Goal: Task Accomplishment & Management: Manage account settings

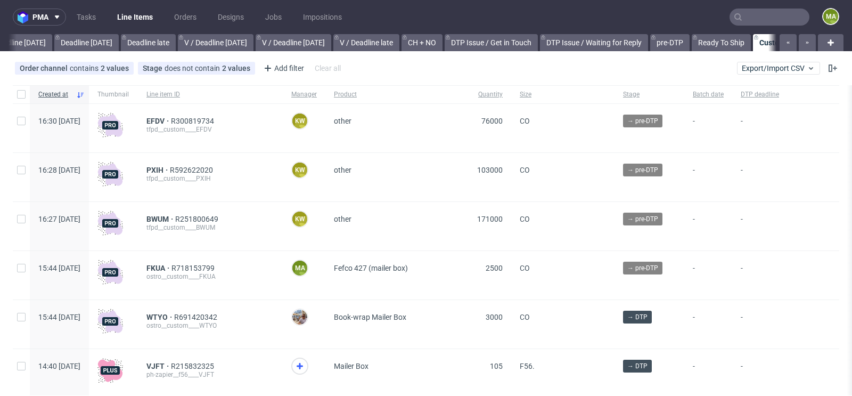
scroll to position [0, 1204]
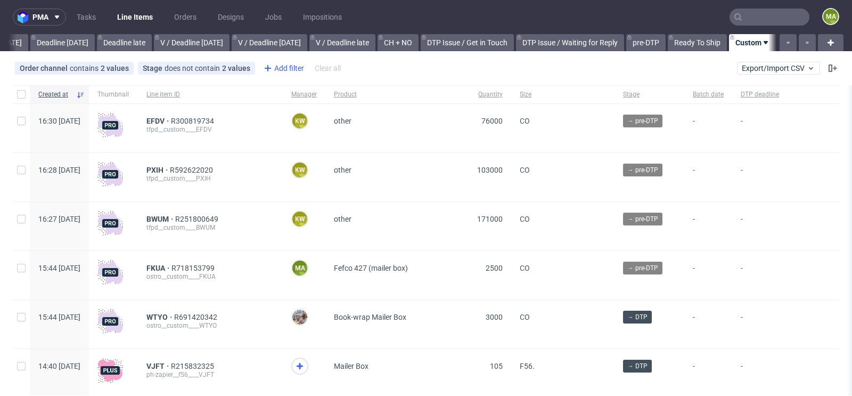
click at [279, 73] on div "Add filter" at bounding box center [282, 68] width 47 height 17
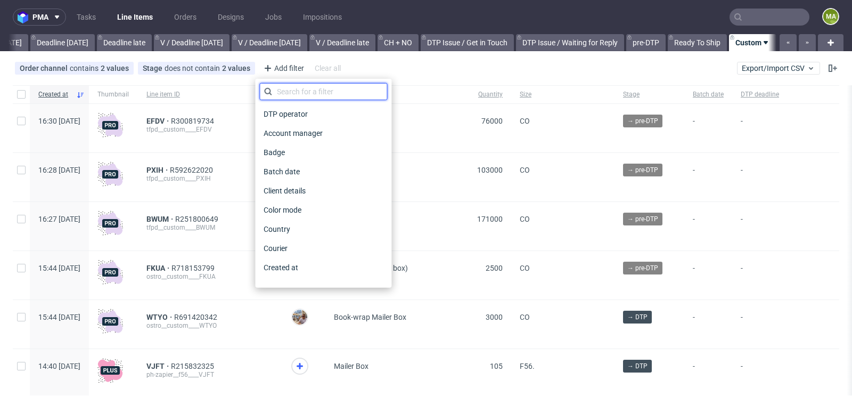
click at [290, 85] on input "text" at bounding box center [323, 91] width 128 height 17
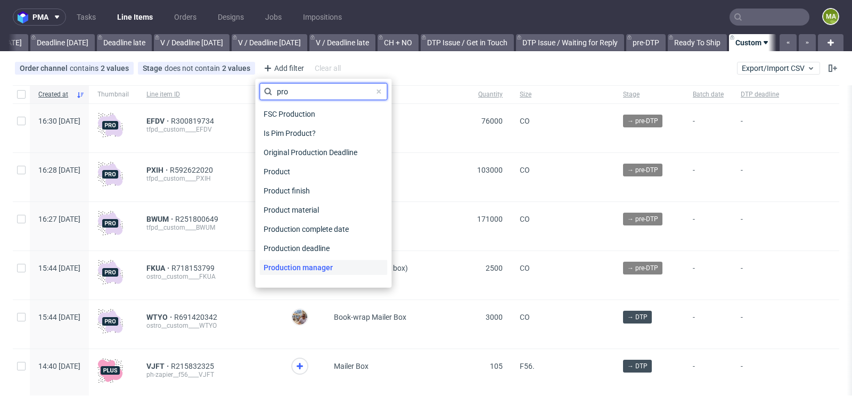
type input "pro"
click at [298, 264] on span "Production manager" at bounding box center [298, 267] width 78 height 15
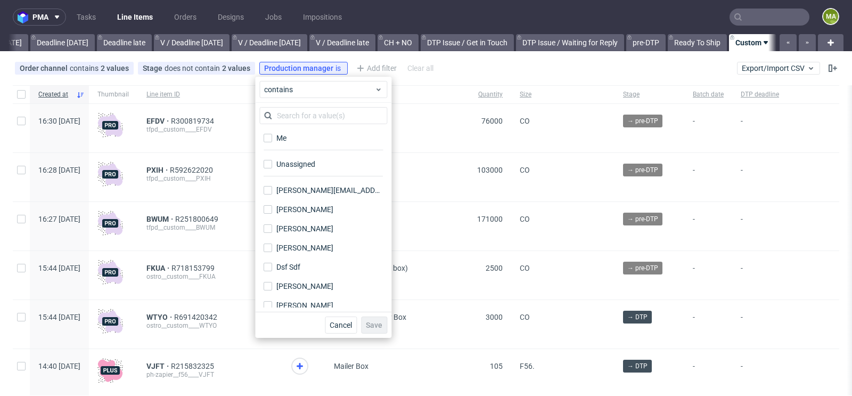
click at [296, 145] on div "Me" at bounding box center [323, 141] width 128 height 26
click at [303, 138] on label "Me" at bounding box center [323, 137] width 128 height 15
click at [272, 138] on input "Me" at bounding box center [268, 138] width 9 height 9
checkbox input "true"
click at [378, 327] on span "Save" at bounding box center [374, 324] width 17 height 7
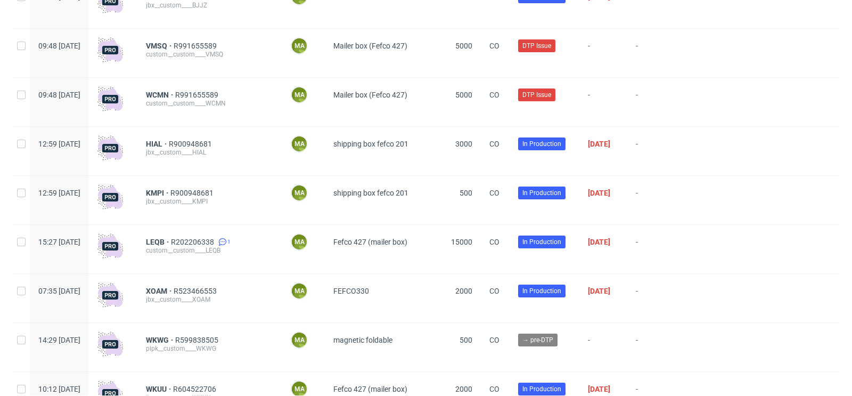
scroll to position [688, 0]
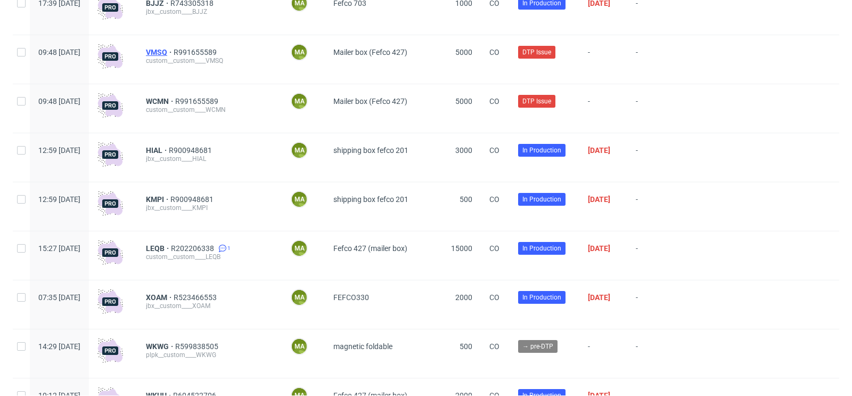
click at [174, 54] on span "VMSQ" at bounding box center [160, 52] width 28 height 9
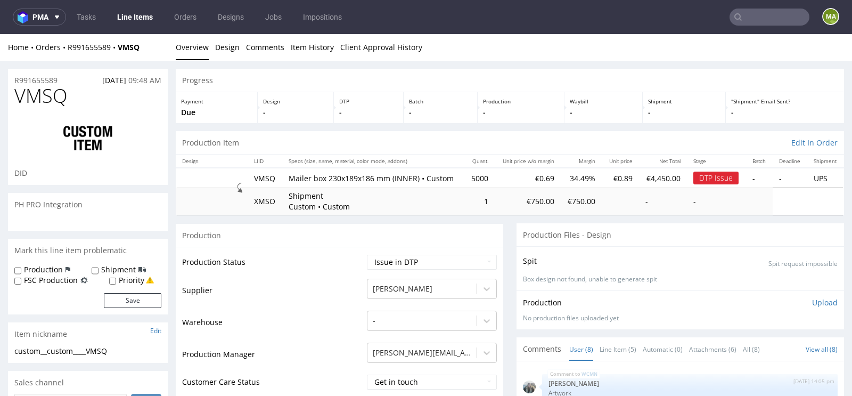
scroll to position [213, 0]
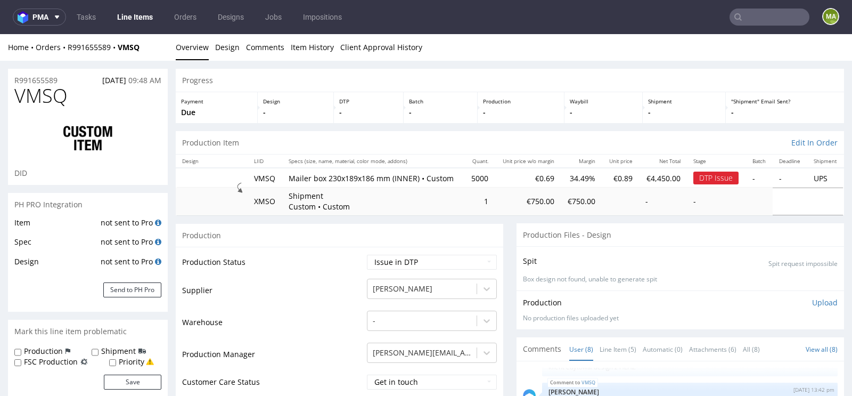
drag, startPoint x: 67, startPoint y: 74, endPoint x: 0, endPoint y: 74, distance: 67.1
drag, startPoint x: 69, startPoint y: 79, endPoint x: 0, endPoint y: 79, distance: 69.2
copy p "R991655589"
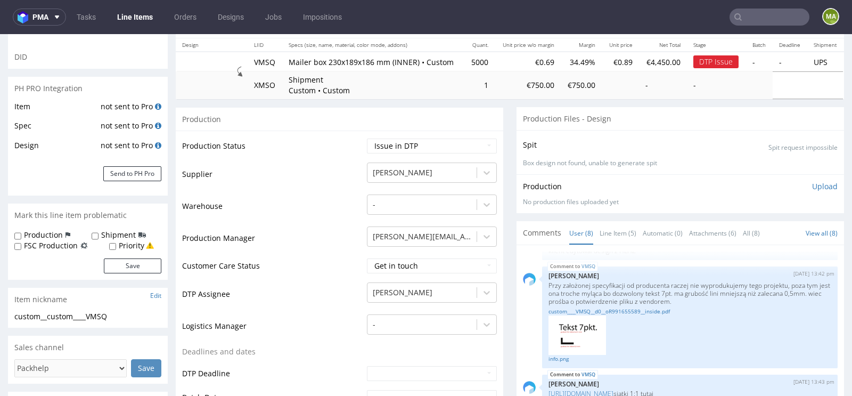
scroll to position [0, 0]
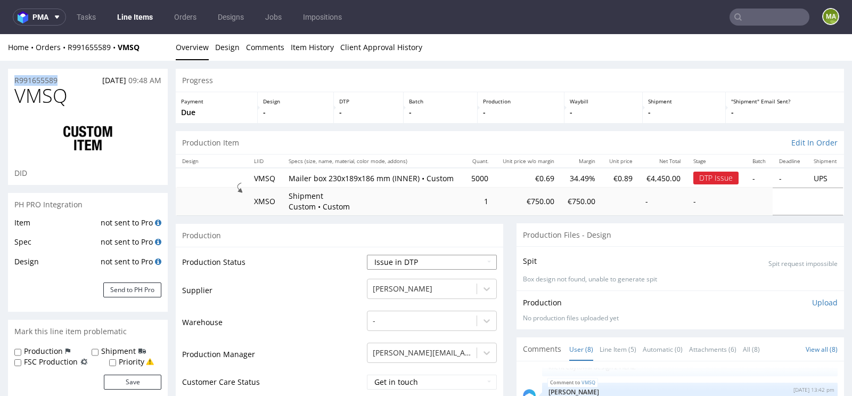
click at [392, 269] on select "Waiting for Artwork Waiting for Diecut Waiting for Mockup Waiting for DTP Waiti…" at bounding box center [432, 262] width 130 height 15
select select "back_for_dtp"
click at [367, 255] on select "Waiting for Artwork Waiting for Diecut Waiting for Mockup Waiting for DTP Waiti…" at bounding box center [432, 262] width 130 height 15
click at [298, 320] on td "Warehouse" at bounding box center [273, 325] width 182 height 32
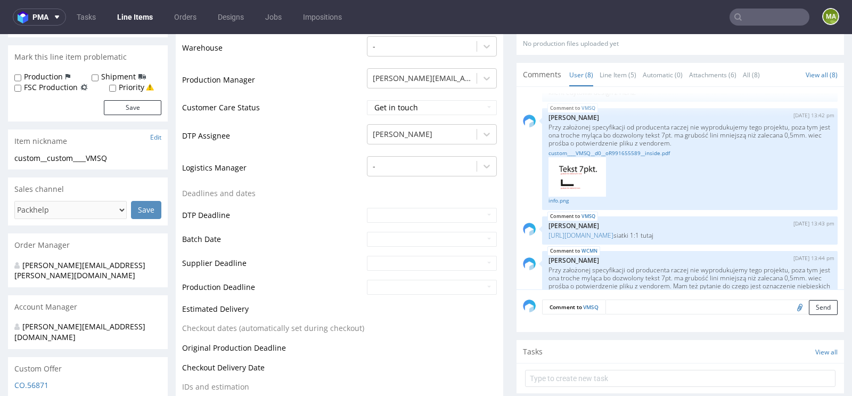
scroll to position [555, 0]
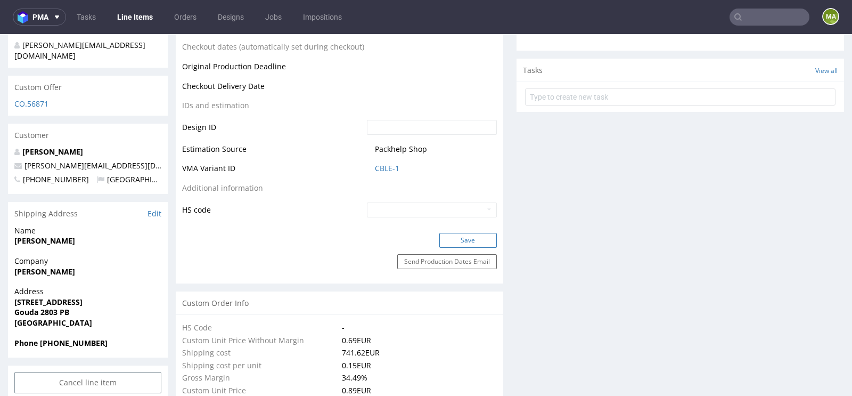
click at [444, 248] on button "Save" at bounding box center [468, 240] width 58 height 15
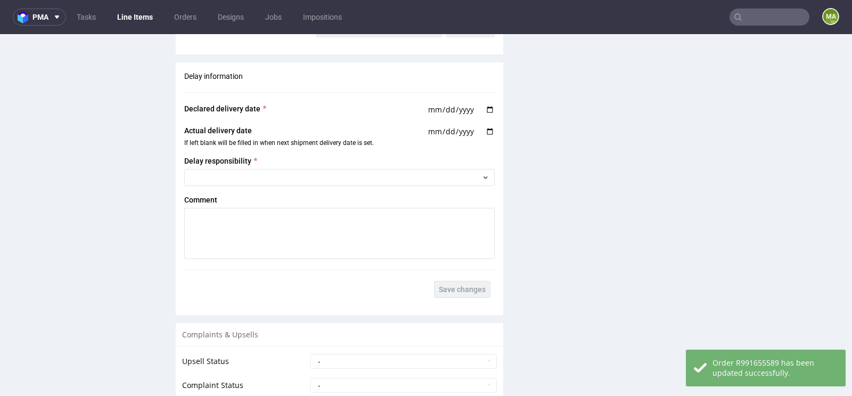
scroll to position [1924, 0]
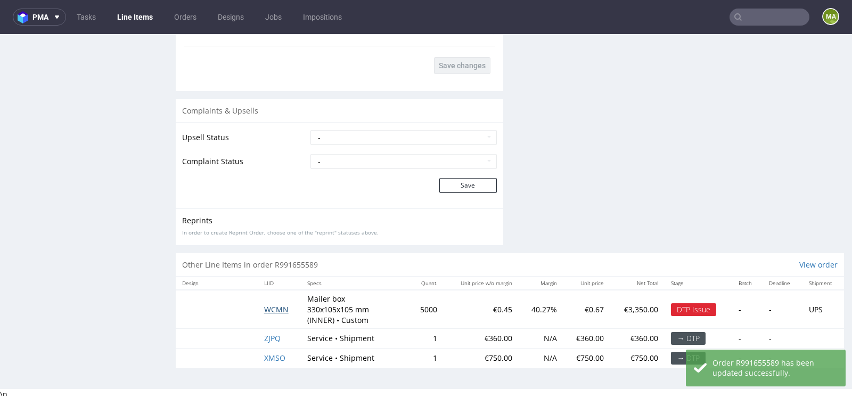
click at [275, 305] on span "WCMN" at bounding box center [276, 309] width 24 height 10
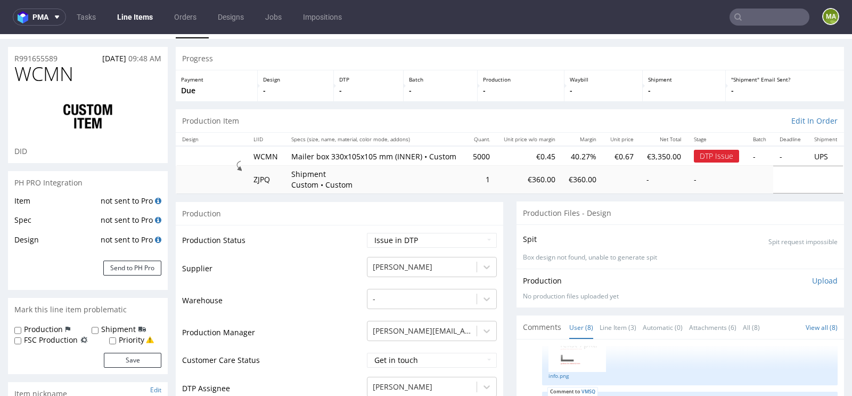
scroll to position [28, 0]
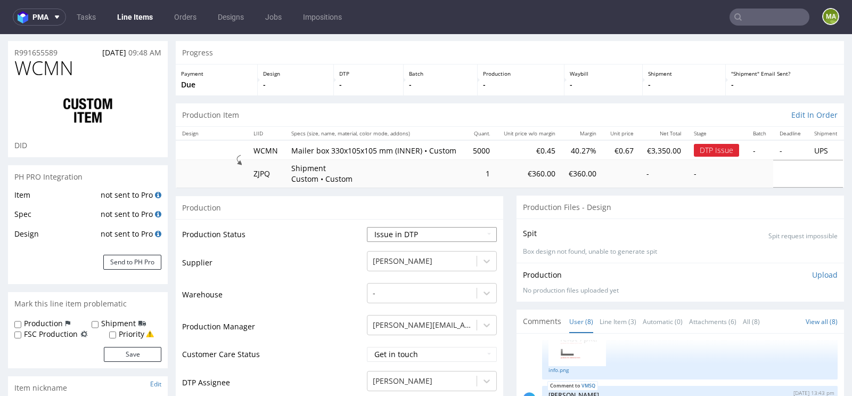
click at [389, 242] on select "Waiting for Artwork Waiting for Diecut Waiting for Mockup Waiting for DTP Waiti…" at bounding box center [432, 234] width 130 height 15
select select "back_for_dtp"
click at [367, 227] on select "Waiting for Artwork Waiting for Diecut Waiting for Mockup Waiting for DTP Waiti…" at bounding box center [432, 234] width 130 height 15
click at [334, 301] on td "Warehouse" at bounding box center [273, 298] width 182 height 32
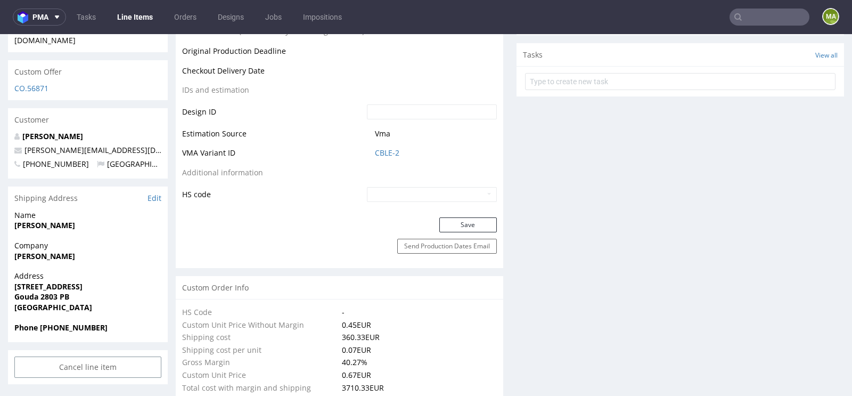
scroll to position [626, 0]
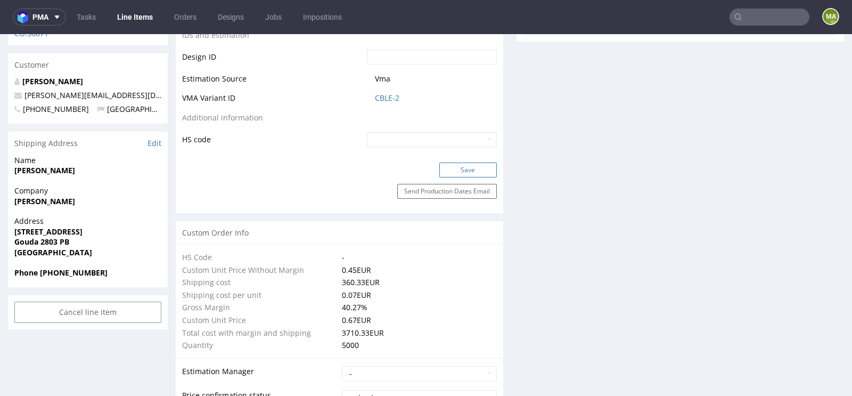
click at [466, 177] on button "Save" at bounding box center [468, 169] width 58 height 15
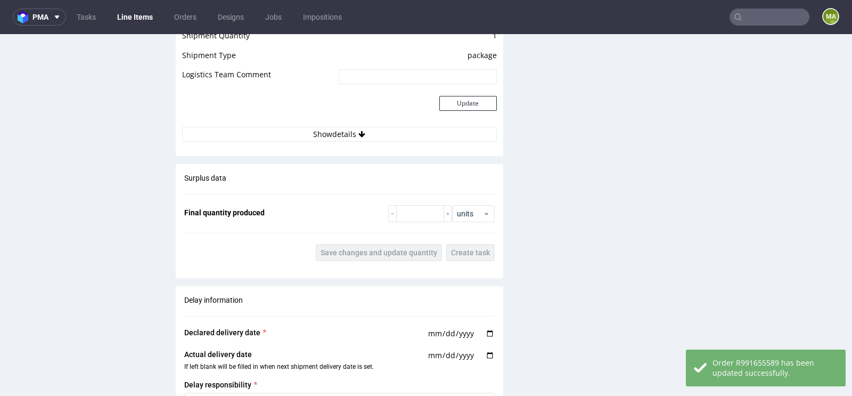
scroll to position [1924, 0]
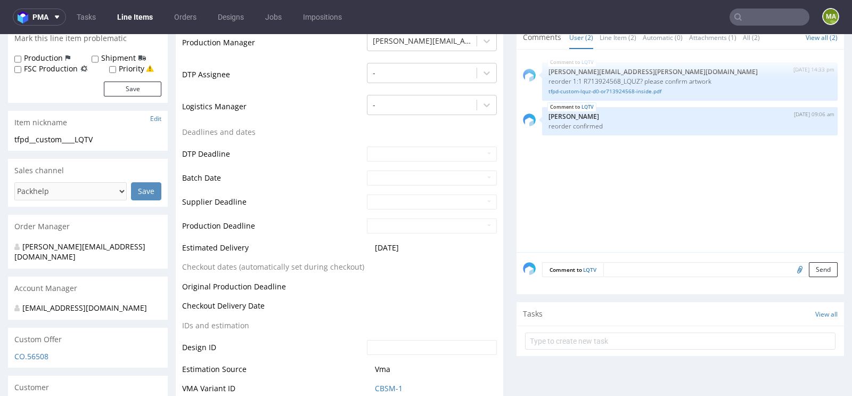
scroll to position [316, 0]
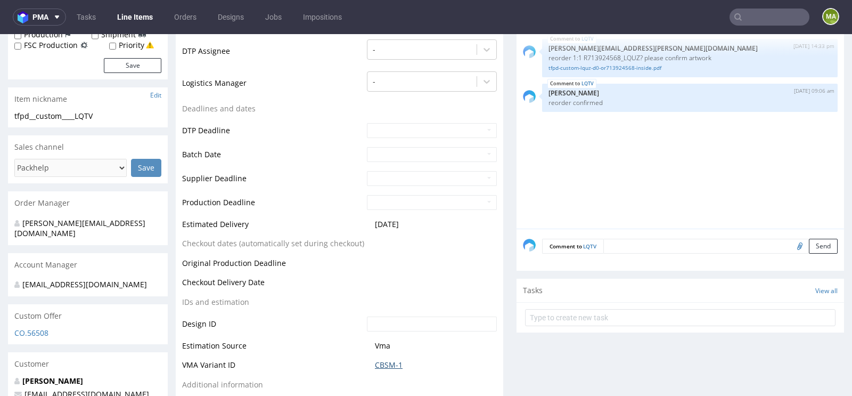
click at [379, 362] on link "CBSM-1" at bounding box center [389, 364] width 28 height 11
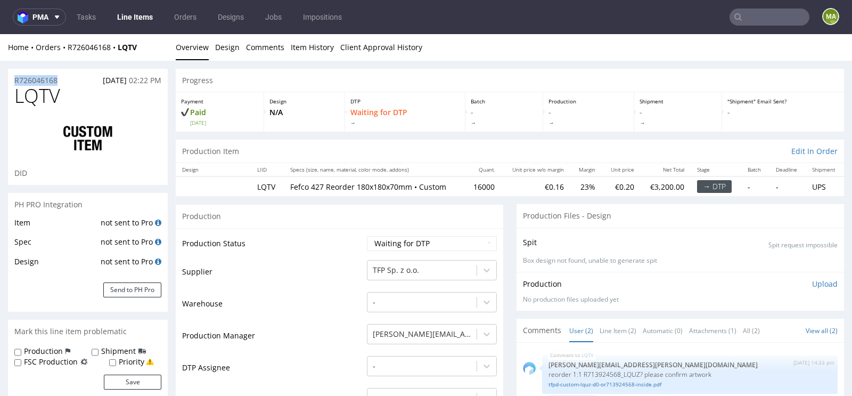
drag, startPoint x: 67, startPoint y: 80, endPoint x: 0, endPoint y: 80, distance: 66.6
copy p "R726046168"
click at [395, 243] on select "Waiting for Artwork Waiting for Diecut Waiting for Mockup Waiting for DTP Waiti…" at bounding box center [432, 243] width 130 height 15
select select "production_in_process"
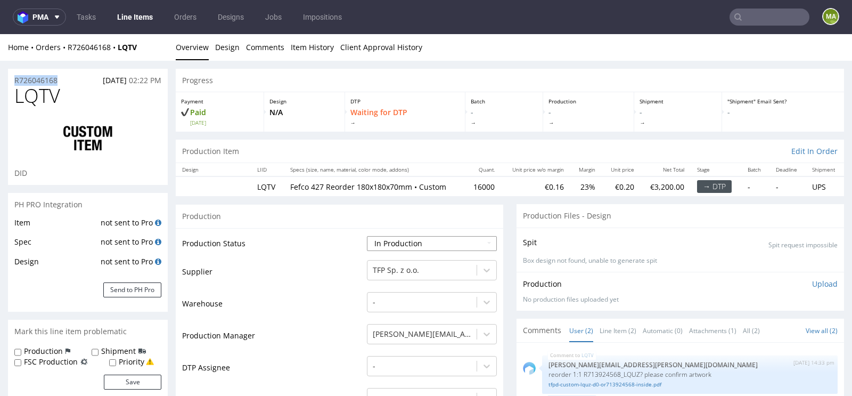
click at [367, 236] on select "Waiting for Artwork Waiting for Diecut Waiting for Mockup Waiting for DTP Waiti…" at bounding box center [432, 243] width 130 height 15
click at [316, 315] on td "Warehouse" at bounding box center [273, 307] width 182 height 32
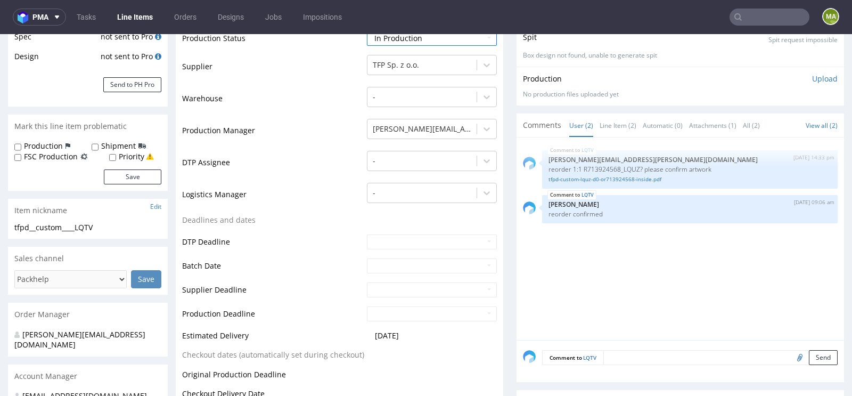
scroll to position [206, 0]
click at [379, 264] on input "text" at bounding box center [432, 264] width 130 height 15
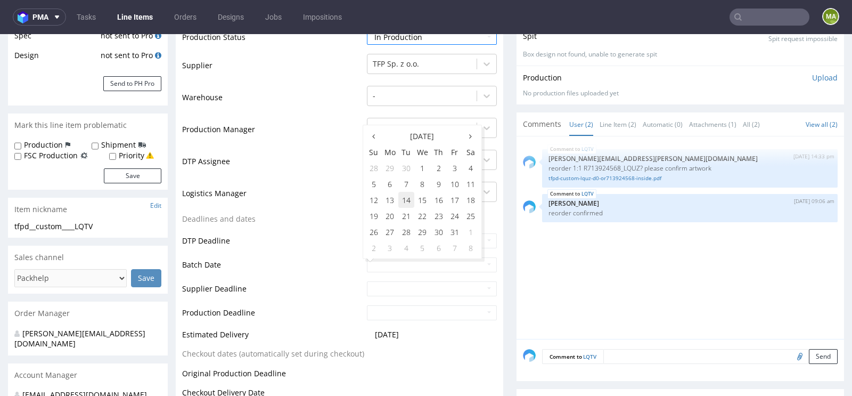
click at [407, 201] on td "14" at bounding box center [406, 200] width 16 height 16
click at [392, 262] on input "2025-10-14" at bounding box center [432, 264] width 130 height 15
click at [421, 186] on td "8" at bounding box center [422, 184] width 17 height 16
type input "2025-10-08"
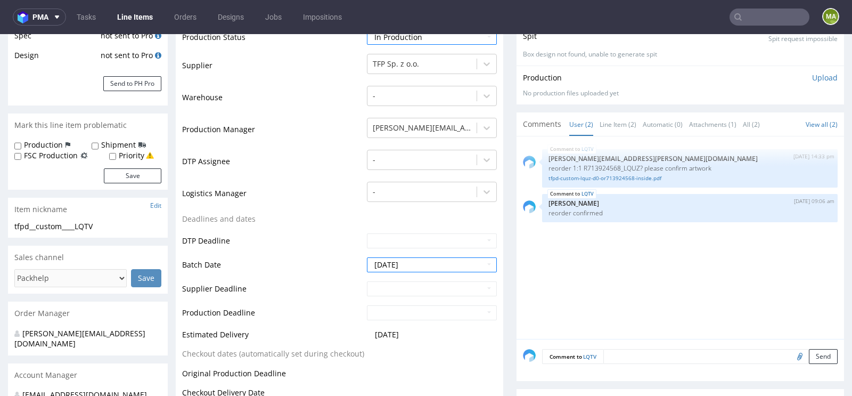
click at [325, 232] on td "DTP Deadline" at bounding box center [273, 244] width 182 height 24
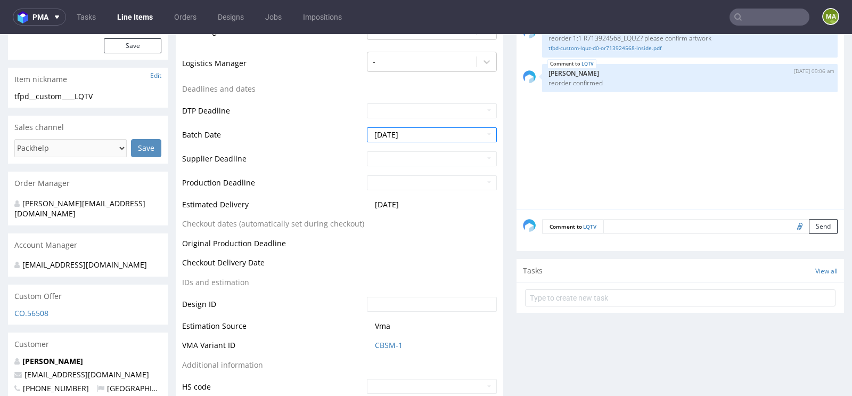
scroll to position [449, 0]
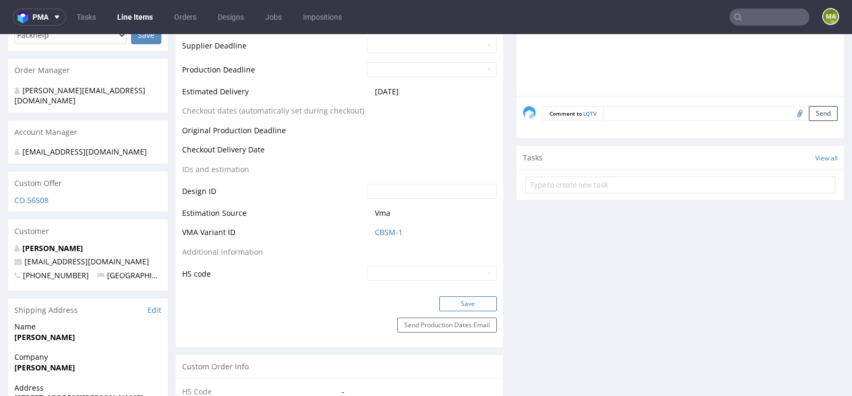
click at [443, 297] on button "Save" at bounding box center [468, 303] width 58 height 15
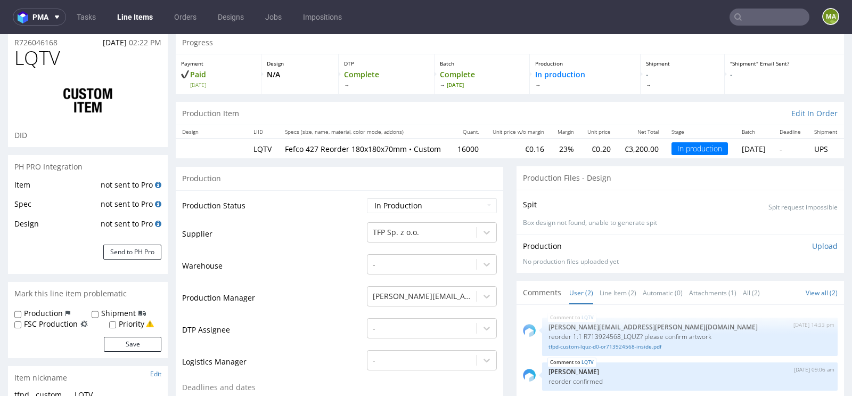
scroll to position [16, 0]
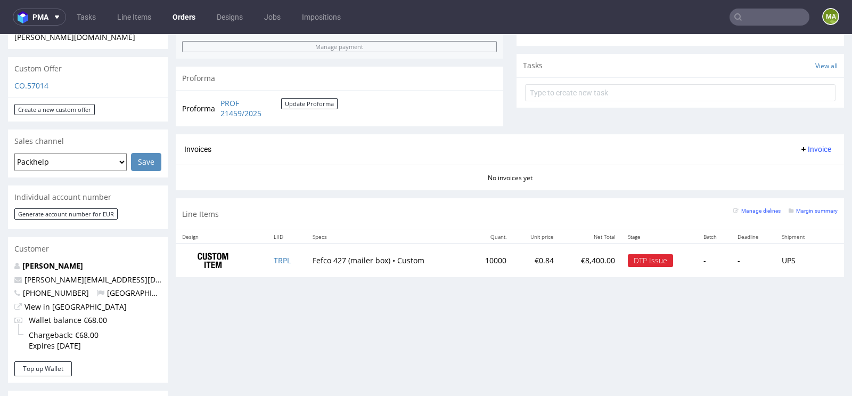
scroll to position [389, 0]
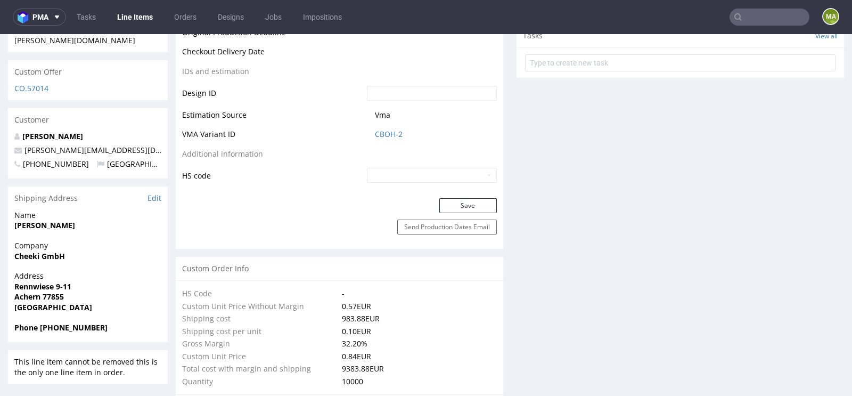
scroll to position [556, 0]
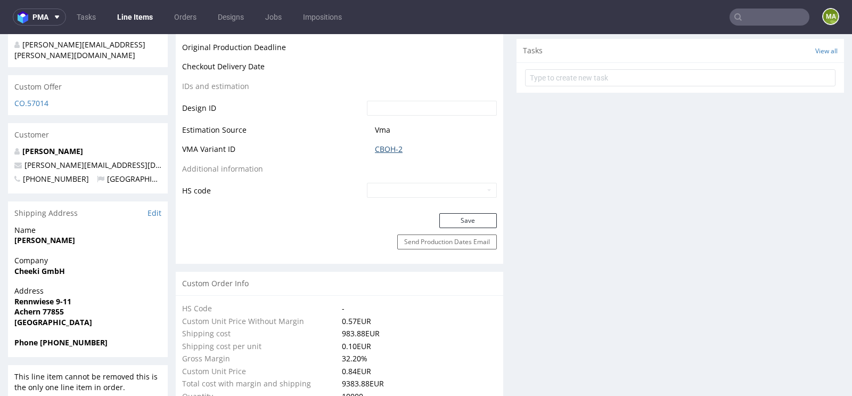
click at [385, 151] on link "CBOH-2" at bounding box center [389, 149] width 28 height 11
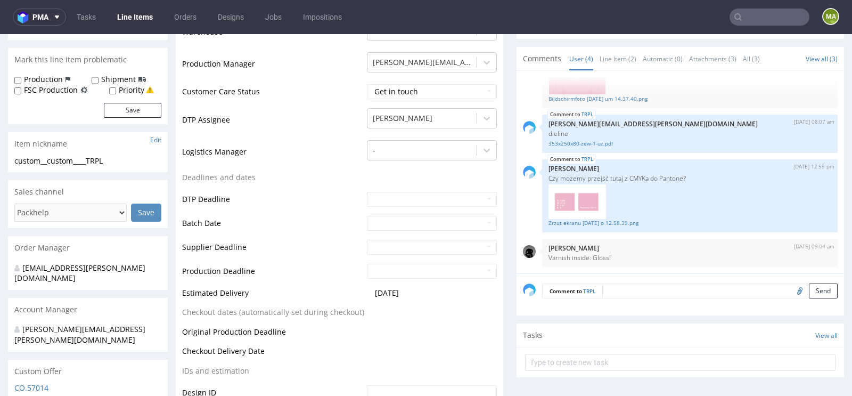
scroll to position [0, 0]
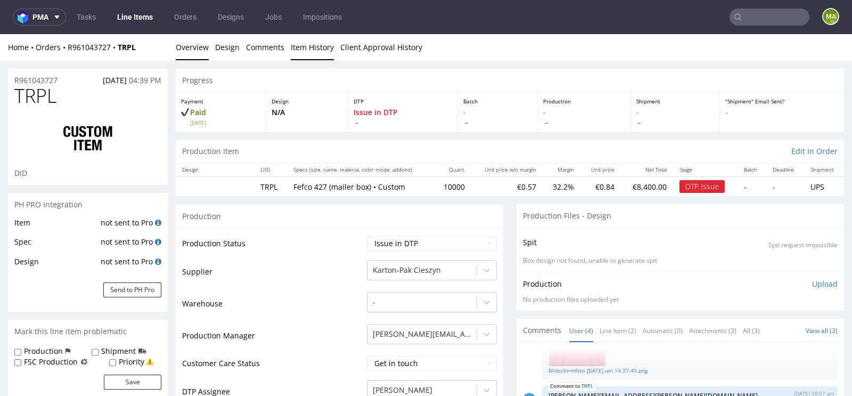
click at [298, 53] on link "Item History" at bounding box center [312, 47] width 43 height 26
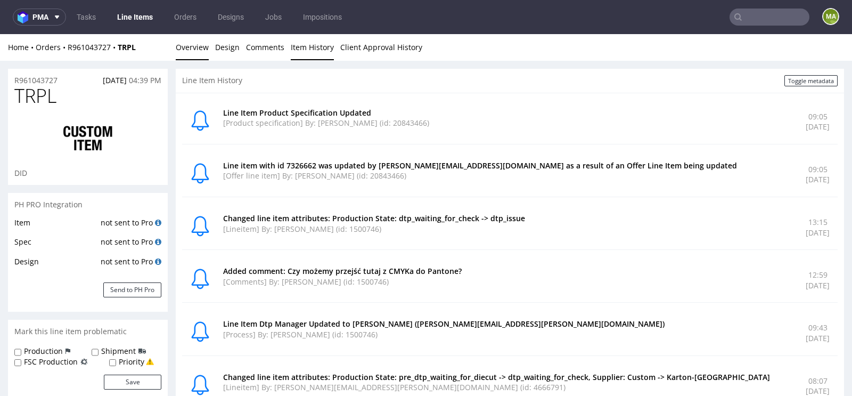
click at [200, 54] on link "Overview" at bounding box center [192, 47] width 33 height 26
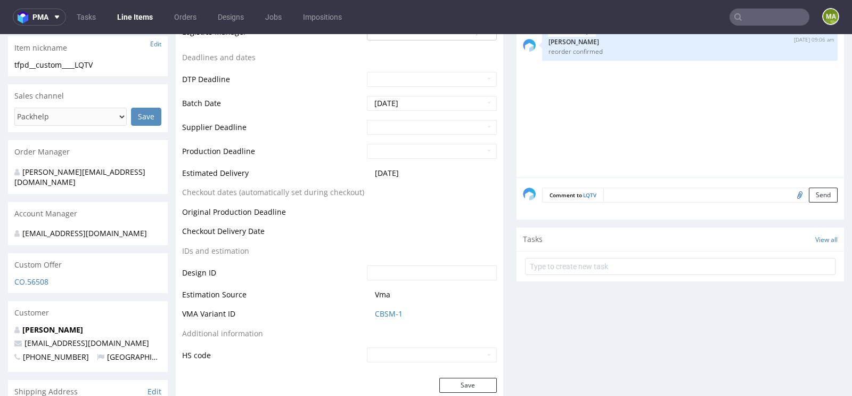
scroll to position [395, 0]
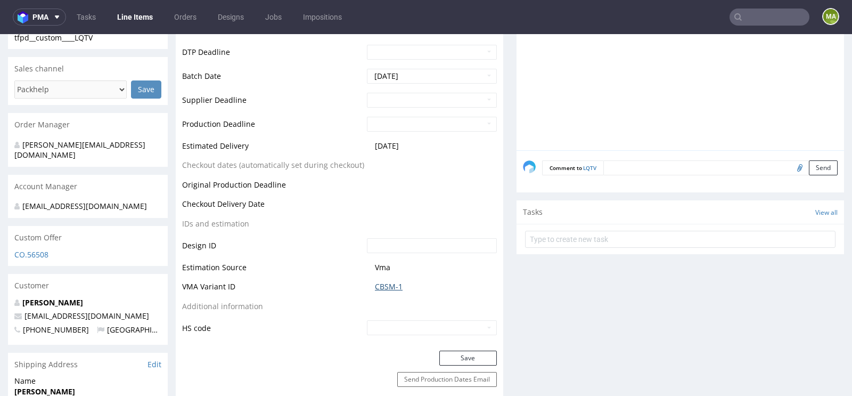
click at [379, 292] on link "CBSM-1" at bounding box center [389, 286] width 28 height 11
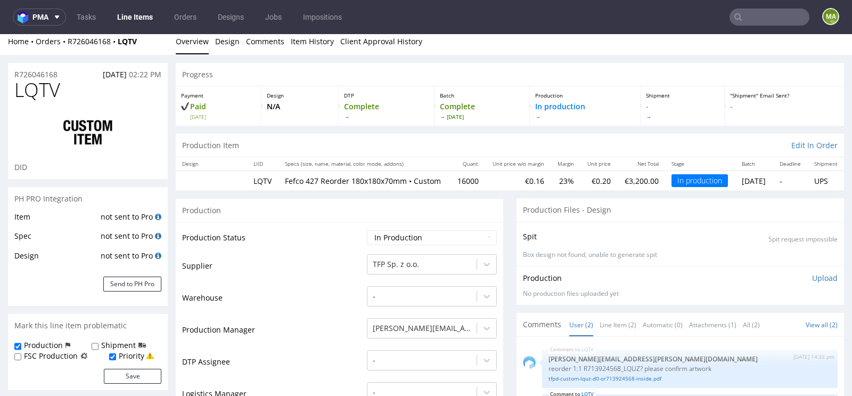
scroll to position [0, 0]
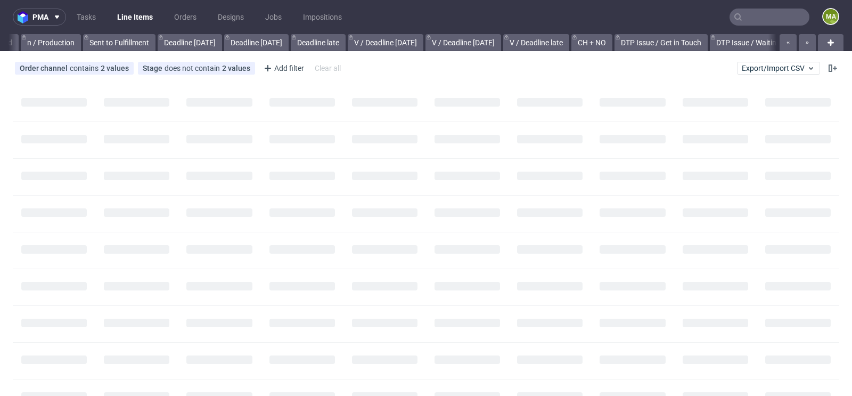
click at [750, 17] on input "text" at bounding box center [770, 17] width 80 height 17
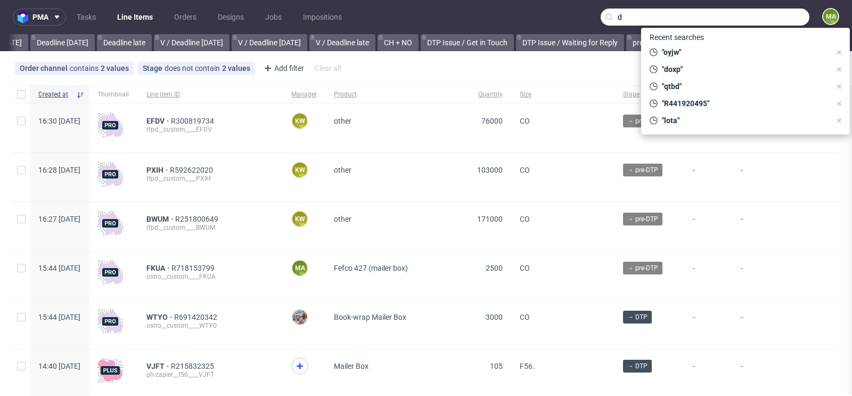
scroll to position [0, 1204]
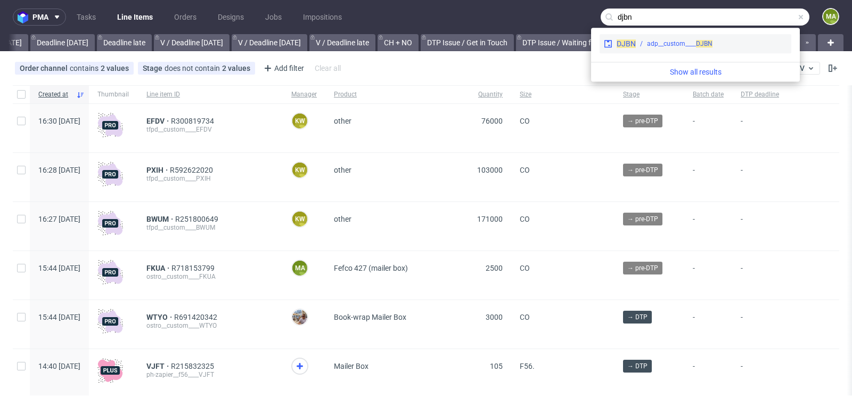
type input "djbn"
click at [683, 47] on div "adp__custom____ DJBN" at bounding box center [680, 44] width 66 height 10
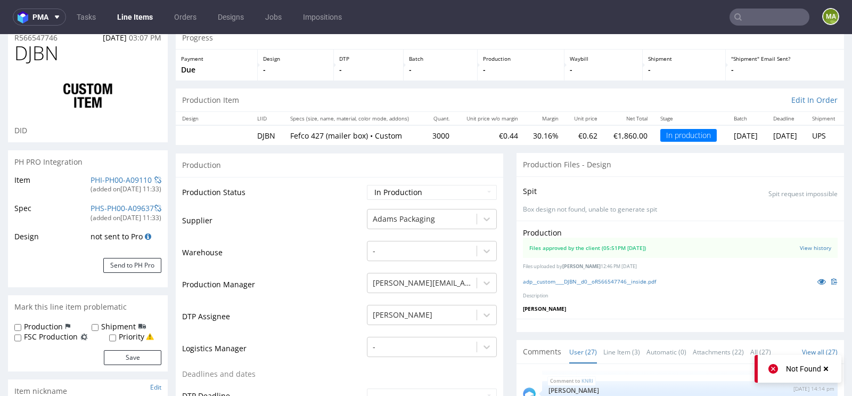
scroll to position [46, 0]
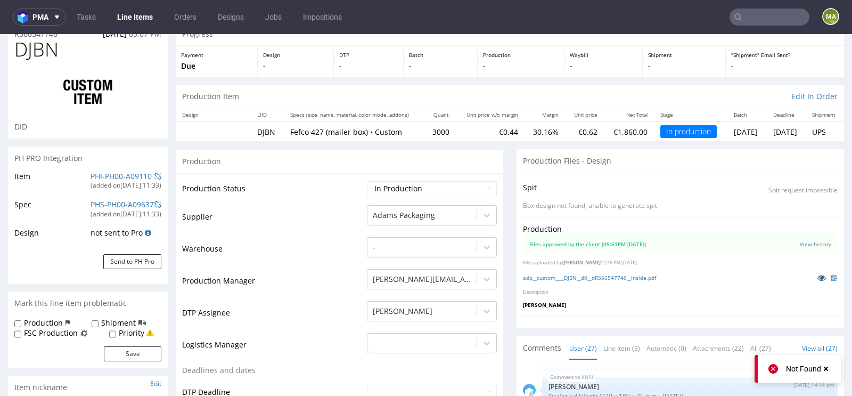
click at [812, 275] on link at bounding box center [821, 278] width 19 height 12
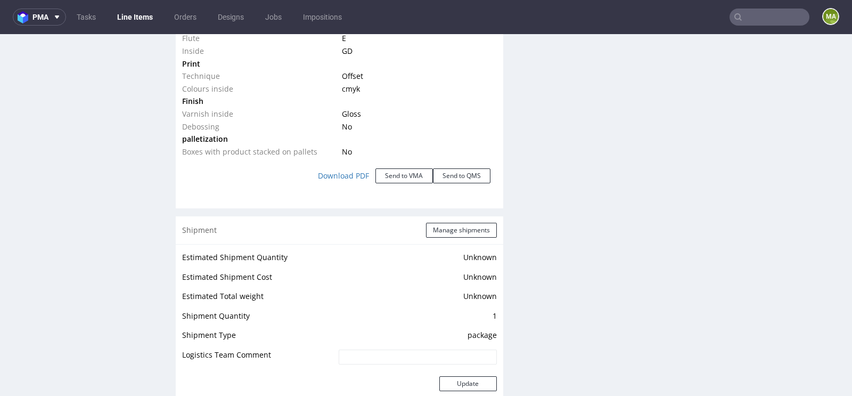
scroll to position [959, 0]
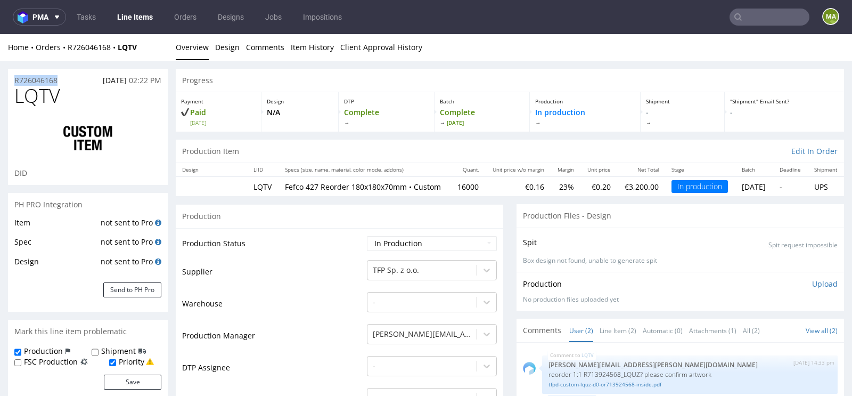
drag, startPoint x: 61, startPoint y: 81, endPoint x: 0, endPoint y: 81, distance: 61.2
copy p "R726046168"
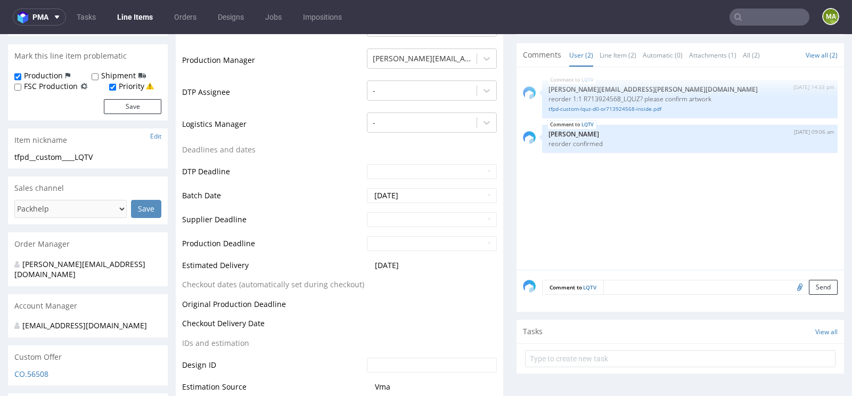
scroll to position [437, 0]
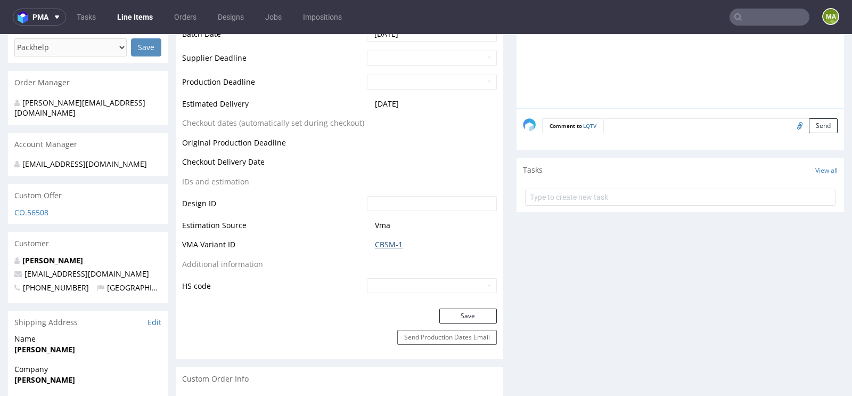
click at [375, 248] on link "CBSM-1" at bounding box center [389, 244] width 28 height 11
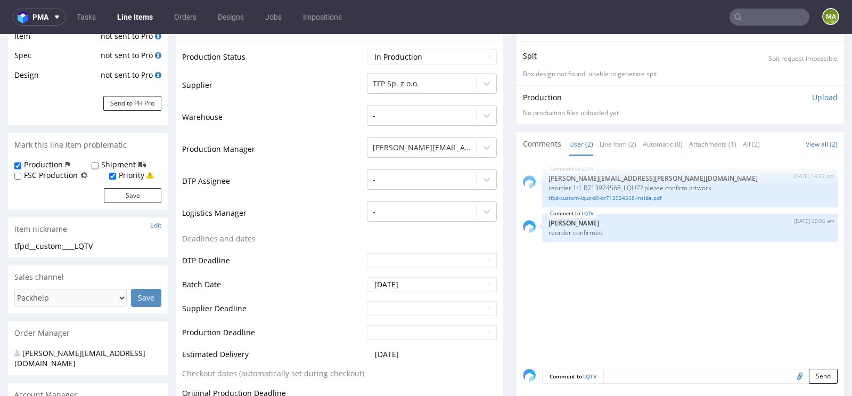
scroll to position [0, 0]
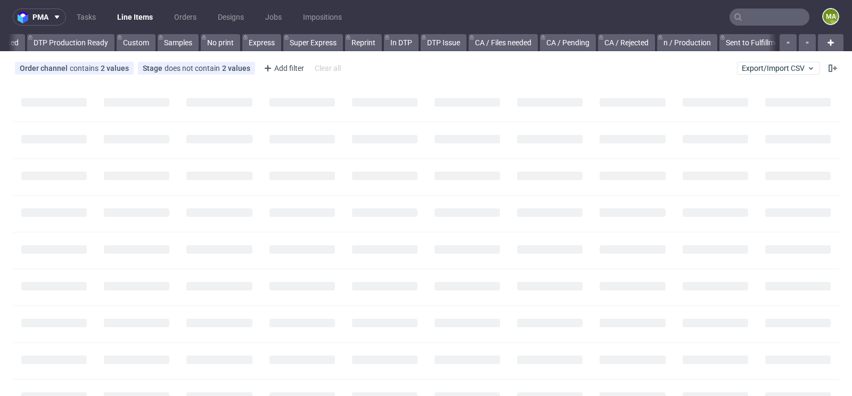
click at [757, 11] on input "text" at bounding box center [770, 17] width 80 height 17
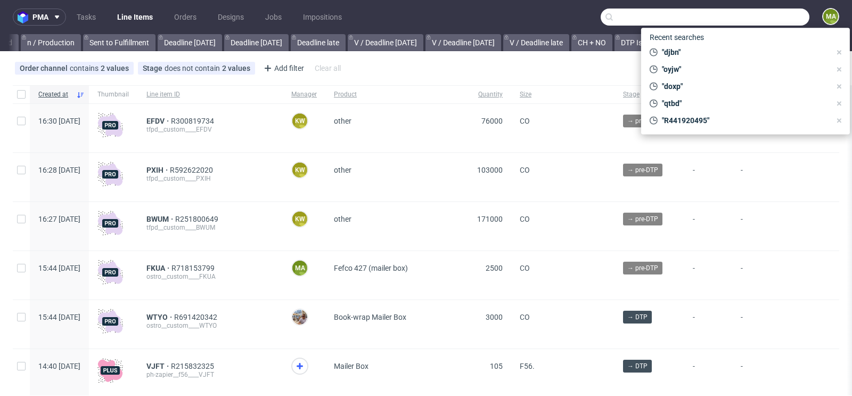
scroll to position [0, 1204]
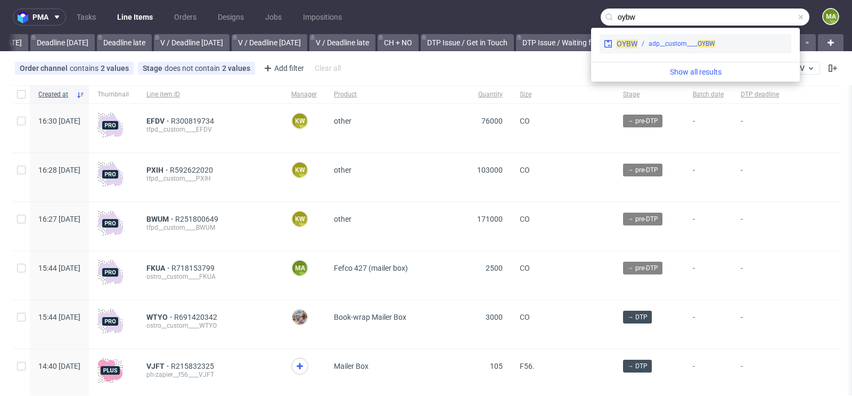
type input "oybw"
click at [683, 40] on div "adp__custom____ OYBW" at bounding box center [682, 44] width 67 height 10
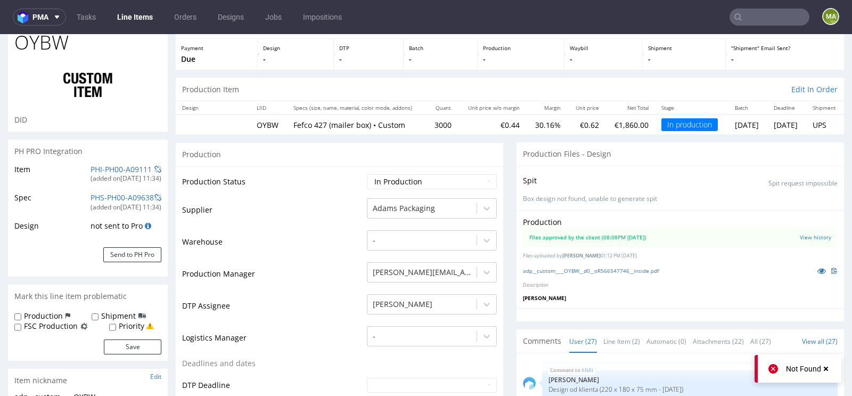
scroll to position [59, 0]
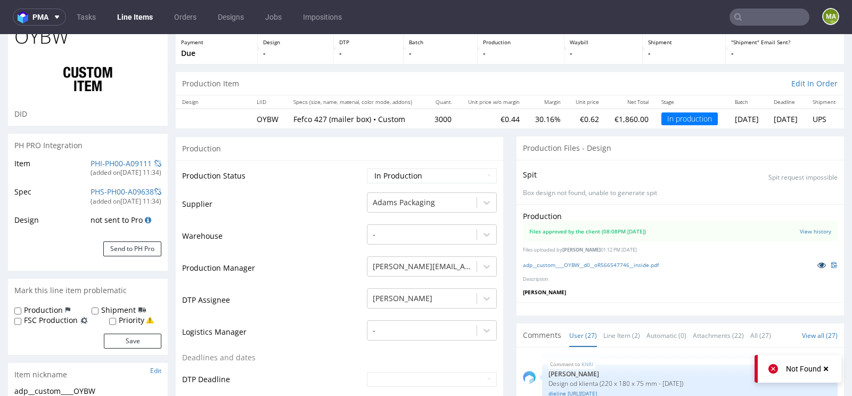
click at [812, 260] on link at bounding box center [821, 265] width 19 height 12
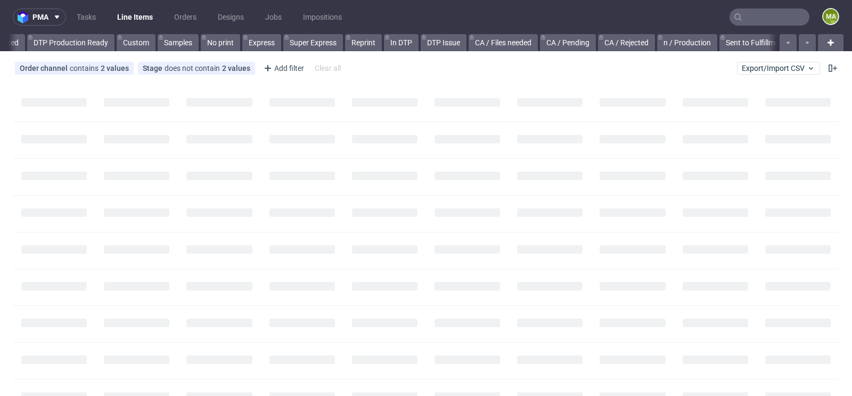
click at [745, 19] on input "text" at bounding box center [770, 17] width 80 height 17
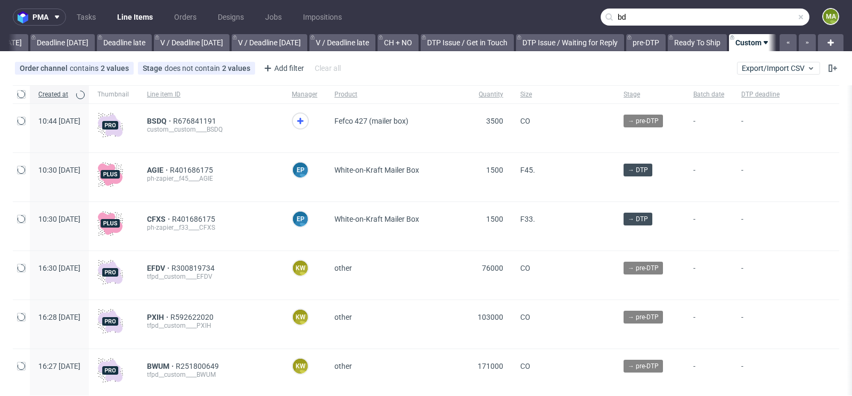
scroll to position [0, 1204]
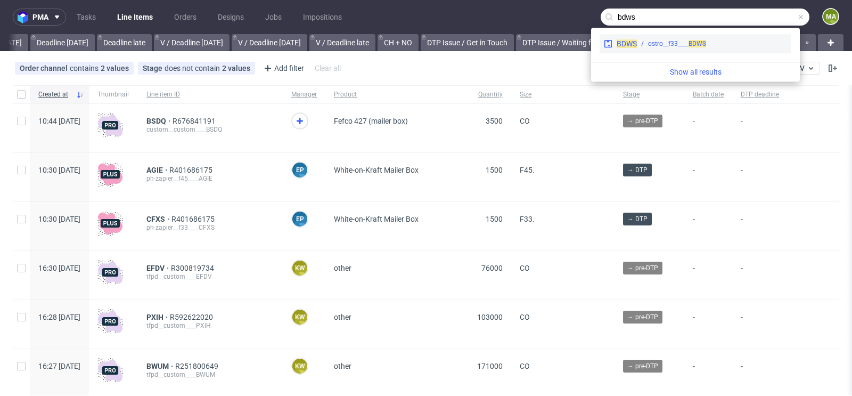
type input "bdws"
click at [680, 47] on div "ostro__f33____ BDWS" at bounding box center [677, 44] width 58 height 10
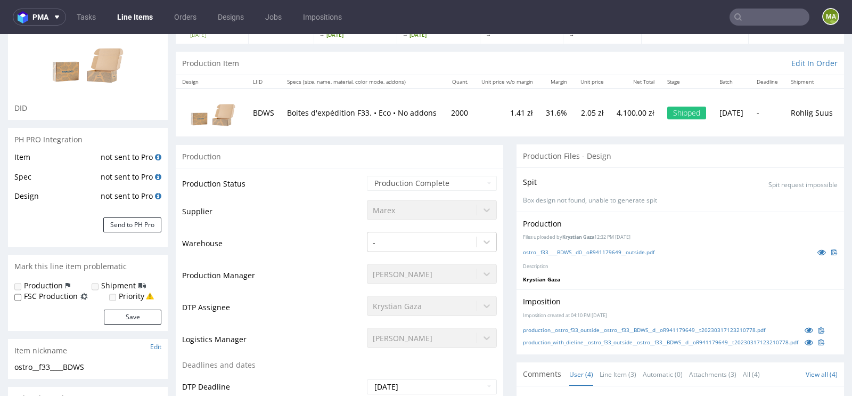
select select "in_progress"
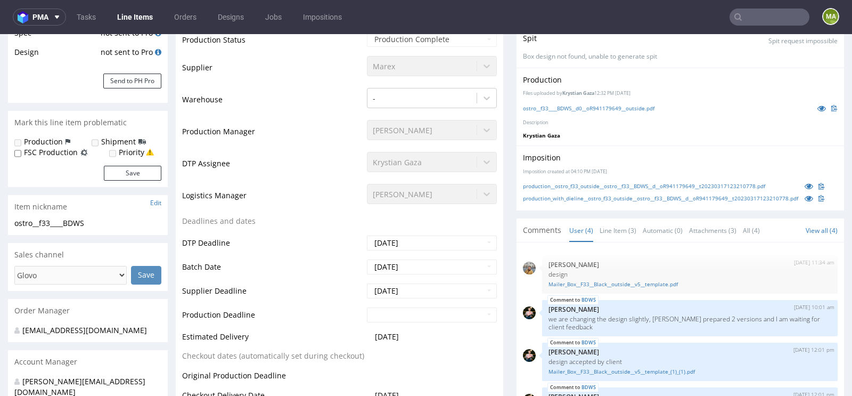
scroll to position [224, 0]
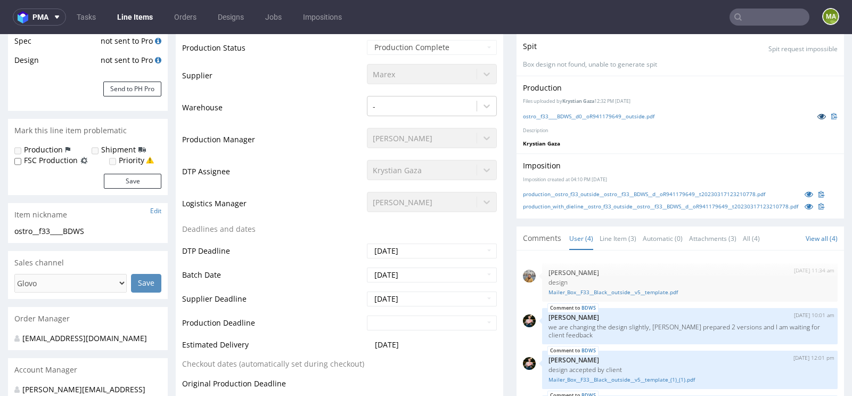
click at [818, 116] on icon at bounding box center [822, 115] width 9 height 7
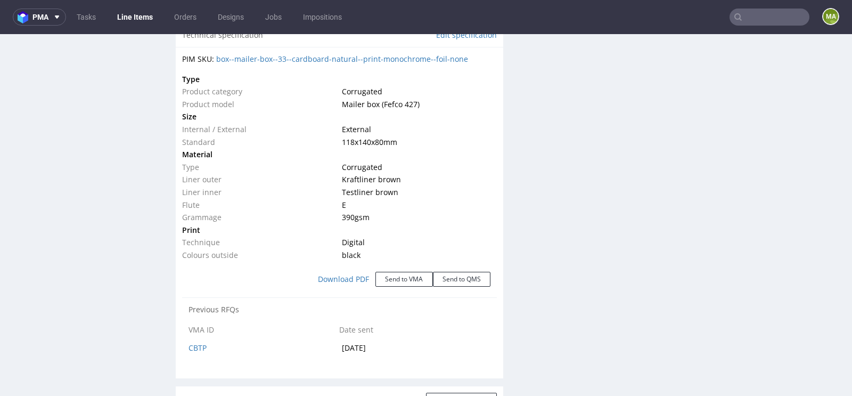
scroll to position [1036, 0]
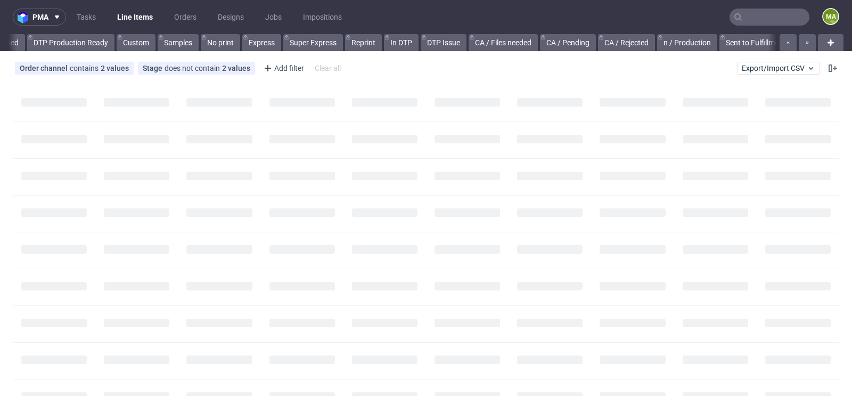
click at [755, 14] on input "text" at bounding box center [770, 17] width 80 height 17
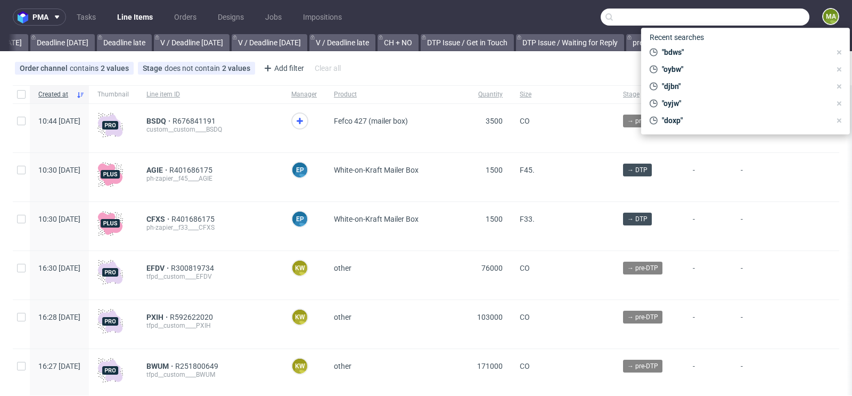
scroll to position [0, 1204]
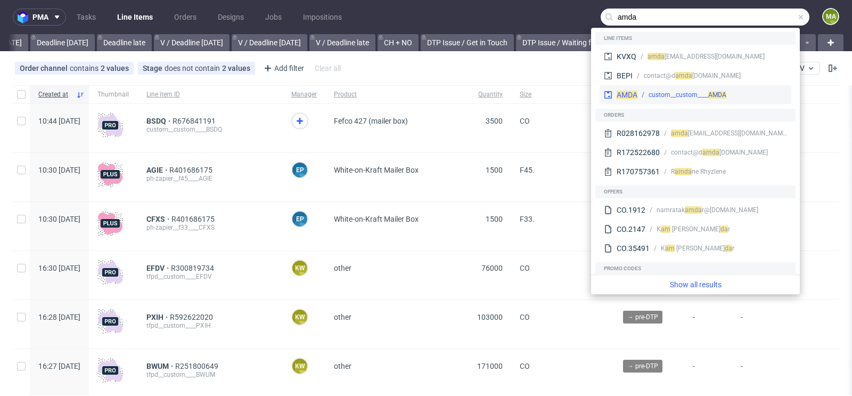
type input "amda"
click at [633, 95] on span "AMDA" at bounding box center [627, 95] width 21 height 9
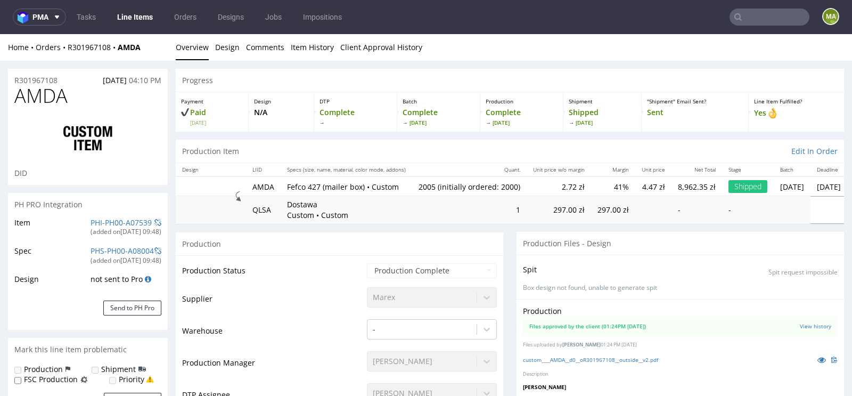
select select "in_progress"
drag, startPoint x: 64, startPoint y: 77, endPoint x: 0, endPoint y: 77, distance: 63.9
copy p "R301967108"
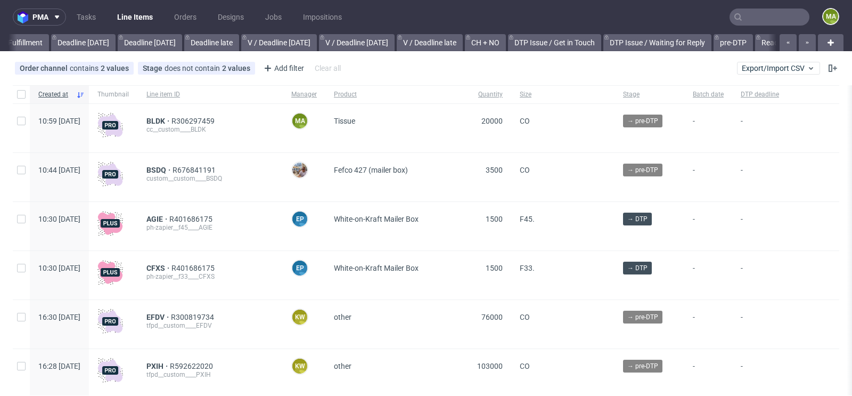
scroll to position [0, 1204]
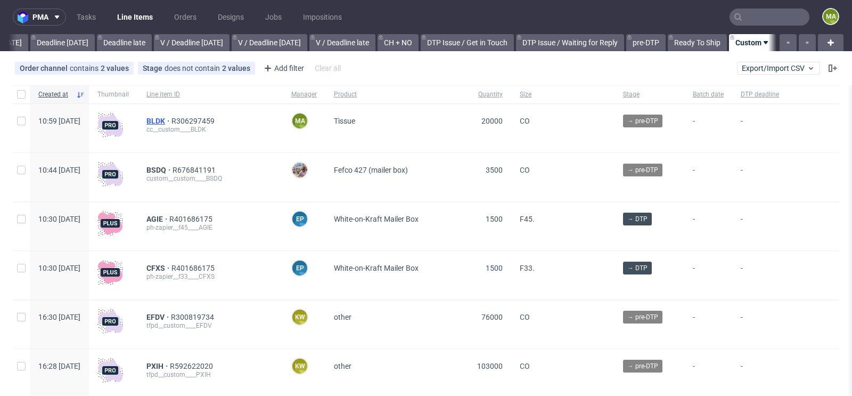
click at [171, 122] on span "BLDK" at bounding box center [158, 121] width 25 height 9
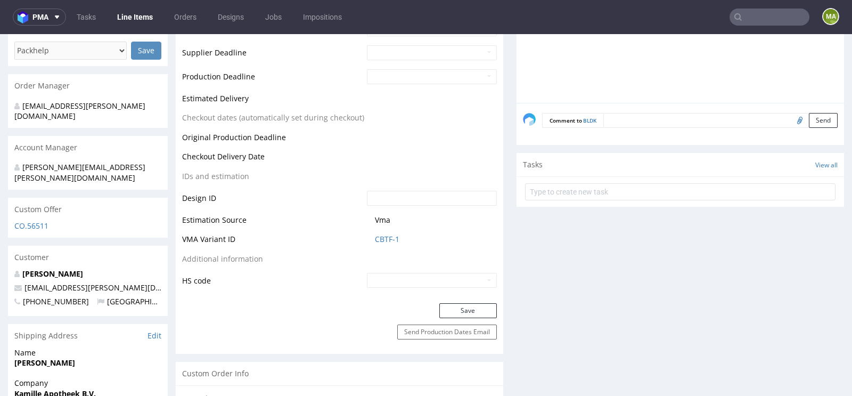
scroll to position [439, 0]
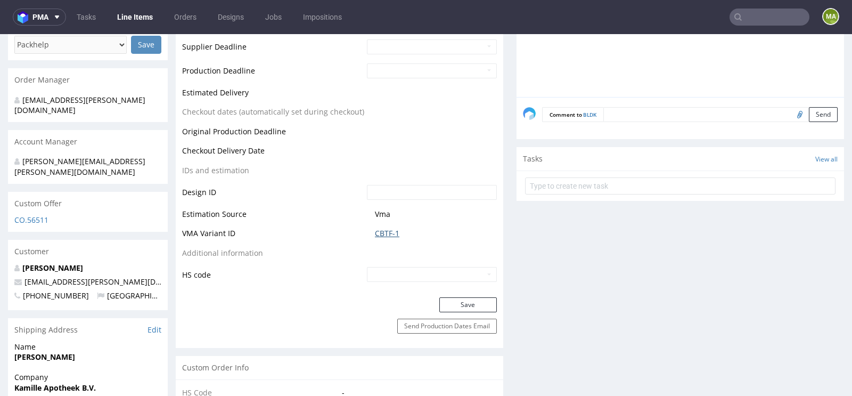
click at [383, 235] on link "CBTF-1" at bounding box center [387, 233] width 24 height 11
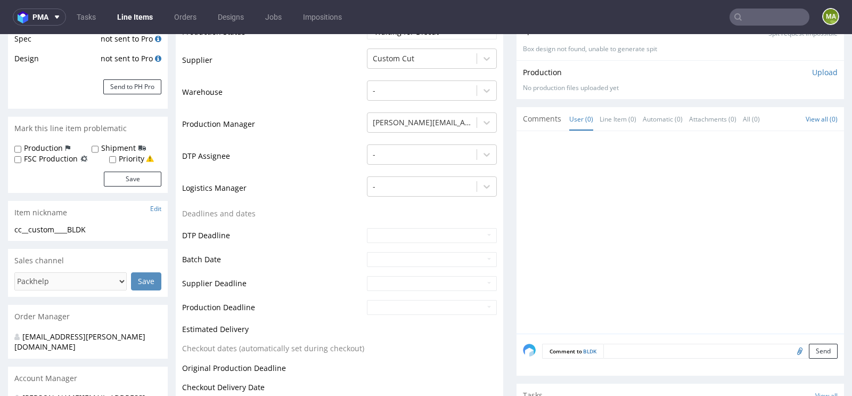
scroll to position [0, 0]
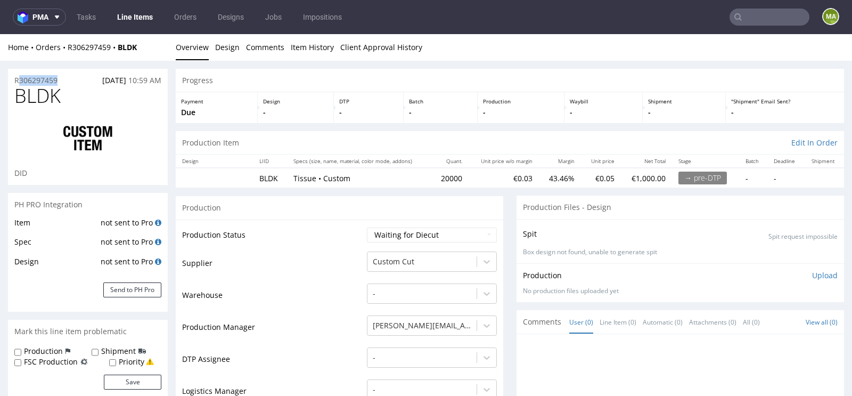
drag, startPoint x: 68, startPoint y: 80, endPoint x: 0, endPoint y: 80, distance: 68.2
copy p "R306297459"
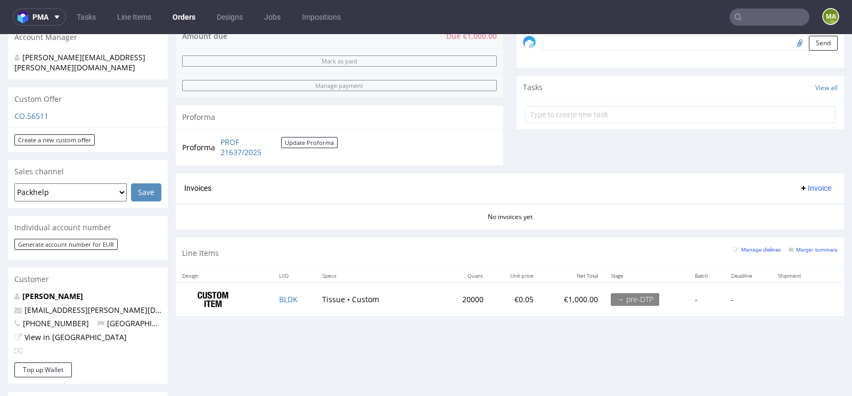
scroll to position [344, 0]
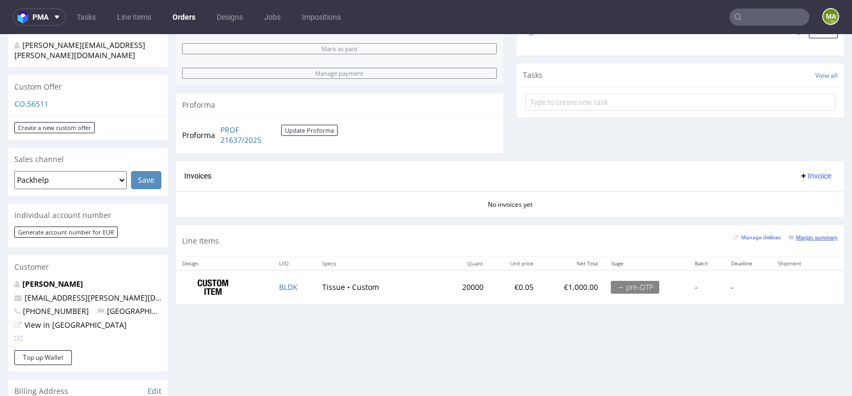
click at [800, 234] on small "Margin summary" at bounding box center [813, 237] width 49 height 6
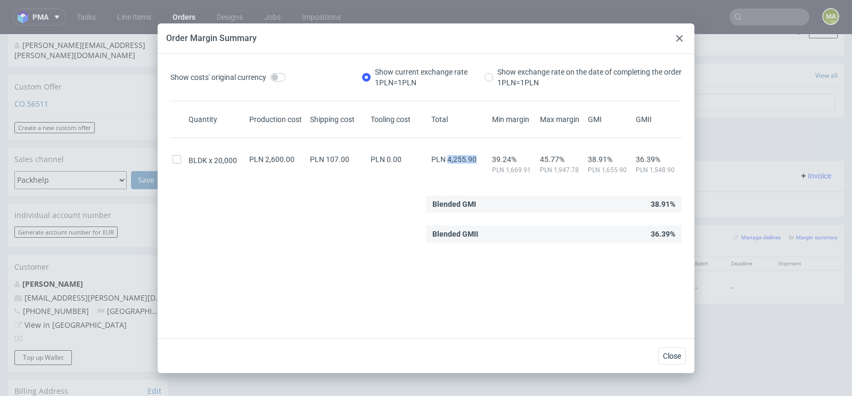
drag, startPoint x: 447, startPoint y: 160, endPoint x: 482, endPoint y: 158, distance: 35.2
click at [482, 158] on div "PLN 4,255.90" at bounding box center [459, 159] width 61 height 9
copy span "4,255.90"
click at [688, 34] on div "Order Margin Summary" at bounding box center [426, 38] width 537 height 30
click at [684, 37] on div at bounding box center [679, 38] width 13 height 13
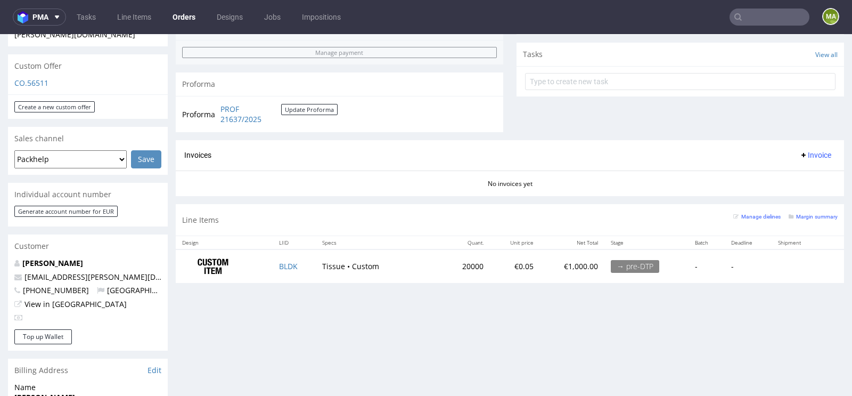
scroll to position [419, 0]
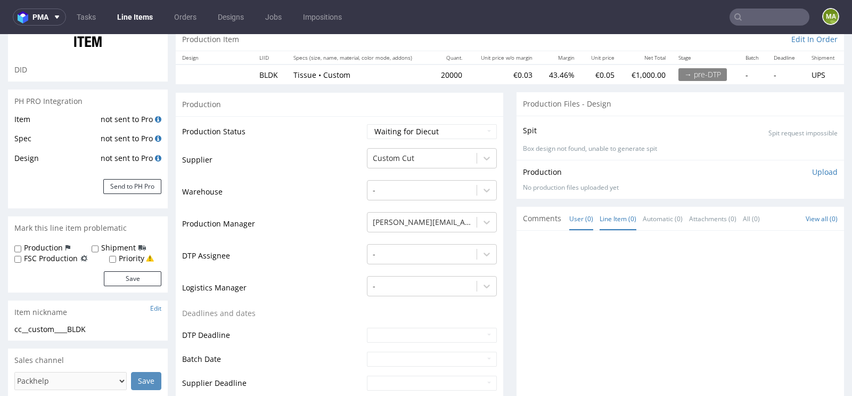
click at [623, 223] on link "Line Item (0)" at bounding box center [618, 218] width 37 height 23
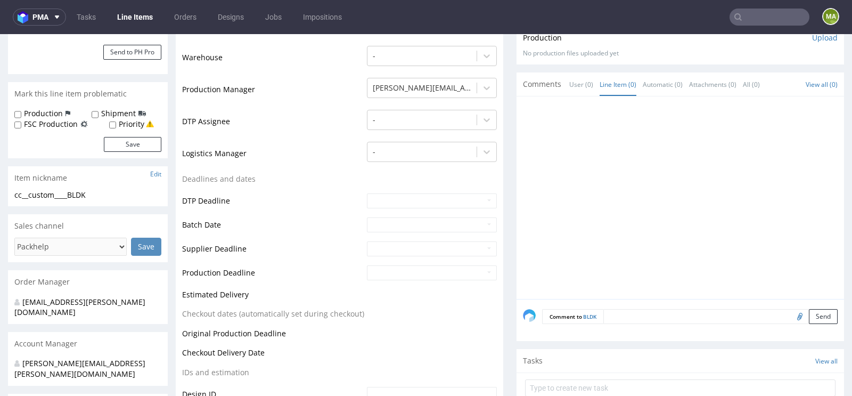
scroll to position [284, 0]
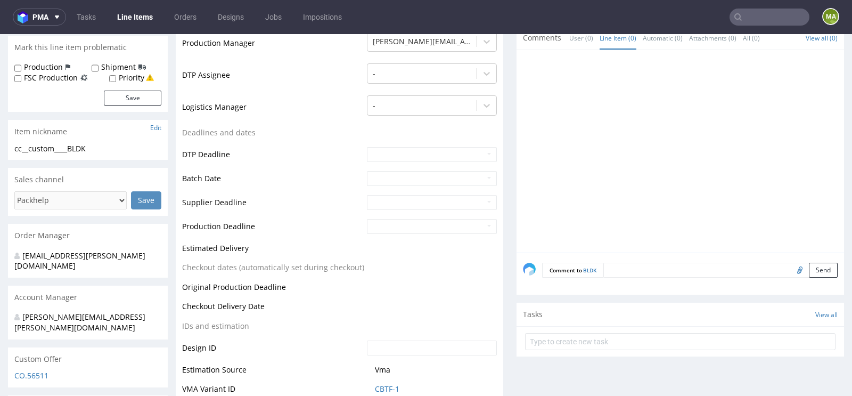
click at [656, 267] on textarea at bounding box center [720, 270] width 234 height 15
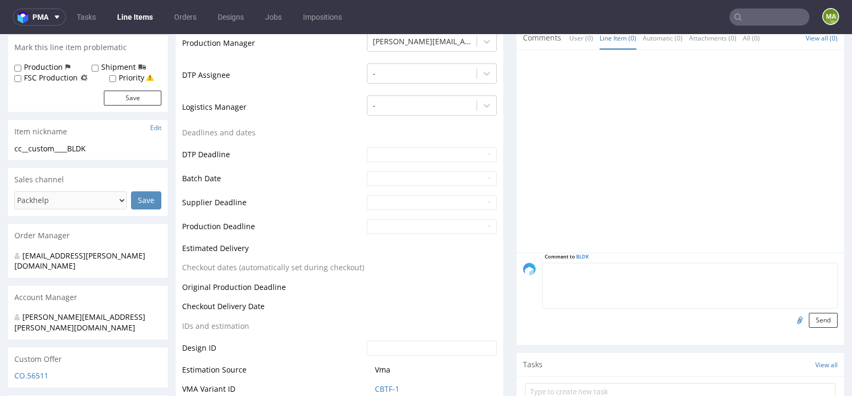
paste textarea "powtórka R608417421 GUTX"
type textarea "powtórka R608417421 GUTX"
click at [818, 314] on button "Send" at bounding box center [823, 320] width 29 height 15
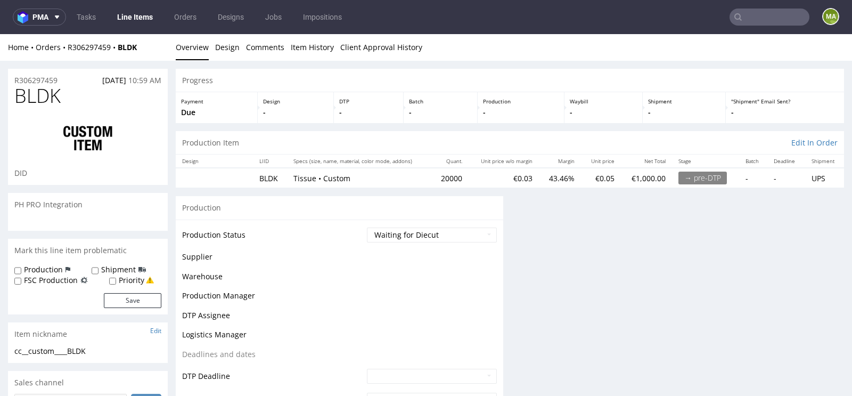
scroll to position [0, 0]
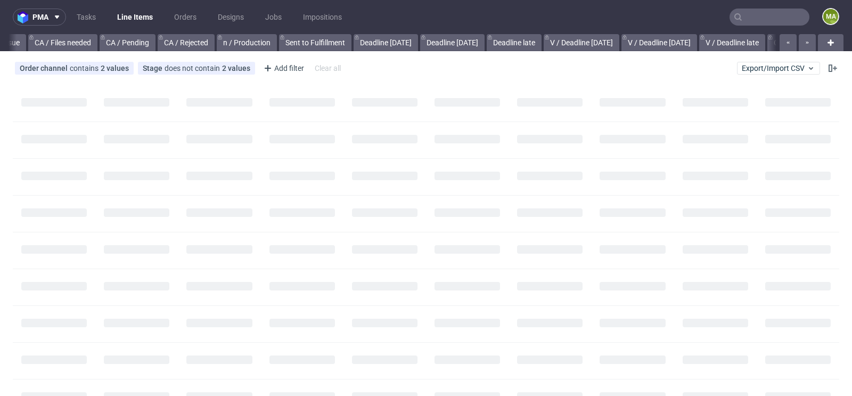
click at [744, 17] on input "text" at bounding box center [770, 17] width 80 height 17
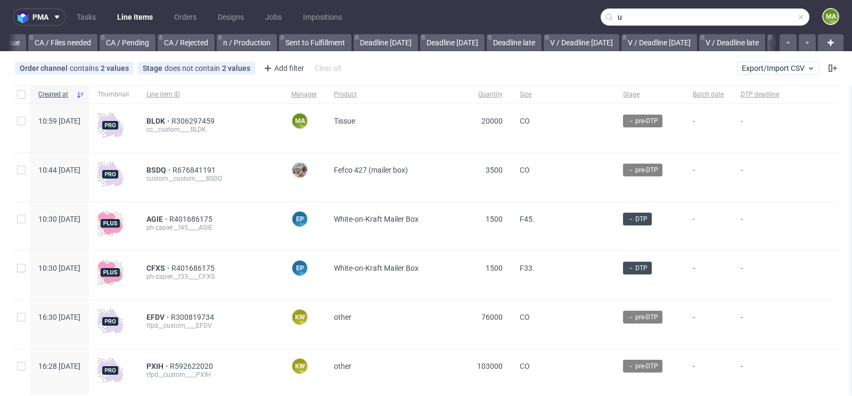
scroll to position [0, 1204]
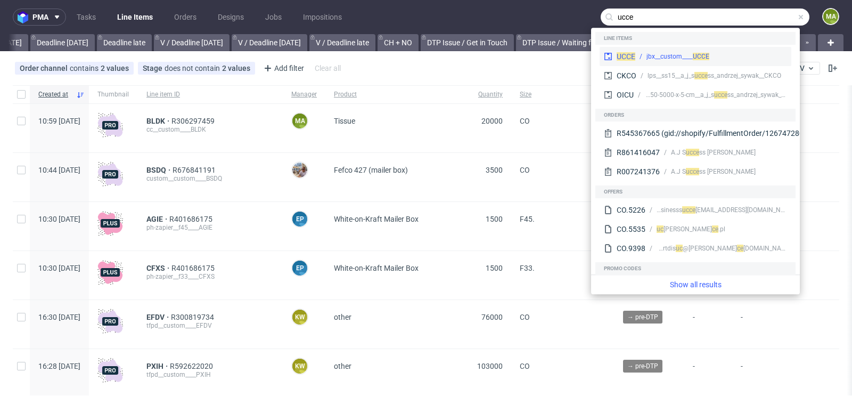
type input "ucce"
click at [618, 52] on span "UCCE" at bounding box center [626, 56] width 19 height 9
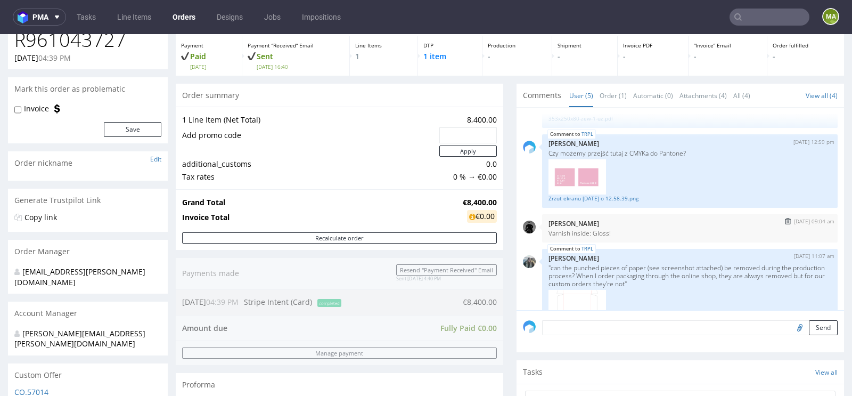
scroll to position [187, 0]
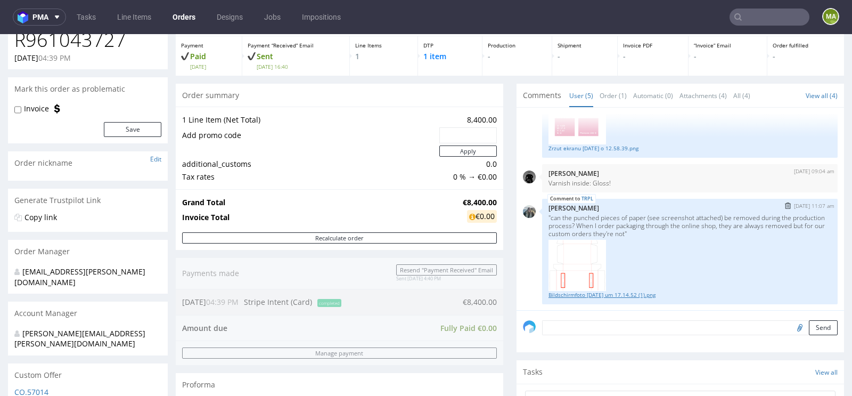
click at [594, 292] on link "Bildschirmfoto [DATE] um 17.14.52 (1).png" at bounding box center [690, 295] width 283 height 8
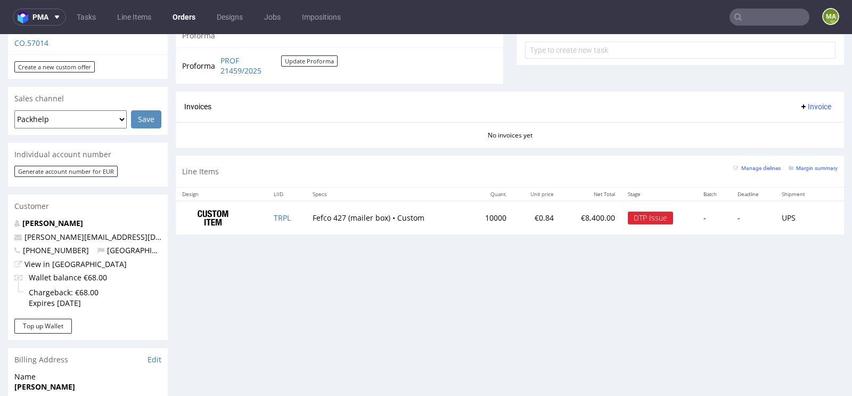
scroll to position [413, 0]
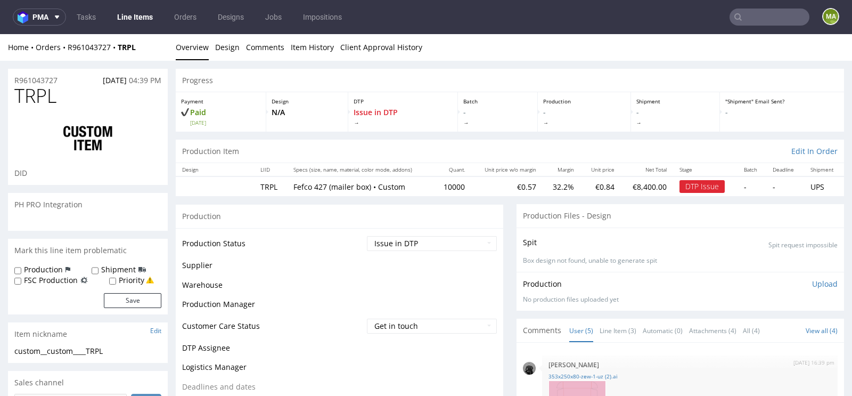
scroll to position [137, 0]
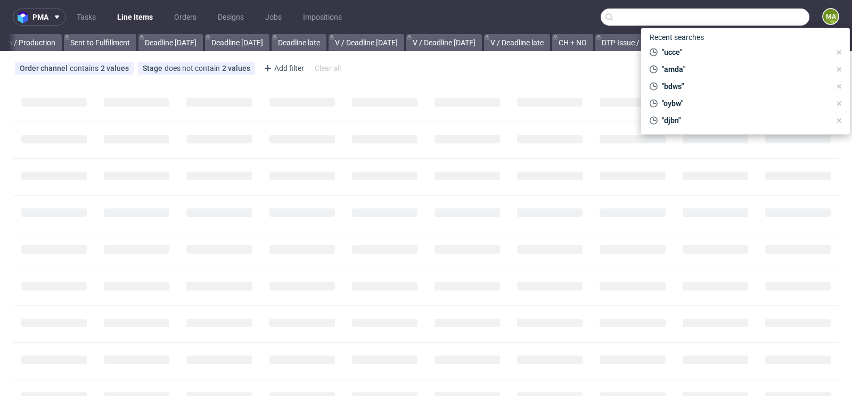
click at [741, 10] on input "text" at bounding box center [705, 17] width 209 height 17
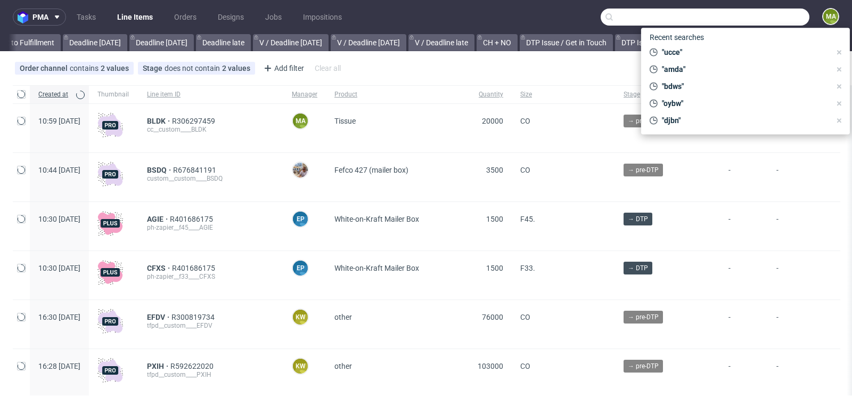
scroll to position [0, 1204]
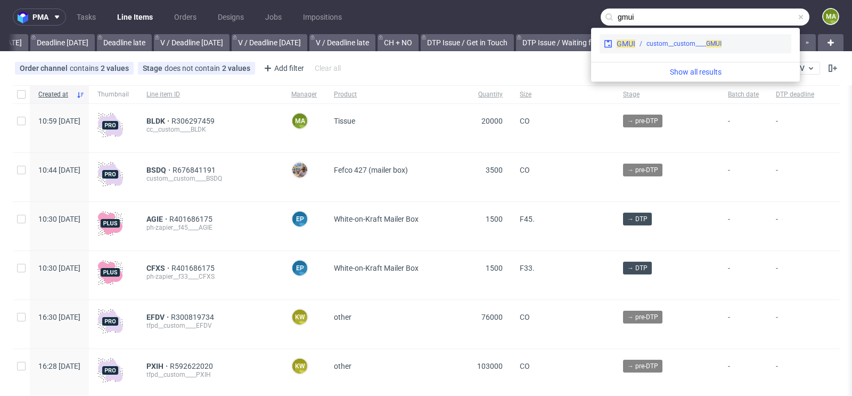
type input "gmui"
click at [662, 48] on div "GMUI custom__custom____ GMUI" at bounding box center [696, 43] width 192 height 19
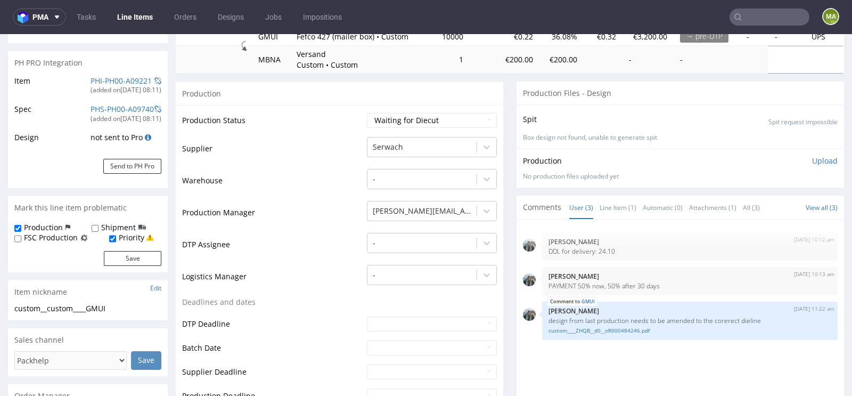
scroll to position [231, 0]
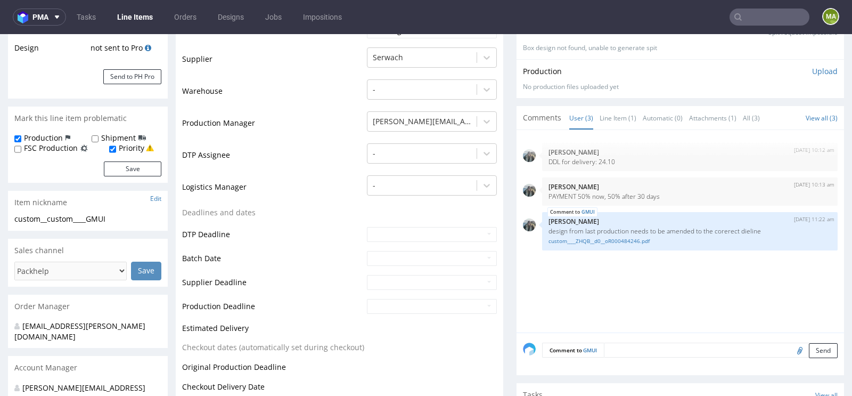
click at [615, 130] on div "7th Oct 25 | 10:12 am Zeniuk Magdalena DDL for delivery: 24.10 7th Oct 25 | 10:…" at bounding box center [681, 231] width 328 height 202
click at [615, 126] on link "Line Item (1)" at bounding box center [618, 118] width 37 height 23
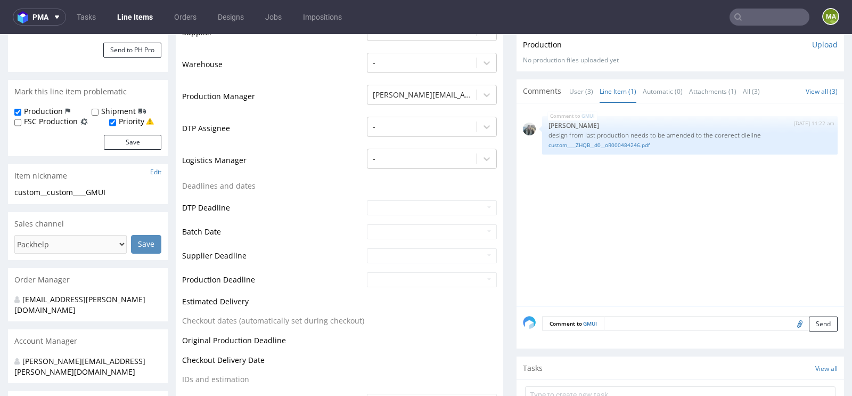
scroll to position [296, 0]
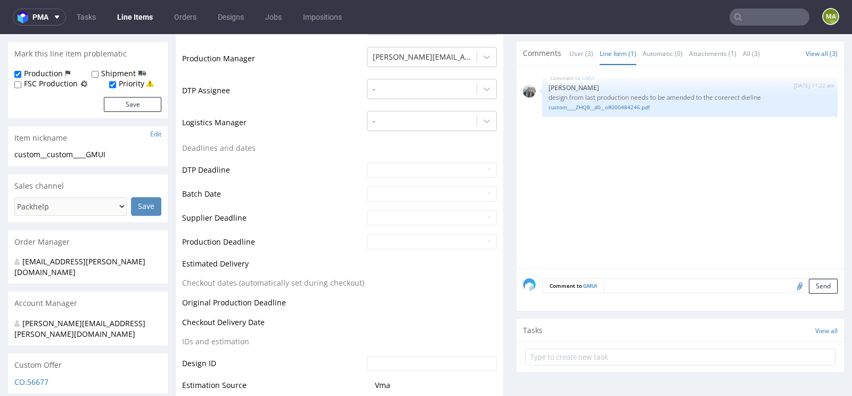
click at [612, 289] on textarea at bounding box center [721, 285] width 234 height 15
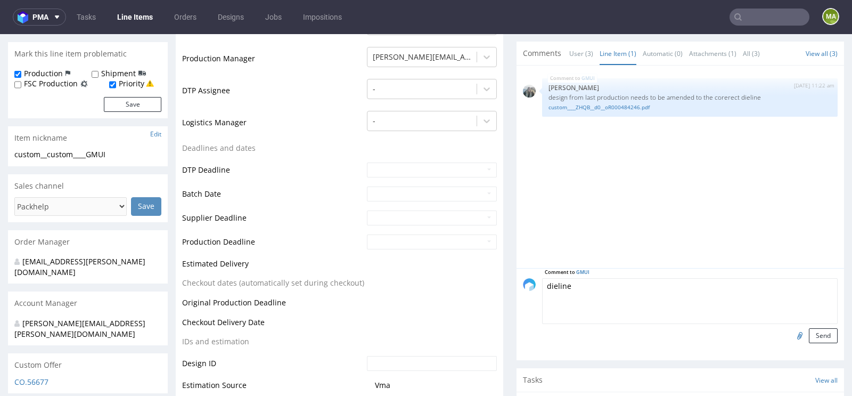
type textarea "dieline"
click at [791, 333] on input "file" at bounding box center [798, 335] width 15 height 14
type input "C:\fakepath\a44613-gmui-180x180x40xe.pdf"
click at [816, 332] on button "Send" at bounding box center [823, 335] width 29 height 15
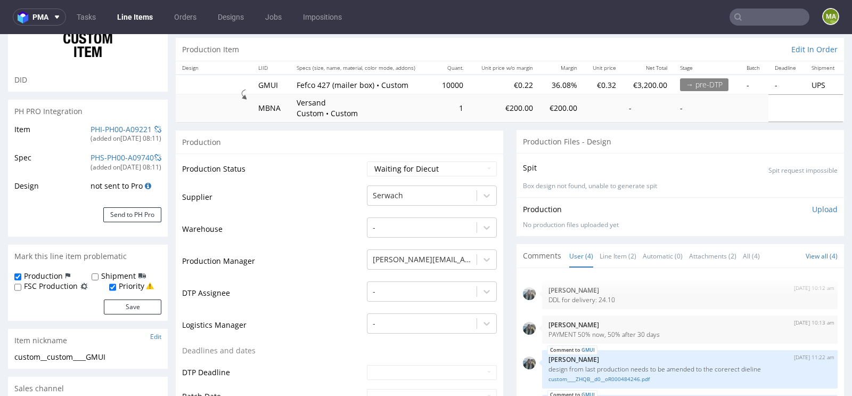
scroll to position [181, 0]
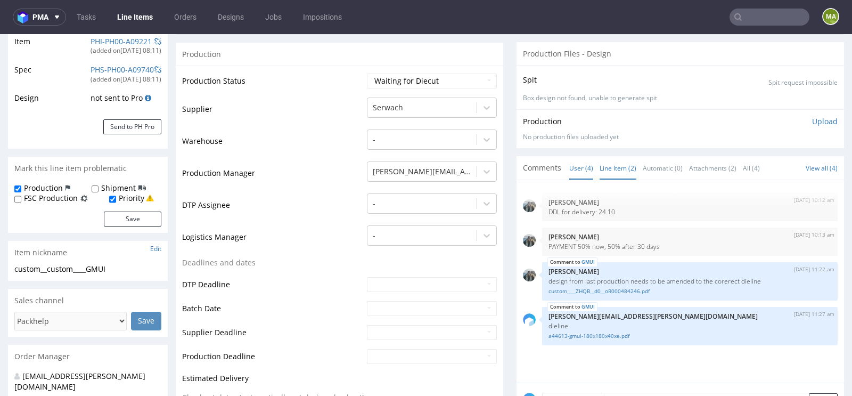
click at [616, 177] on link "Line Item (2)" at bounding box center [618, 168] width 37 height 23
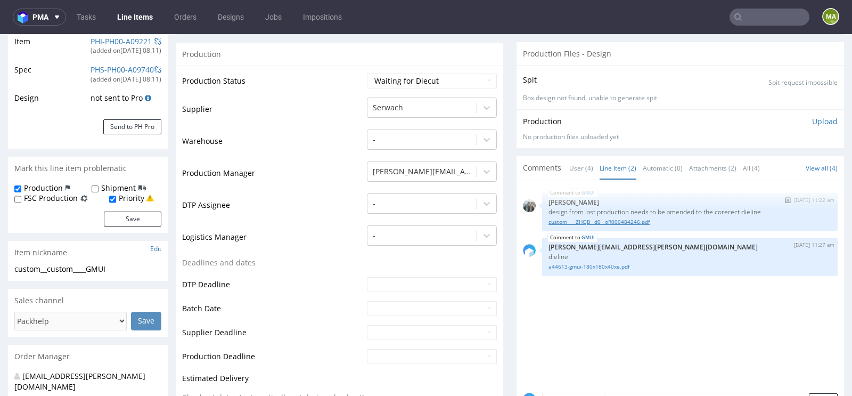
click at [594, 218] on link "custom____ZHQB__d0__oR000484246.pdf" at bounding box center [690, 222] width 283 height 8
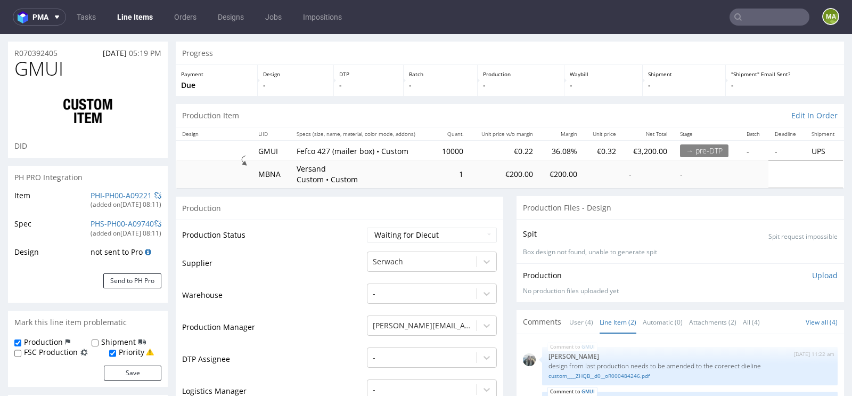
scroll to position [47, 0]
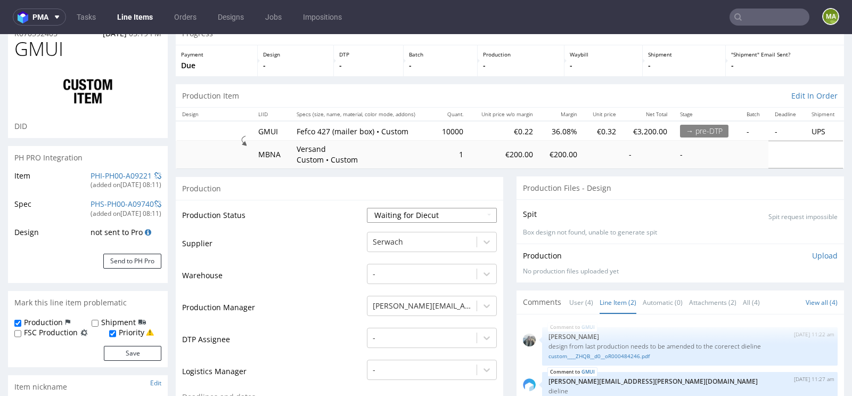
click at [415, 208] on select "Waiting for Artwork Waiting for Diecut Waiting for Mockup Waiting for DTP Waiti…" at bounding box center [432, 215] width 130 height 15
select select "dtp_waiting_for_check"
click at [367, 208] on select "Waiting for Artwork Waiting for Diecut Waiting for Mockup Waiting for DTP Waiti…" at bounding box center [432, 215] width 130 height 15
click at [295, 277] on td "Warehouse" at bounding box center [273, 279] width 182 height 32
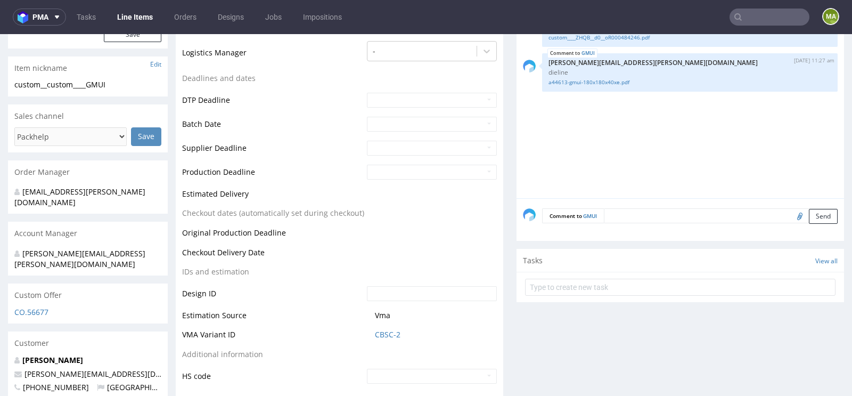
scroll to position [408, 0]
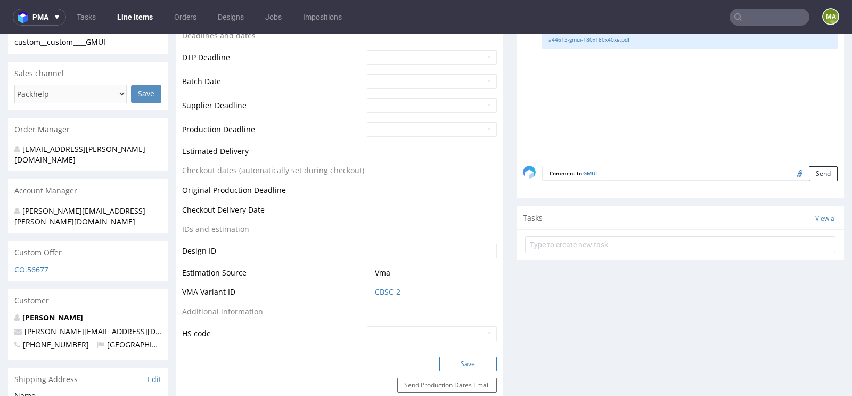
click at [457, 366] on button "Save" at bounding box center [468, 363] width 58 height 15
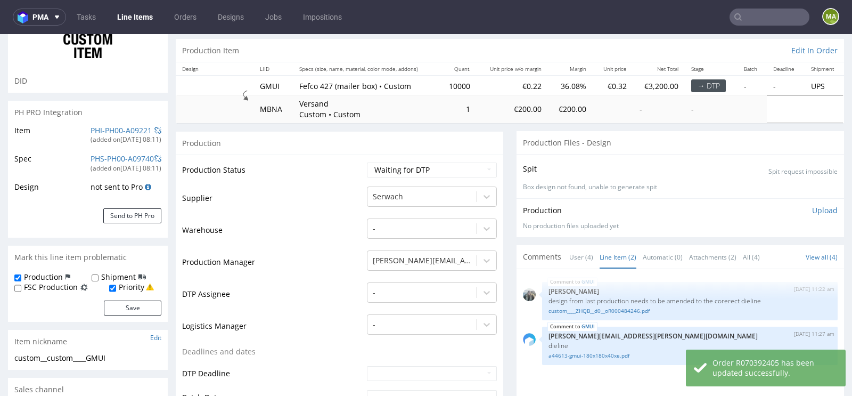
scroll to position [0, 0]
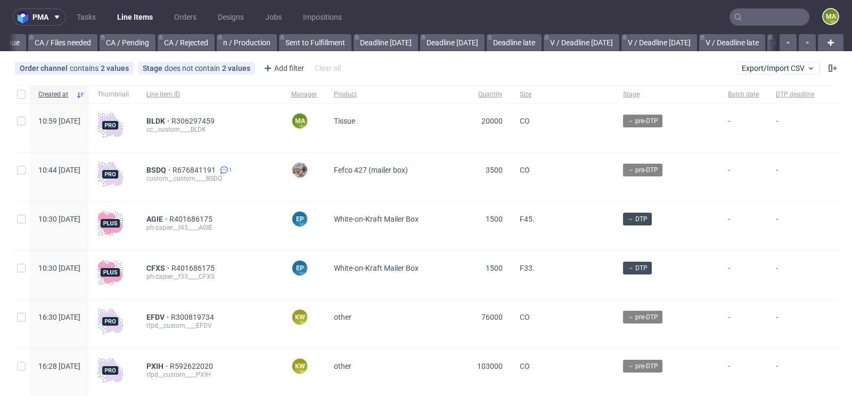
scroll to position [0, 1204]
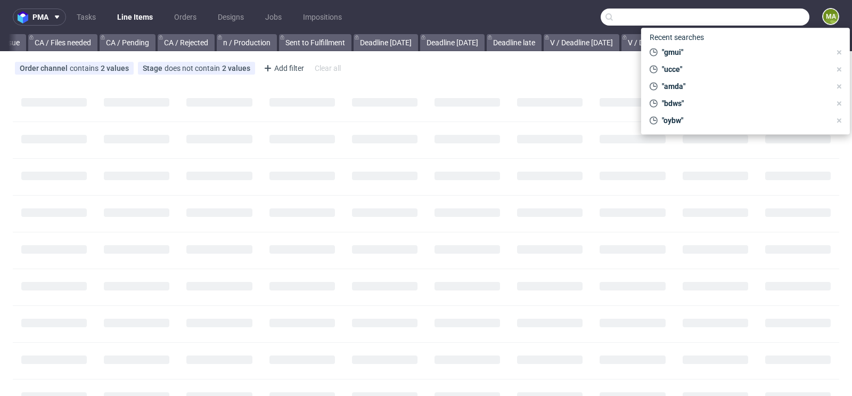
click at [750, 12] on input "text" at bounding box center [705, 17] width 209 height 17
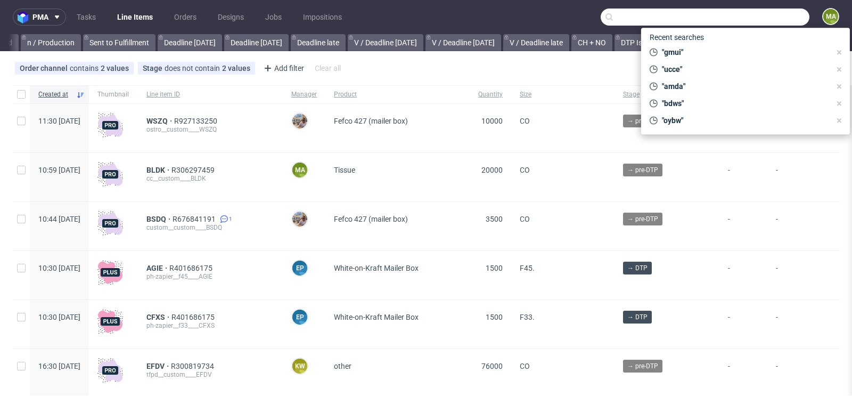
scroll to position [0, 1204]
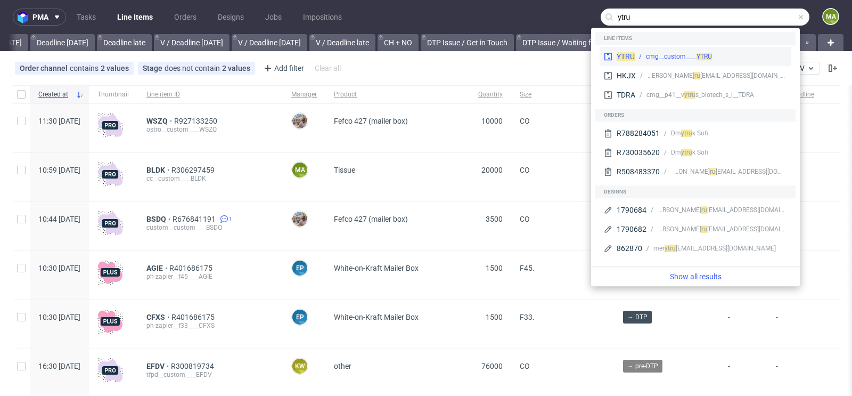
type input "ytru"
click at [675, 47] on div "YTRU cmg__custom____ YTRU" at bounding box center [696, 56] width 192 height 19
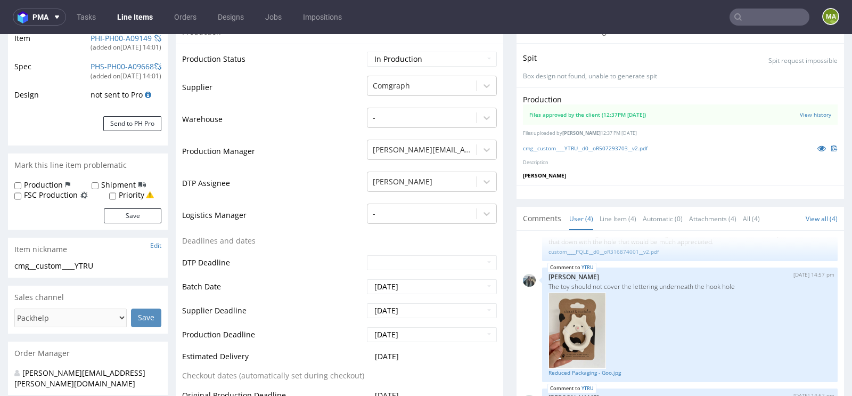
scroll to position [195, 0]
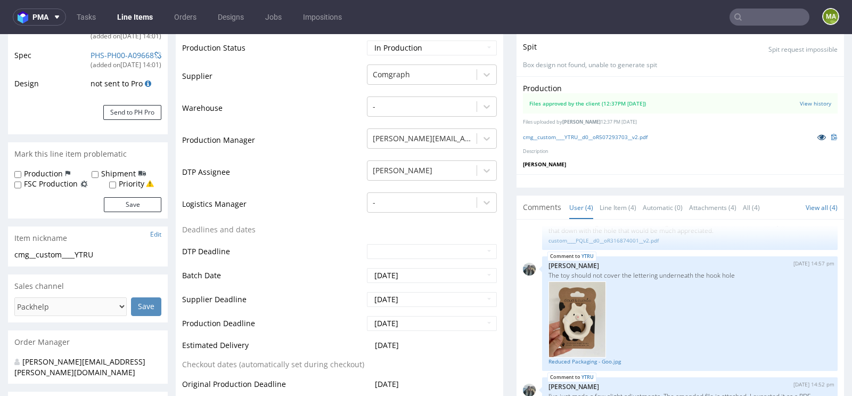
click at [812, 143] on link at bounding box center [821, 137] width 19 height 12
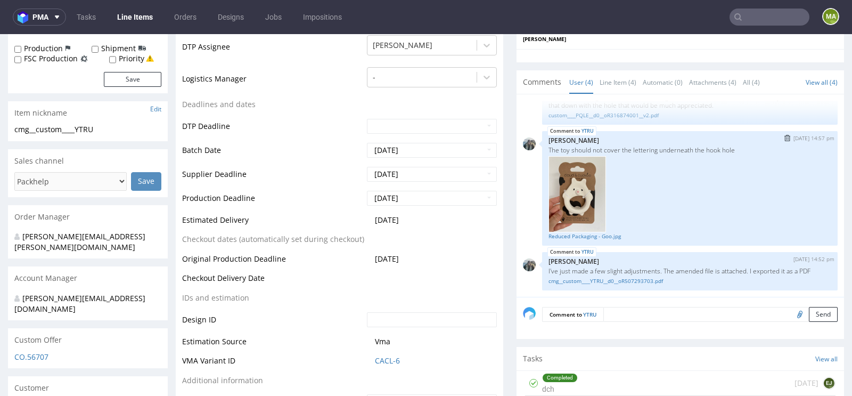
scroll to position [105, 0]
click at [615, 93] on link "Line Item (4)" at bounding box center [618, 82] width 37 height 23
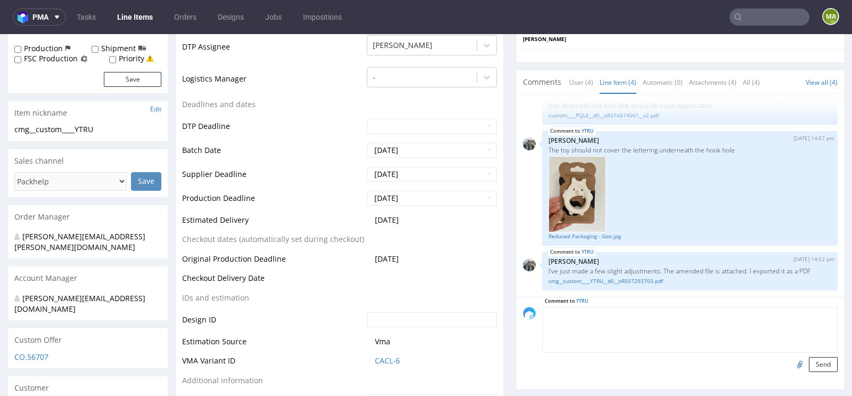
click at [634, 322] on textarea at bounding box center [690, 330] width 296 height 46
type textarea "QC report done"
click at [811, 367] on button "Send" at bounding box center [823, 364] width 29 height 15
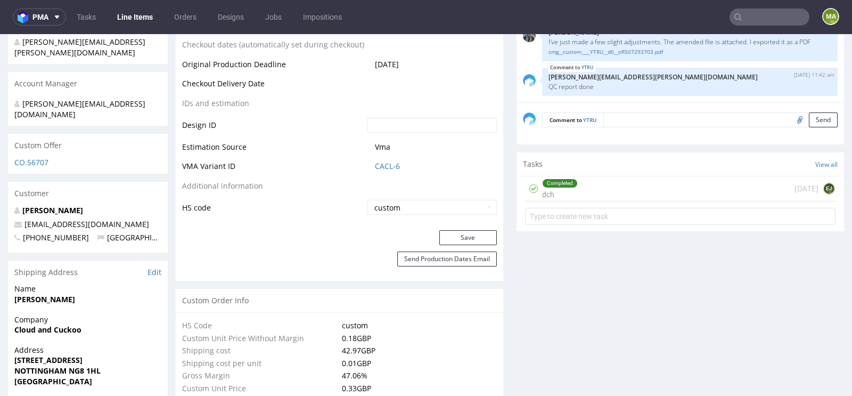
scroll to position [521, 0]
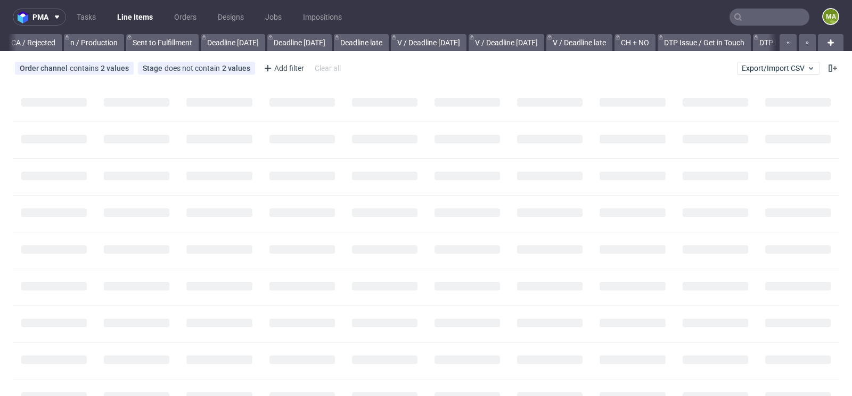
click at [743, 18] on input "text" at bounding box center [770, 17] width 80 height 17
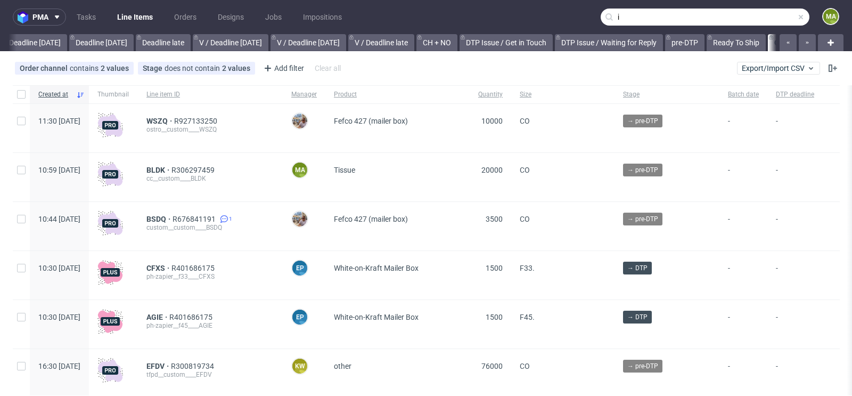
scroll to position [0, 1204]
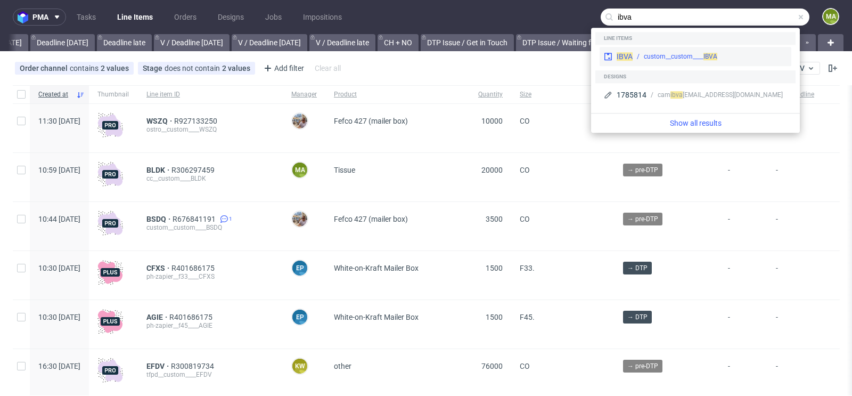
type input "ibva"
click at [678, 50] on div "IBVA custom__custom____ IBVA" at bounding box center [696, 56] width 192 height 19
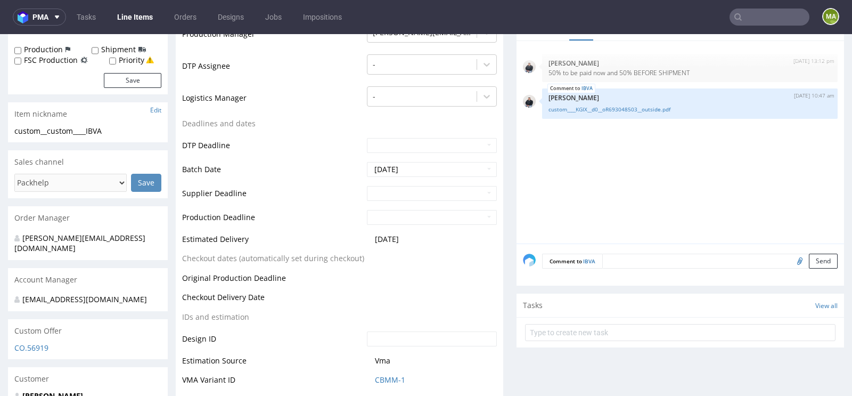
scroll to position [302, 0]
click at [411, 190] on input "text" at bounding box center [432, 192] width 130 height 15
click at [449, 144] on td "24" at bounding box center [455, 144] width 16 height 16
type input "2025-10-24"
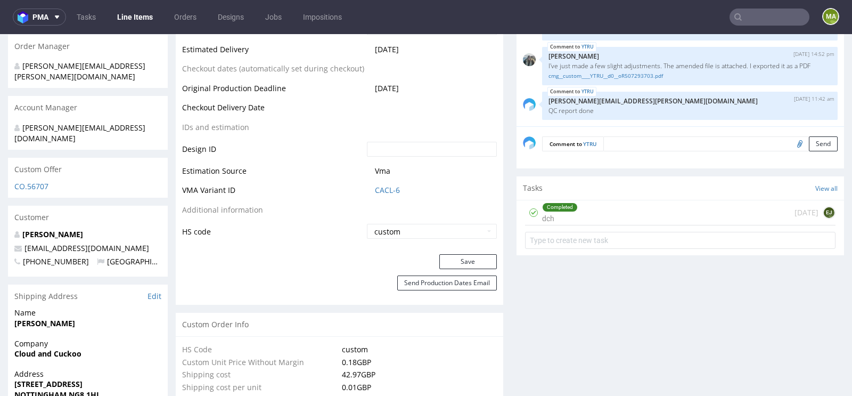
scroll to position [488, 0]
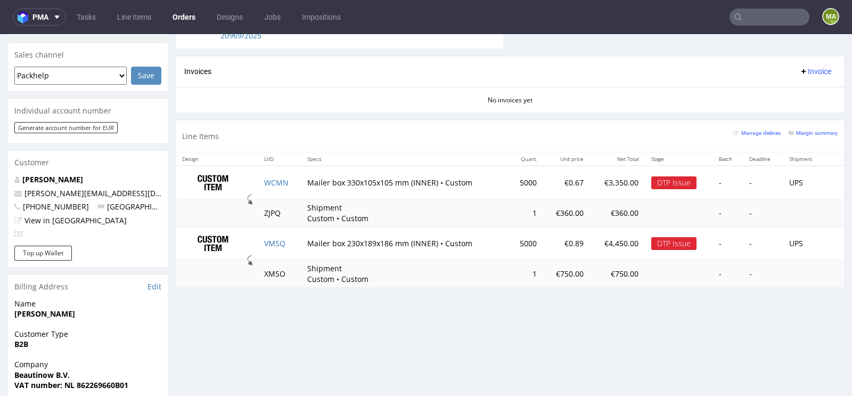
scroll to position [450, 0]
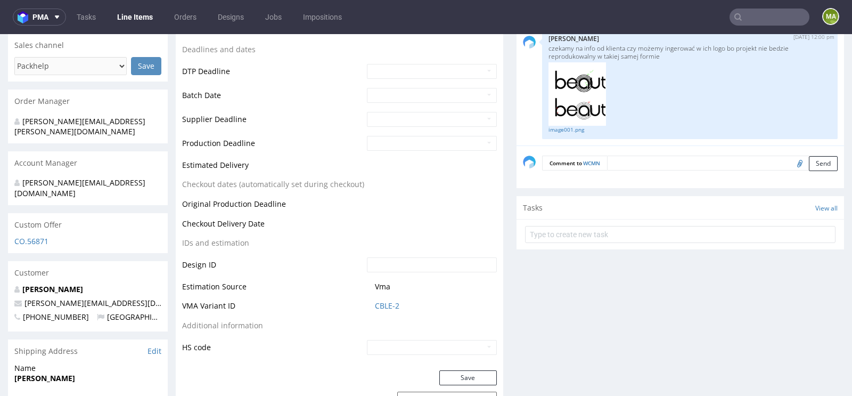
scroll to position [421, 0]
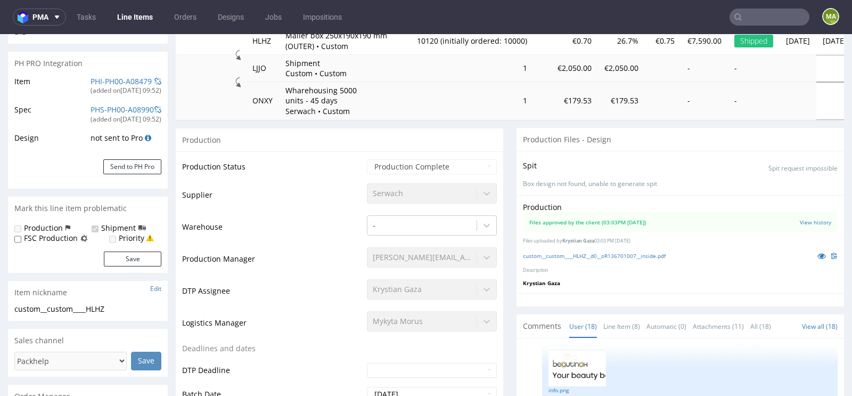
scroll to position [173, 0]
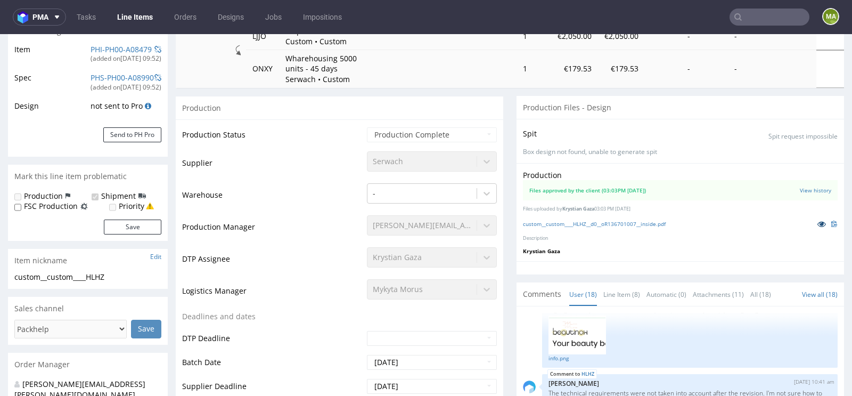
click at [818, 225] on icon at bounding box center [822, 223] width 9 height 7
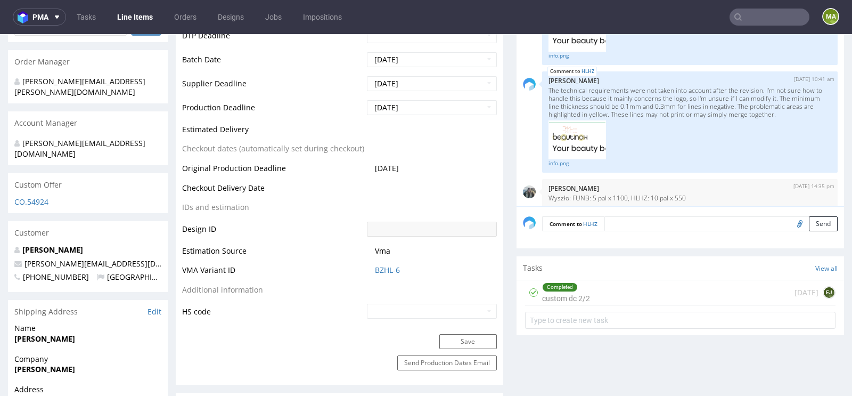
scroll to position [480, 0]
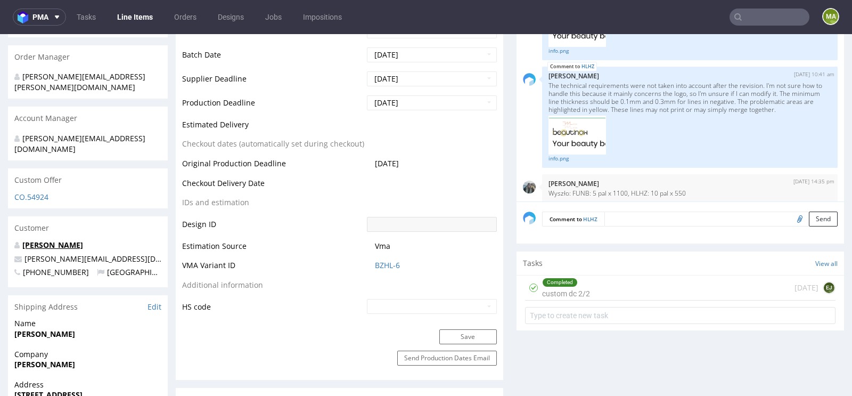
click at [44, 240] on link "Wang Cindy" at bounding box center [52, 245] width 61 height 10
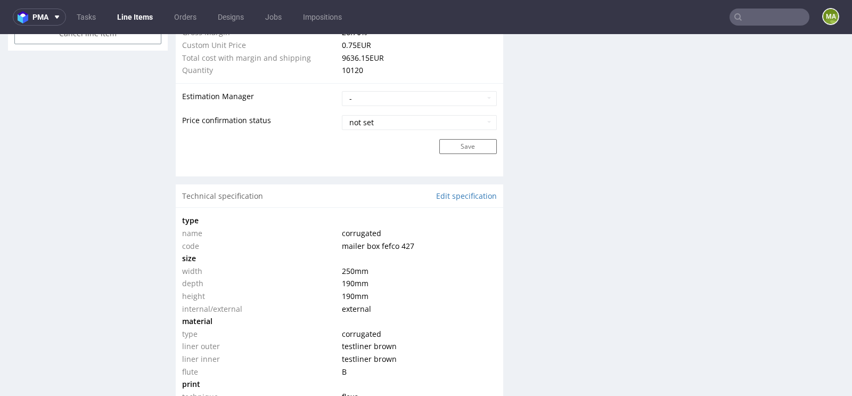
scroll to position [925, 0]
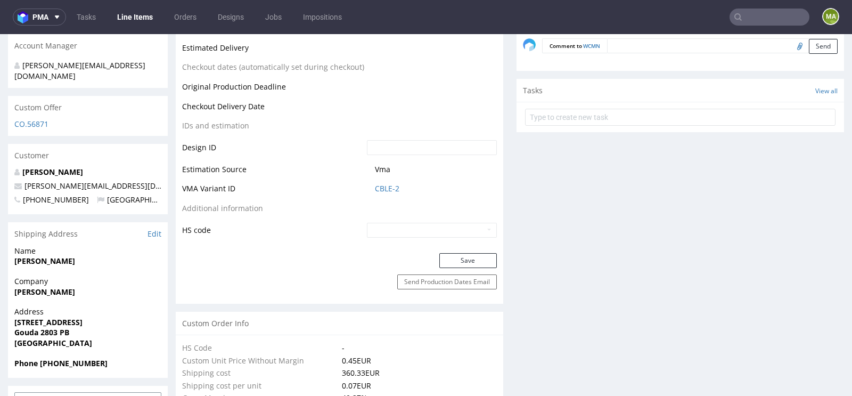
scroll to position [526, 0]
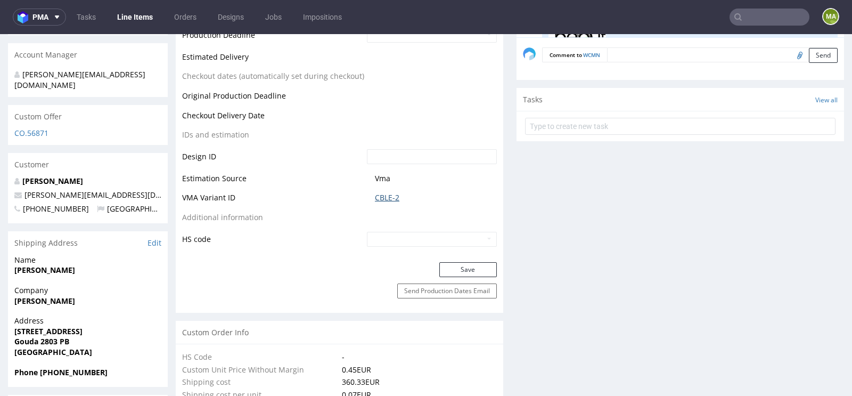
click at [380, 203] on link "CBLE-2" at bounding box center [387, 197] width 24 height 11
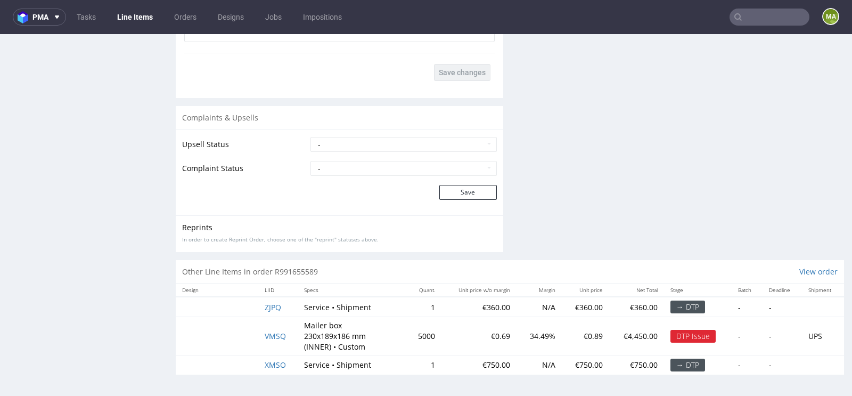
scroll to position [3, 0]
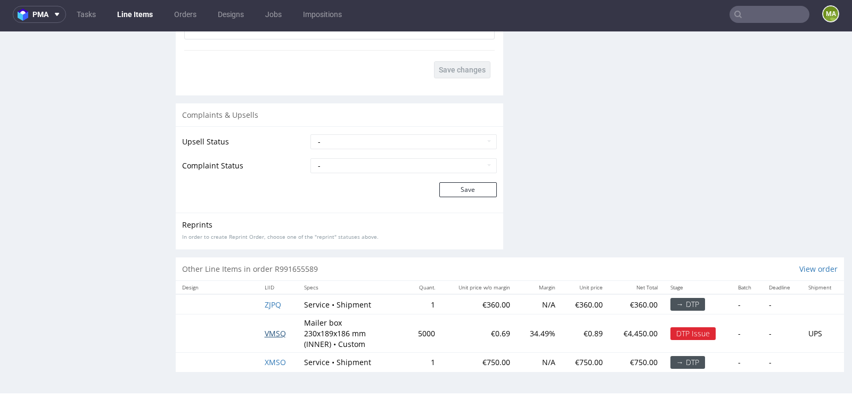
click at [272, 333] on span "VMSQ" at bounding box center [275, 333] width 21 height 10
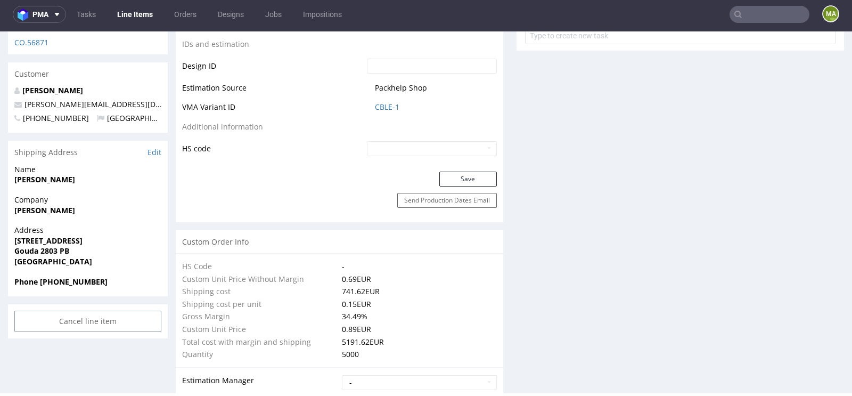
scroll to position [616, 0]
click at [382, 111] on link "CBLE-1" at bounding box center [387, 105] width 24 height 11
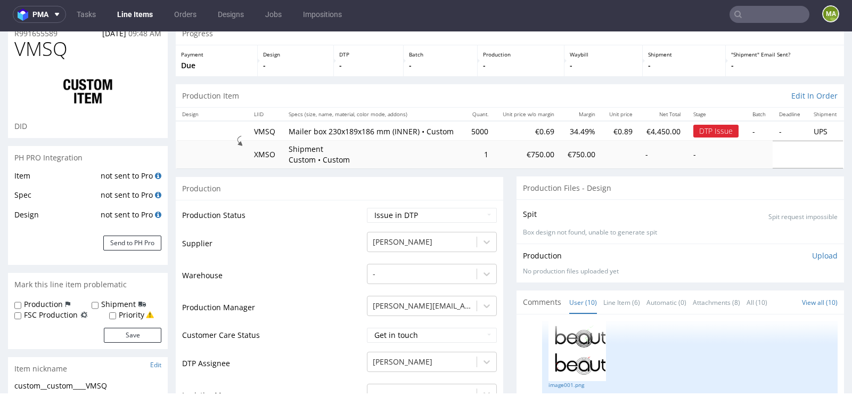
scroll to position [0, 0]
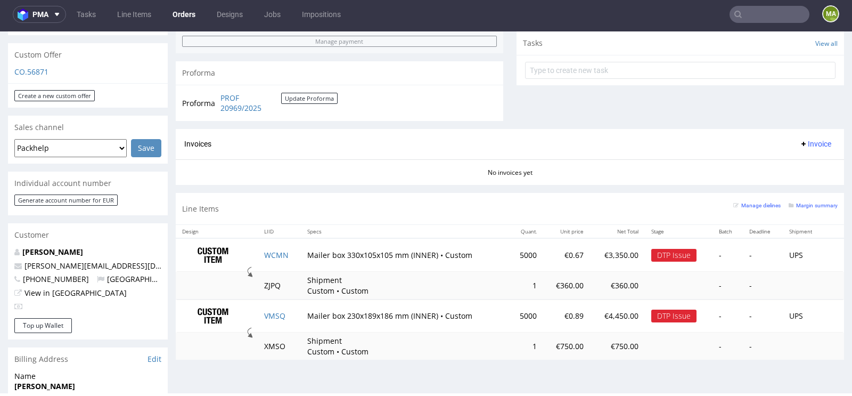
scroll to position [447, 0]
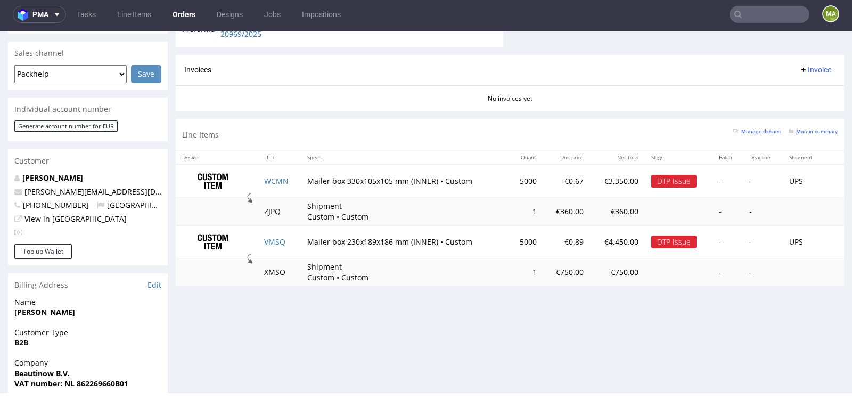
click at [807, 130] on small "Margin summary" at bounding box center [813, 131] width 49 height 6
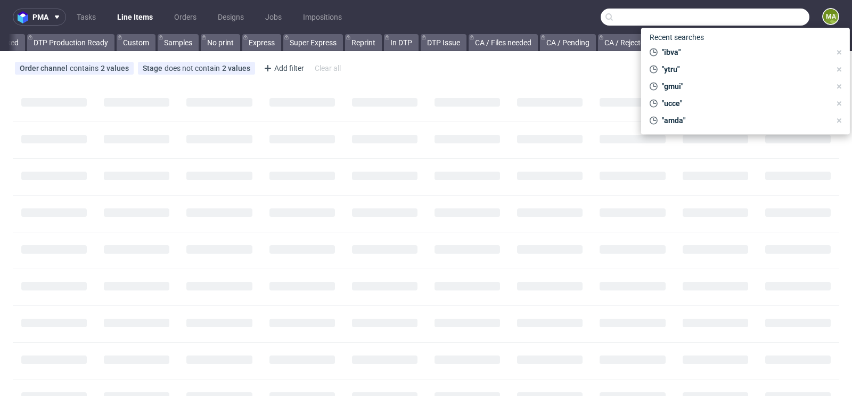
click at [753, 20] on input "text" at bounding box center [705, 17] width 209 height 17
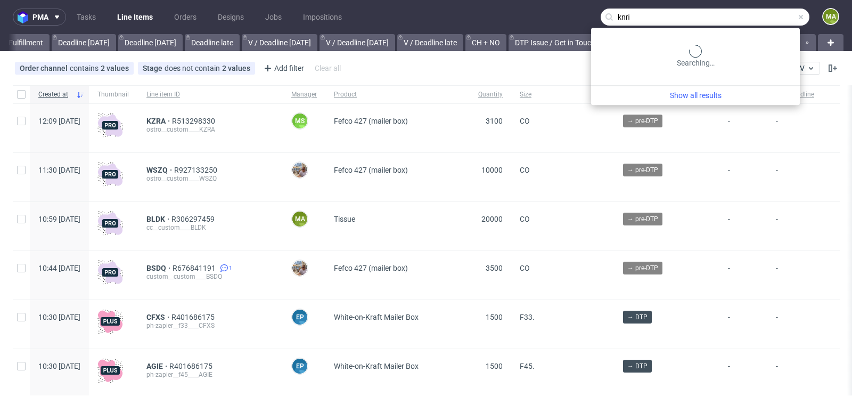
scroll to position [0, 1204]
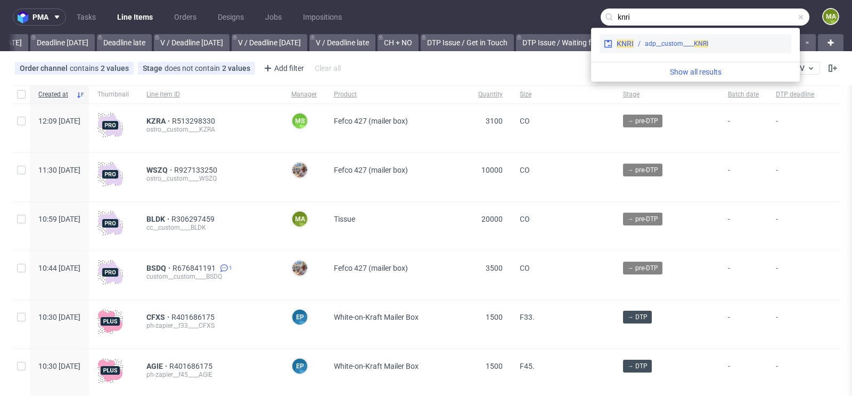
type input "knri"
click at [680, 42] on div "adp__custom____ KNRI" at bounding box center [676, 44] width 63 height 10
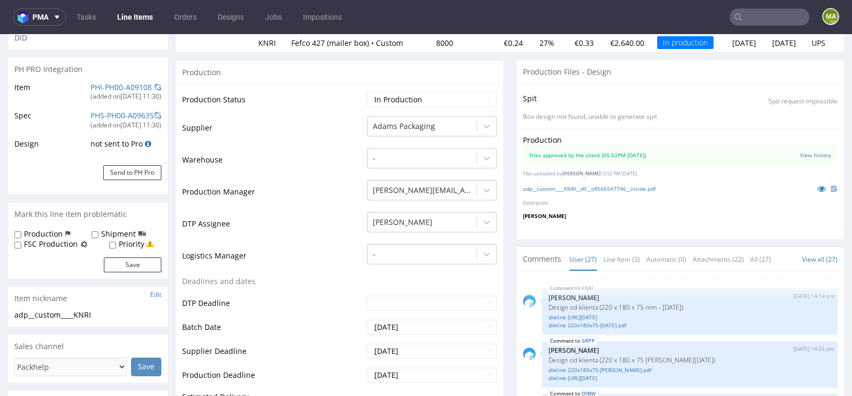
scroll to position [187, 0]
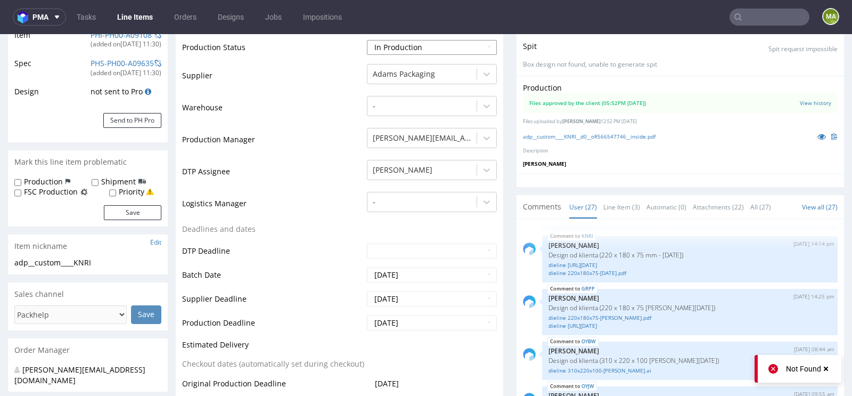
click at [430, 48] on select "Waiting for Artwork Waiting for Diecut Waiting for Mockup Waiting for DTP Waiti…" at bounding box center [432, 47] width 130 height 15
select select "production_complete"
click at [367, 40] on select "Waiting for Artwork Waiting for Diecut Waiting for Mockup Waiting for DTP Waiti…" at bounding box center [432, 47] width 130 height 15
click at [308, 178] on td "DTP Assignee" at bounding box center [273, 175] width 182 height 32
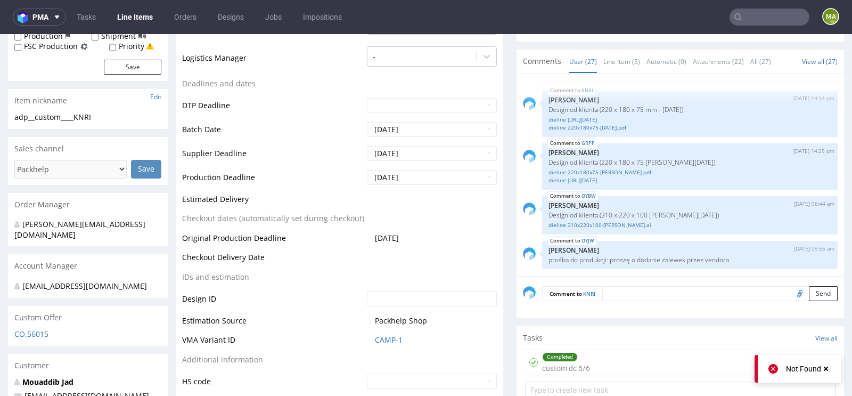
scroll to position [430, 0]
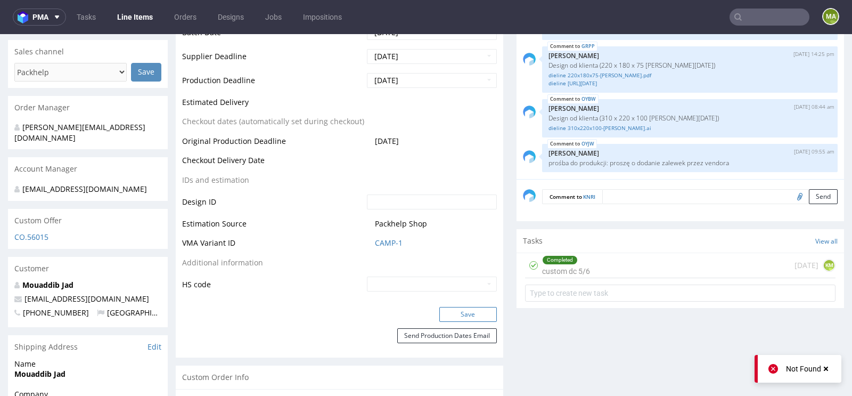
click at [453, 309] on button "Save" at bounding box center [468, 314] width 58 height 15
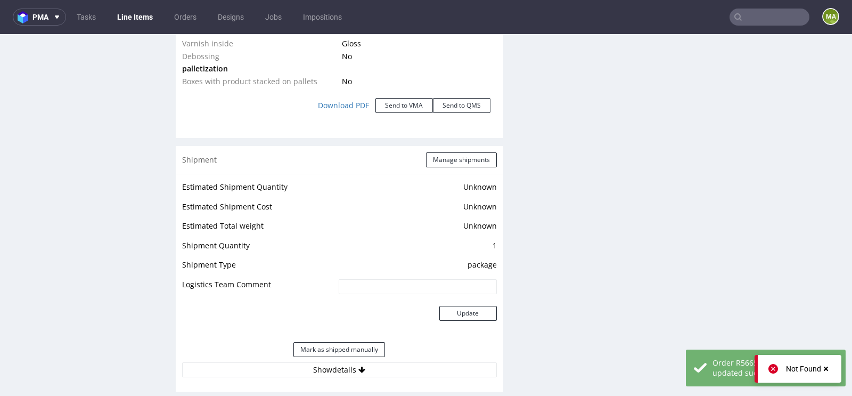
scroll to position [1182, 0]
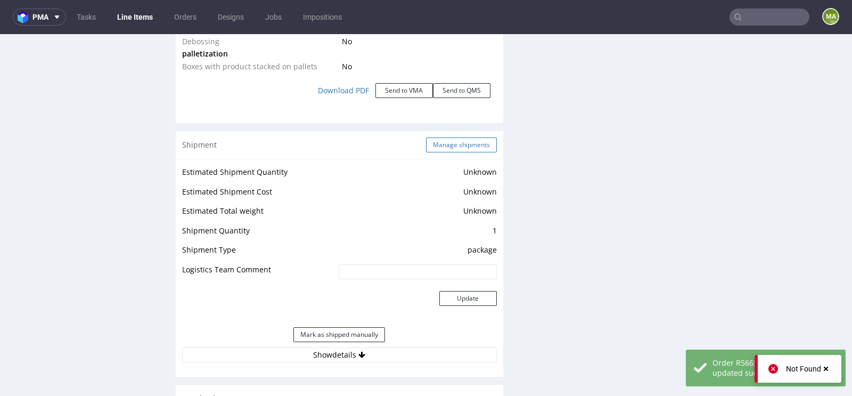
click at [436, 141] on button "Manage shipments" at bounding box center [461, 144] width 71 height 15
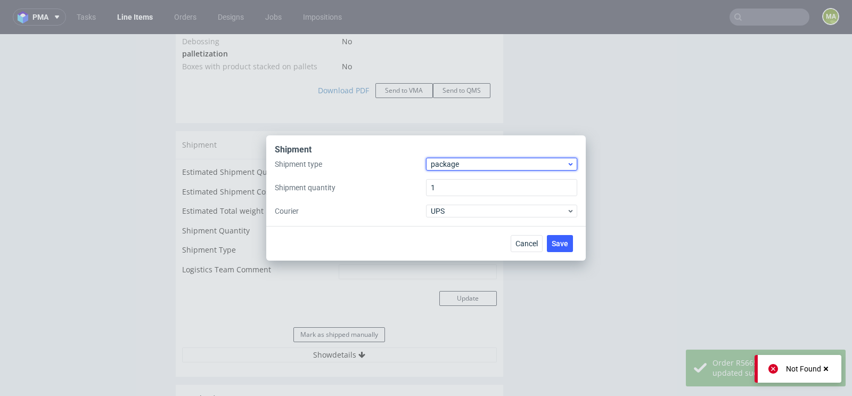
click at [455, 161] on span "package" at bounding box center [499, 164] width 136 height 11
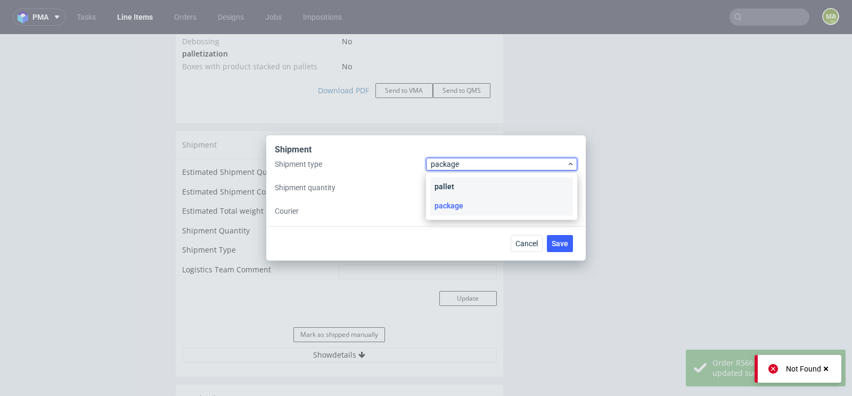
click at [452, 179] on div "pallet" at bounding box center [501, 186] width 143 height 19
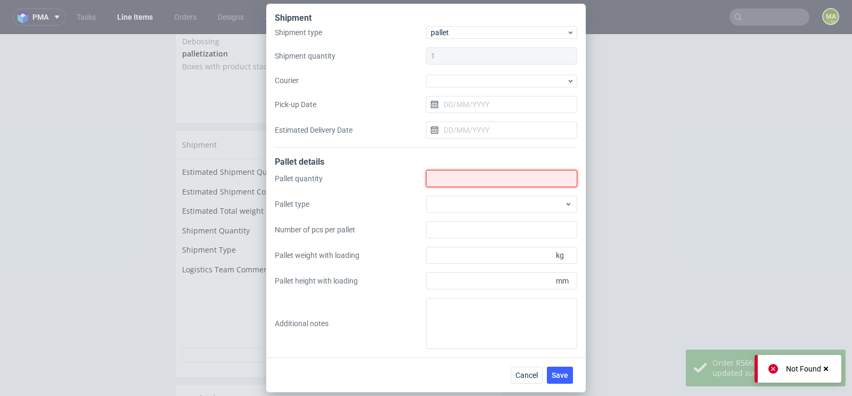
click at [452, 179] on input "Shipment type" at bounding box center [501, 178] width 151 height 17
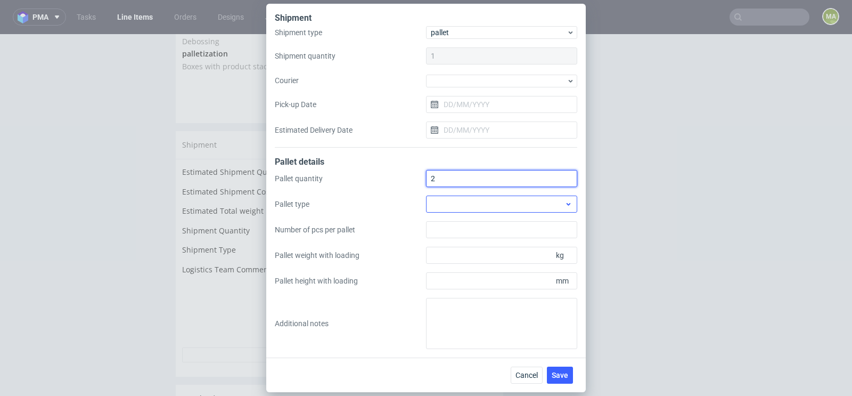
type input "2"
click at [473, 203] on div at bounding box center [501, 203] width 151 height 17
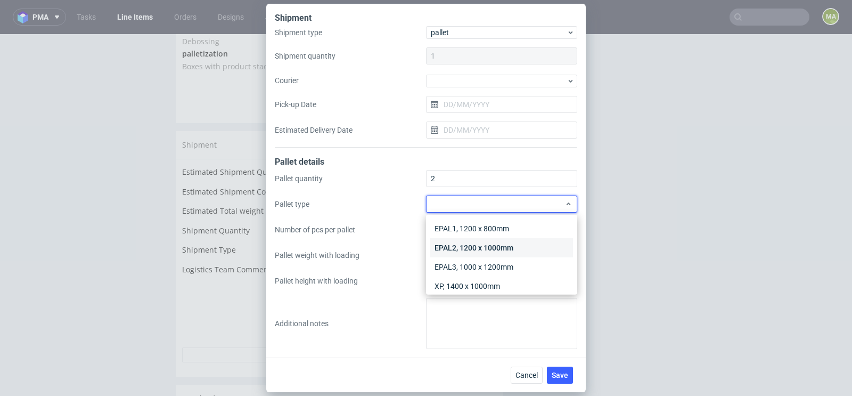
click at [467, 246] on div "EPAL2, 1200 x 1000mm" at bounding box center [501, 247] width 143 height 19
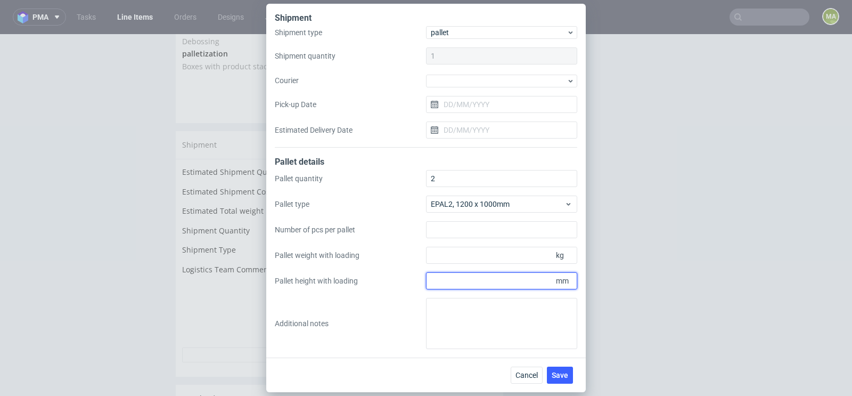
click at [467, 273] on input "Pallet height with loading" at bounding box center [501, 280] width 151 height 17
type input "1800"
click at [479, 255] on input "Pallet weight with loading" at bounding box center [501, 255] width 151 height 17
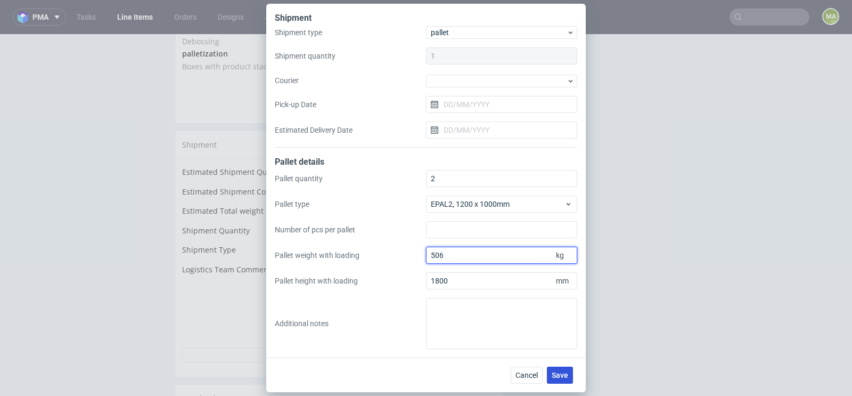
type input "506"
click at [566, 367] on button "Save" at bounding box center [560, 374] width 26 height 17
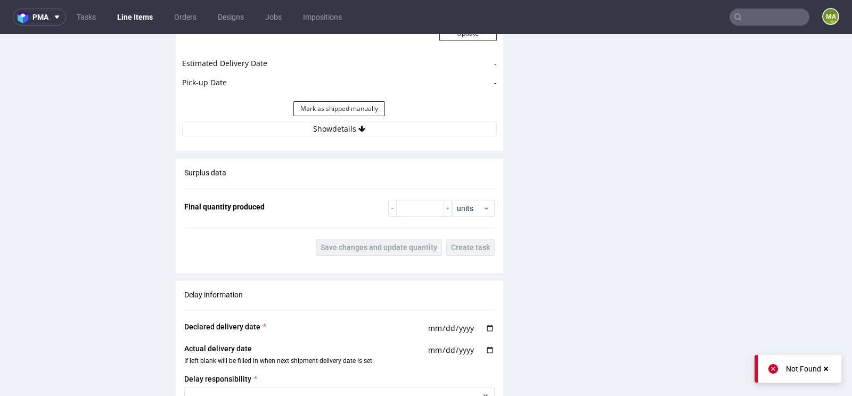
scroll to position [1446, 0]
click at [404, 197] on div "Surplus data Final quantity produced units Save changes and update quantity Cre…" at bounding box center [340, 212] width 328 height 105
click at [404, 203] on input "number" at bounding box center [420, 209] width 48 height 17
paste input "7848"
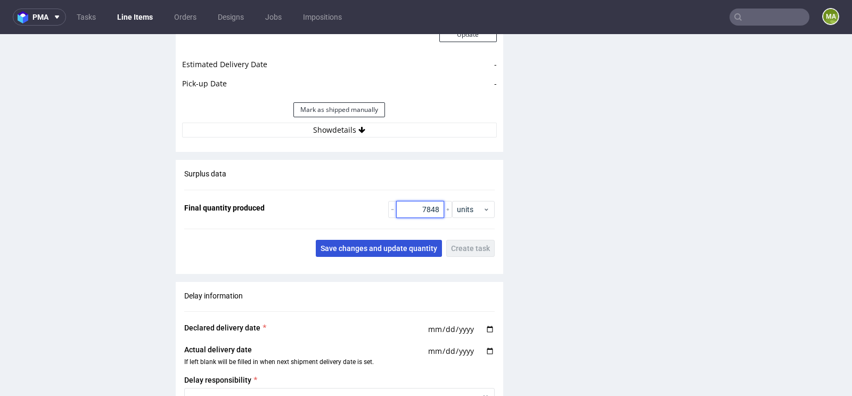
type input "7848"
click at [376, 244] on span "Save changes and update quantity" at bounding box center [379, 247] width 117 height 7
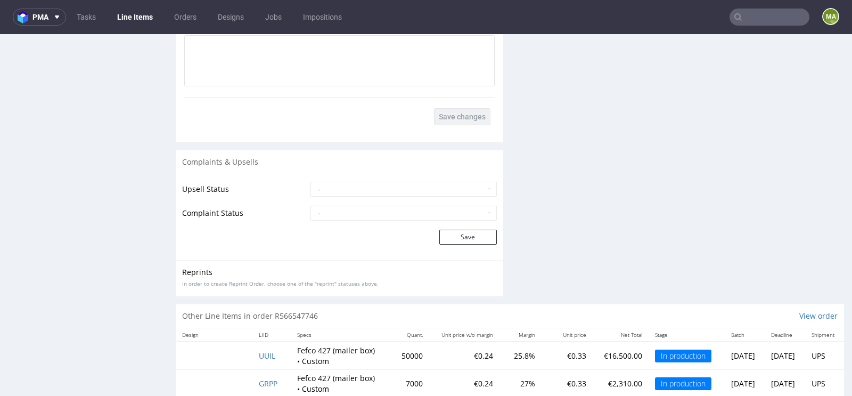
scroll to position [1959, 0]
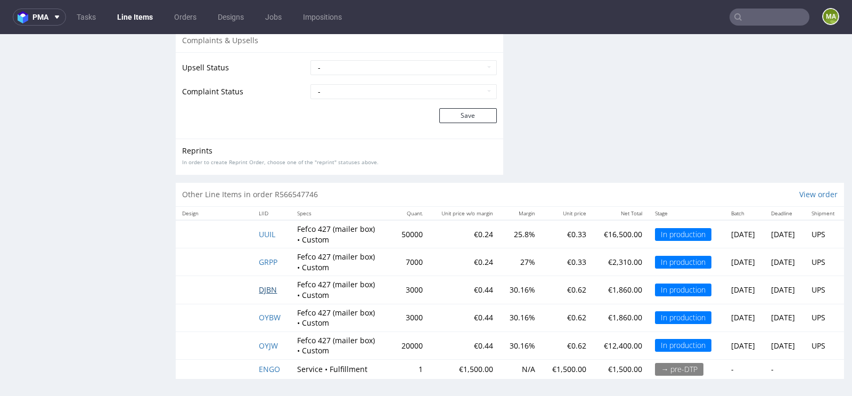
click at [259, 290] on span "DJBN" at bounding box center [268, 289] width 18 height 10
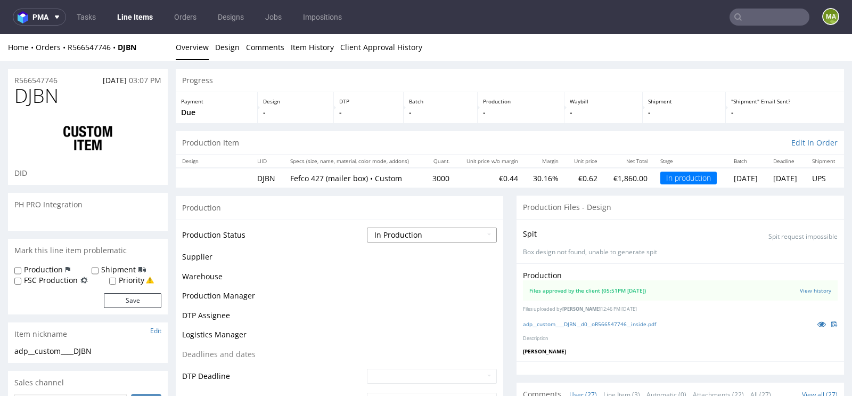
scroll to position [1291, 0]
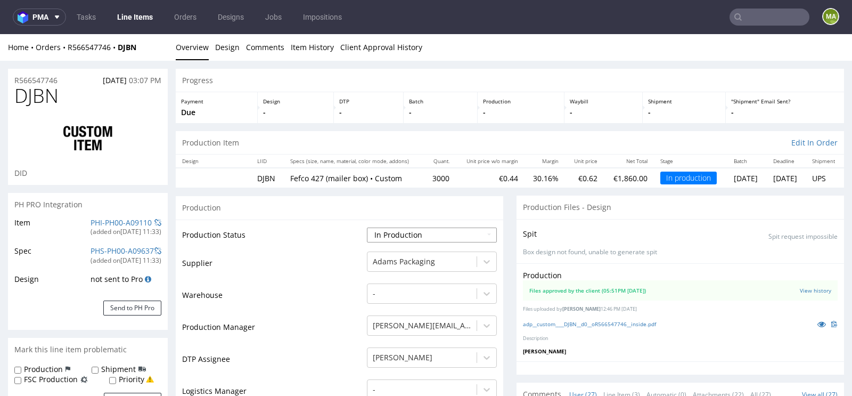
click at [389, 236] on select "Waiting for Artwork Waiting for Diecut Waiting for Mockup Waiting for DTP Waiti…" at bounding box center [432, 234] width 130 height 15
select select "production_complete"
click at [367, 227] on select "Waiting for Artwork Waiting for Diecut Waiting for Mockup Waiting for DTP Waiti…" at bounding box center [432, 234] width 130 height 15
click at [304, 314] on td "Production Manager" at bounding box center [273, 330] width 182 height 32
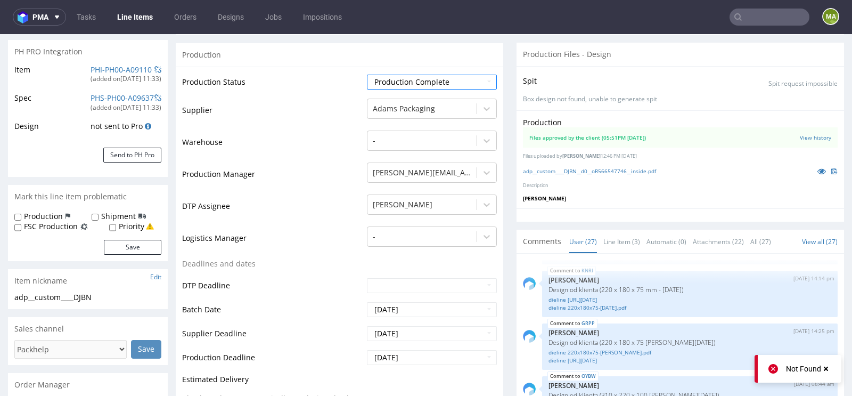
scroll to position [377, 0]
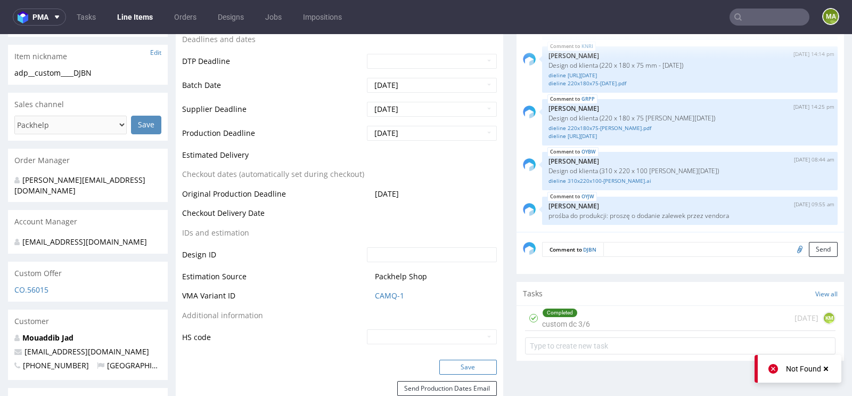
click at [448, 366] on button "Save" at bounding box center [468, 366] width 58 height 15
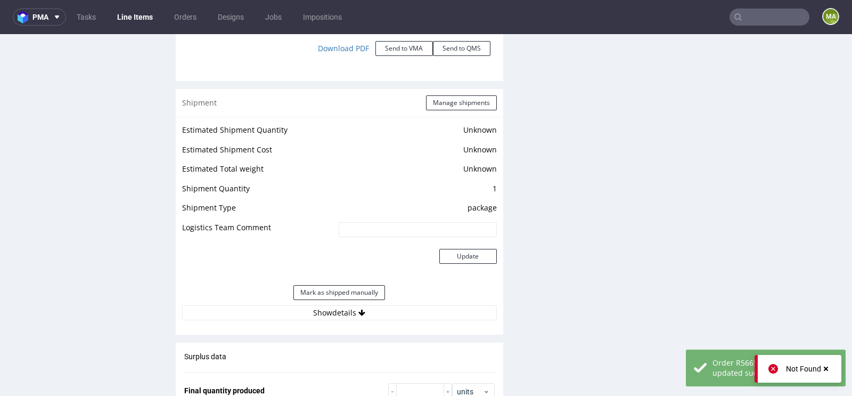
scroll to position [1231, 0]
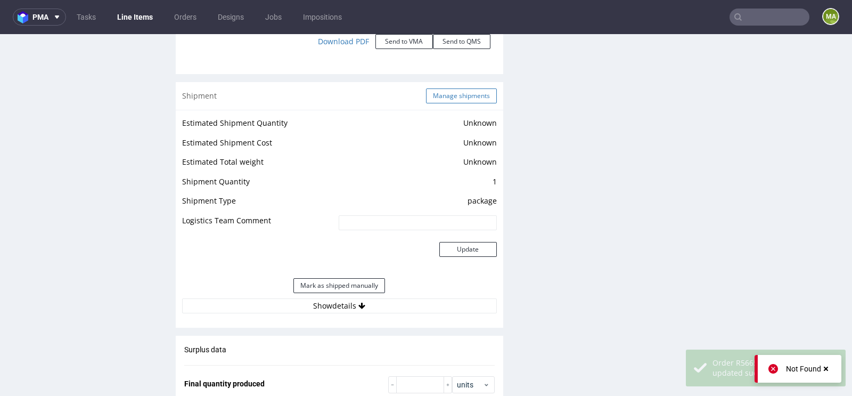
click at [452, 96] on button "Manage shipments" at bounding box center [461, 95] width 71 height 15
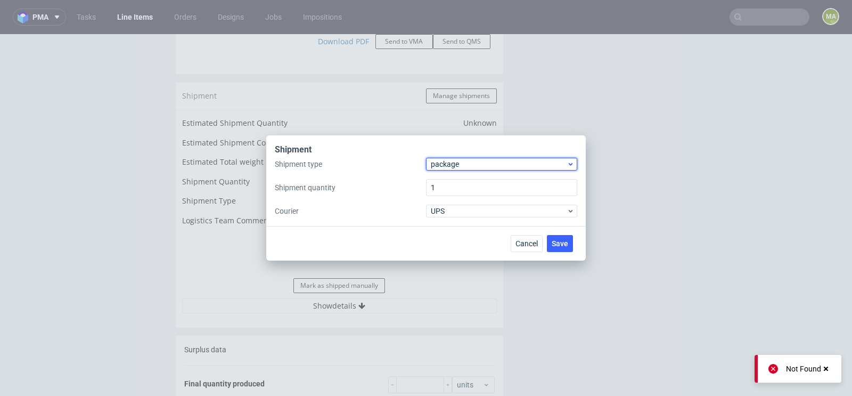
click at [449, 158] on div "package" at bounding box center [501, 164] width 151 height 13
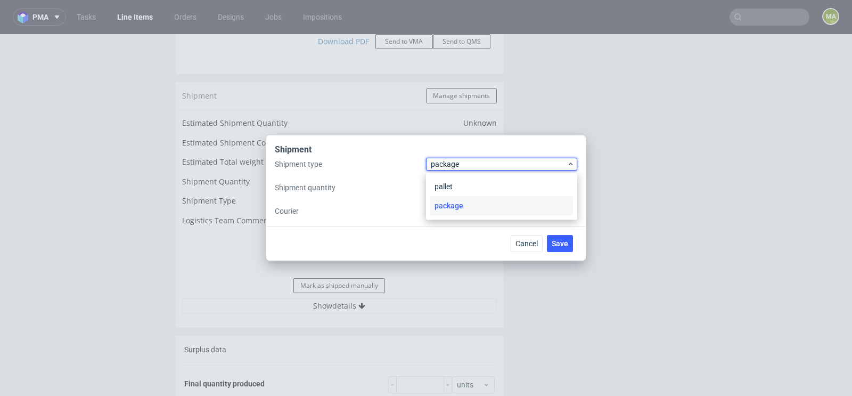
click at [447, 175] on div "pallet package" at bounding box center [501, 196] width 151 height 47
click at [446, 184] on div "pallet" at bounding box center [501, 186] width 143 height 19
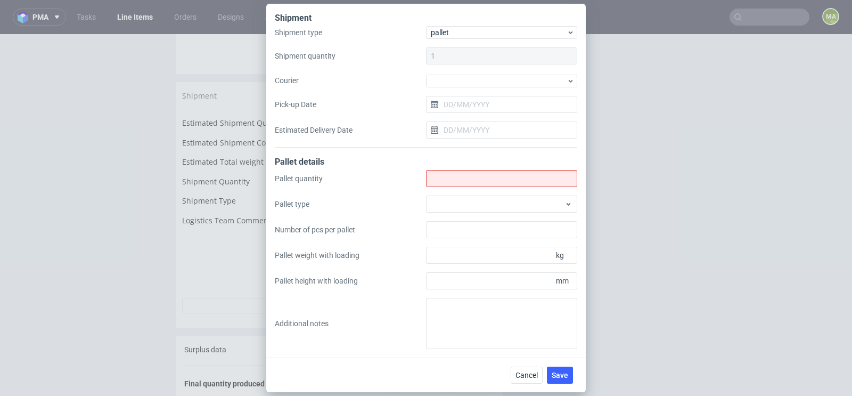
click at [446, 184] on input "Shipment type" at bounding box center [501, 178] width 151 height 17
type input "2"
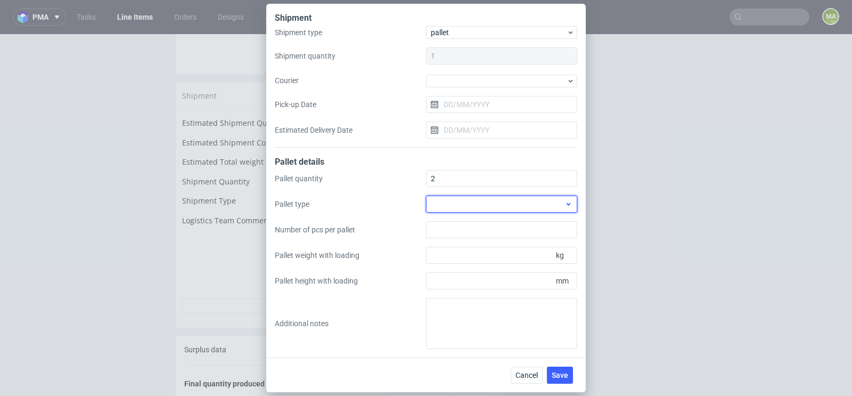
click at [449, 202] on div at bounding box center [501, 203] width 151 height 17
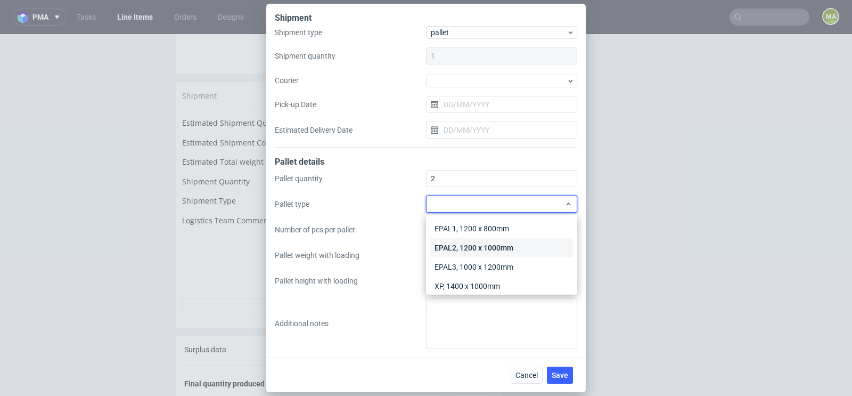
scroll to position [24, 0]
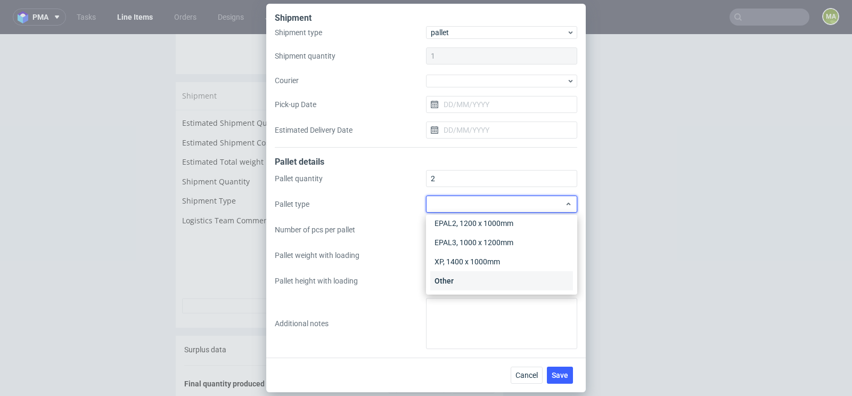
click at [446, 289] on div "Other" at bounding box center [501, 280] width 143 height 19
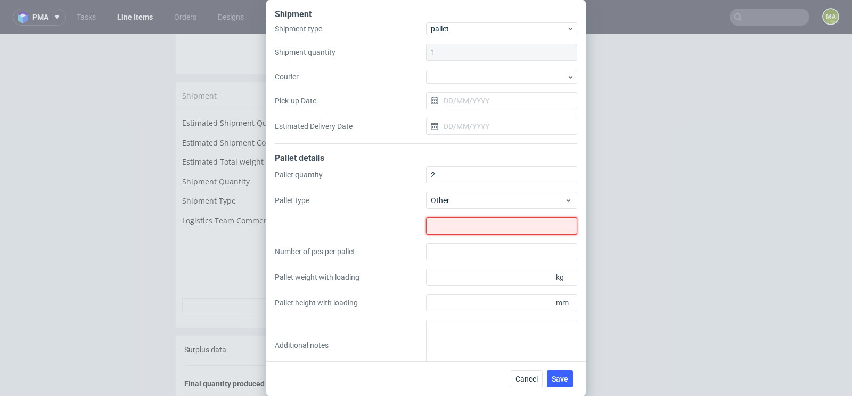
click at [451, 217] on input "text" at bounding box center [501, 225] width 151 height 17
type input "1313x800"
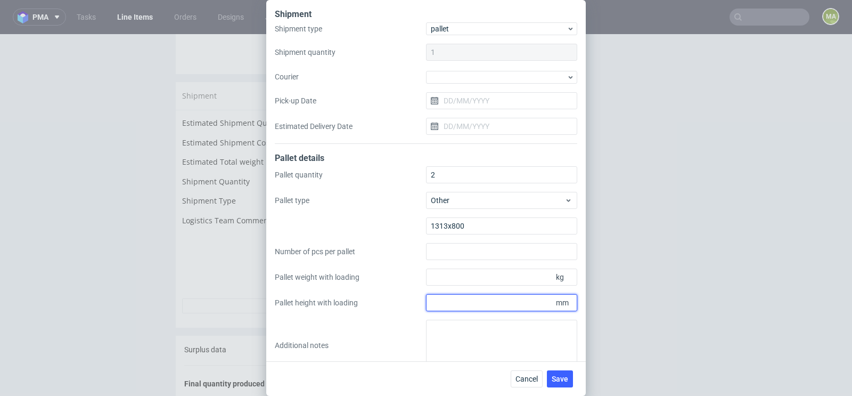
click at [472, 297] on input "Pallet height with loading" at bounding box center [501, 302] width 151 height 17
type input "1800"
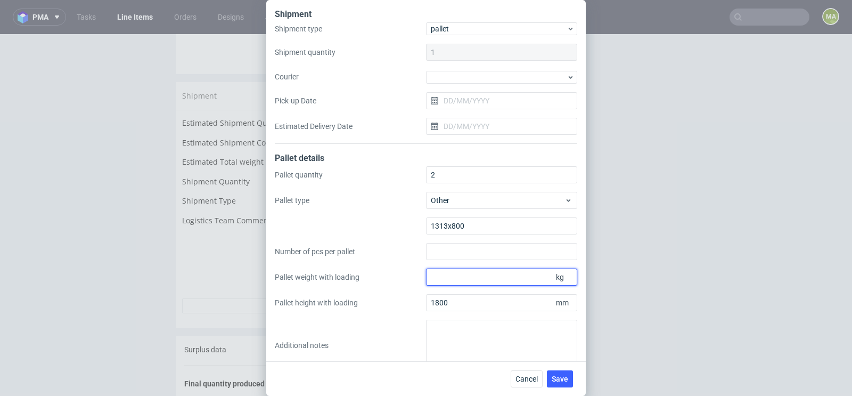
click at [445, 275] on input "Pallet weight with loading" at bounding box center [501, 276] width 151 height 17
type input "451"
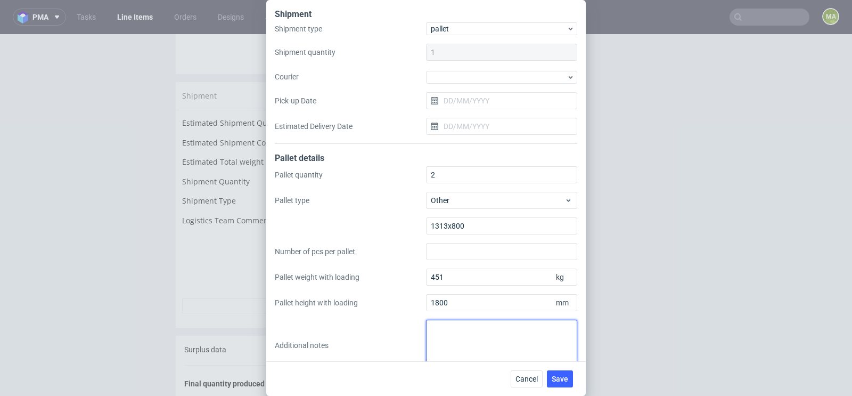
click at [480, 331] on textarea at bounding box center [501, 345] width 151 height 51
paste textarea "250"
type textarea "jedna paleta połowę mniejsza 250kg"
click at [563, 375] on span "Save" at bounding box center [560, 378] width 17 height 7
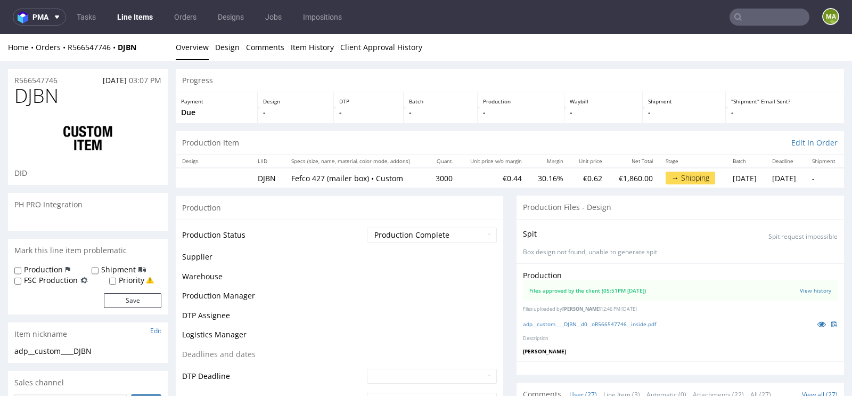
scroll to position [1291, 0]
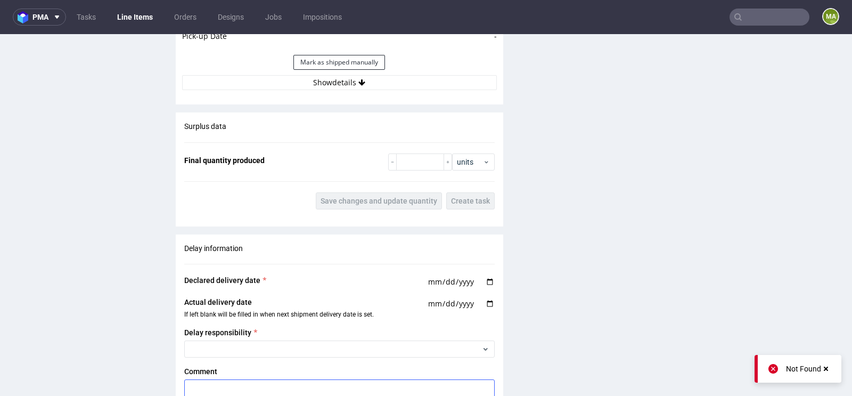
scroll to position [1486, 0]
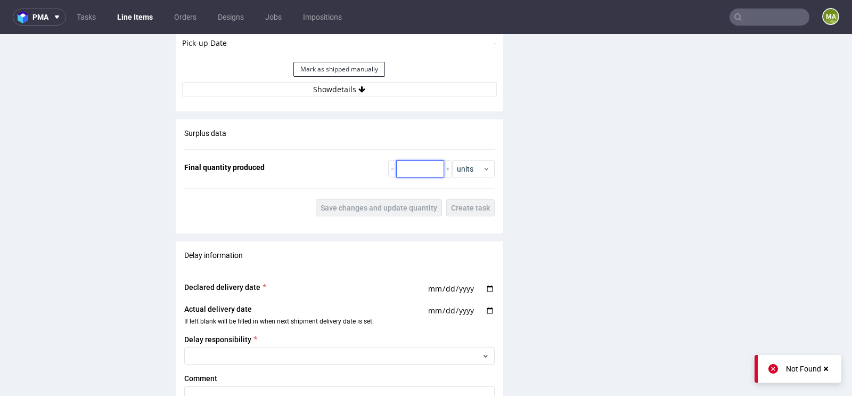
click at [407, 163] on input "number" at bounding box center [420, 168] width 48 height 17
paste input "3058"
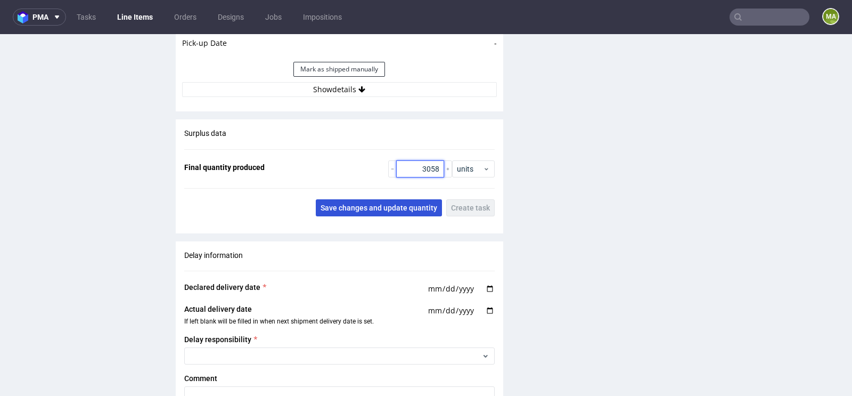
type input "3058"
click at [374, 208] on span "Save changes and update quantity" at bounding box center [379, 207] width 117 height 7
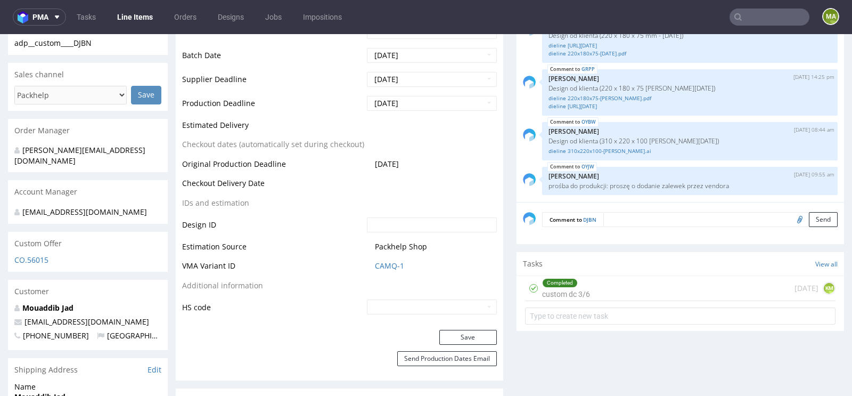
scroll to position [0, 0]
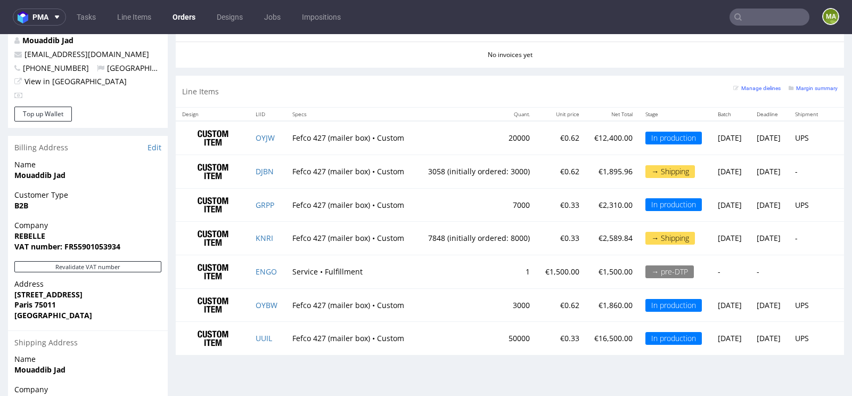
scroll to position [578, 0]
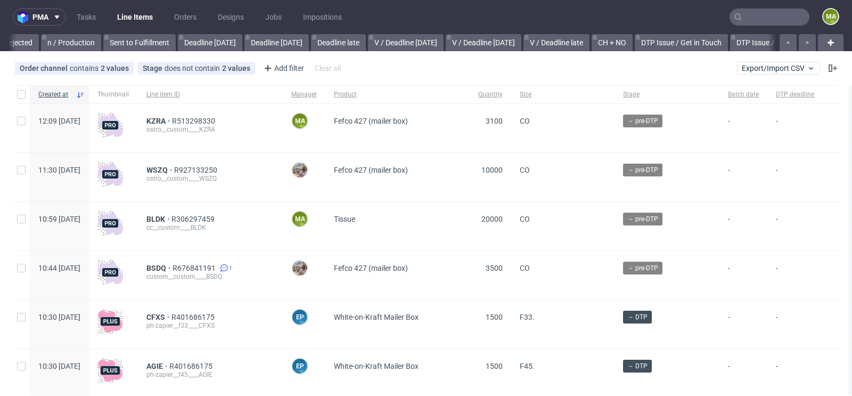
scroll to position [0, 1204]
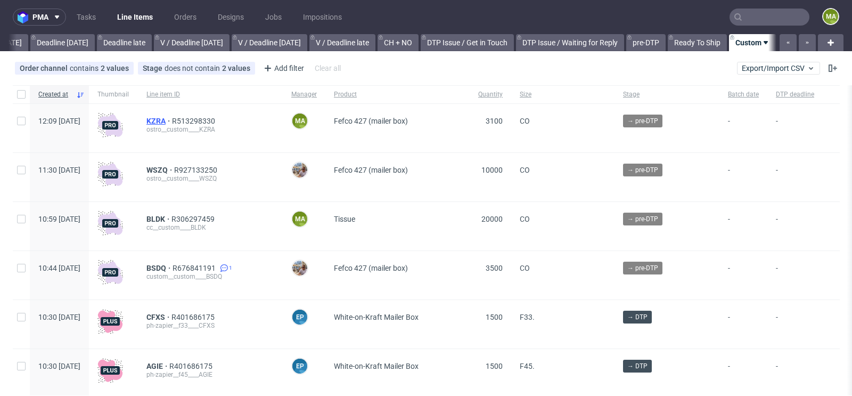
click at [172, 121] on span "KZRA" at bounding box center [159, 121] width 26 height 9
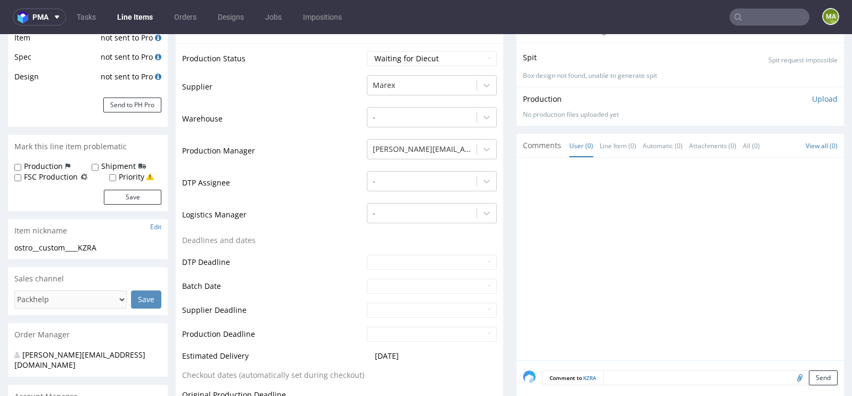
scroll to position [398, 0]
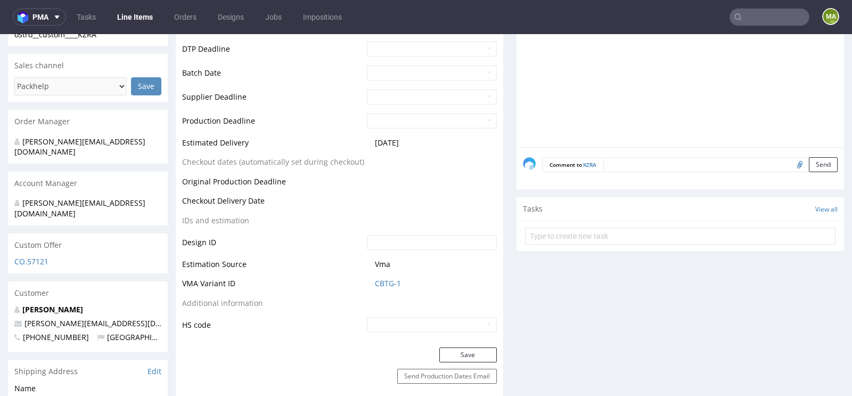
click at [389, 277] on td "CBTG-1" at bounding box center [430, 287] width 133 height 20
click at [384, 279] on link "CBTG-1" at bounding box center [388, 283] width 26 height 11
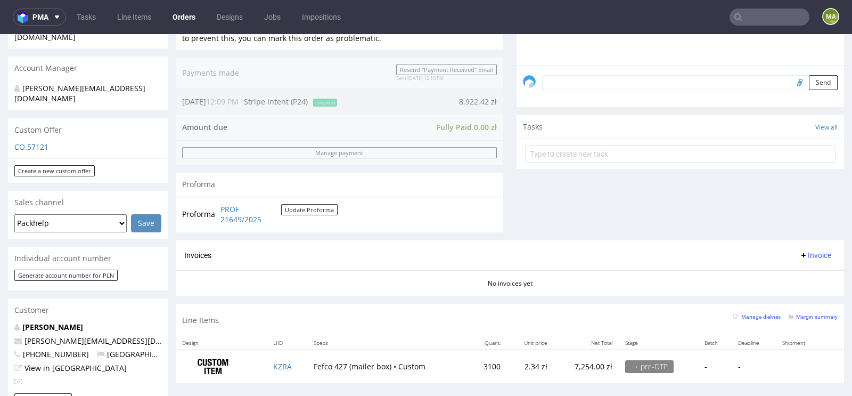
scroll to position [328, 0]
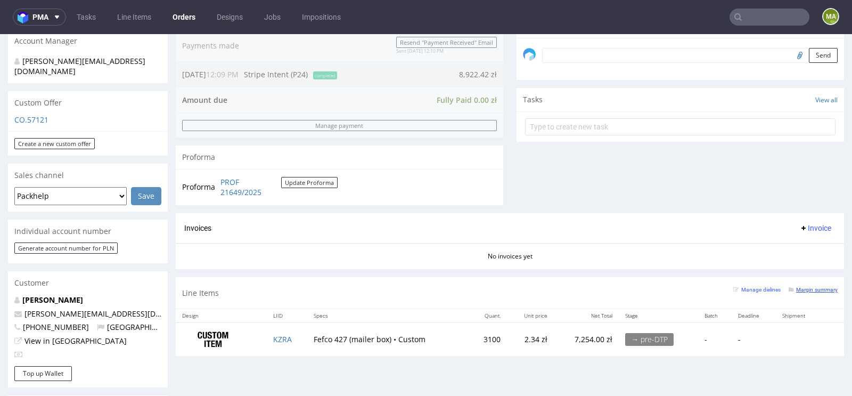
click at [810, 289] on small "Margin summary" at bounding box center [813, 290] width 49 height 6
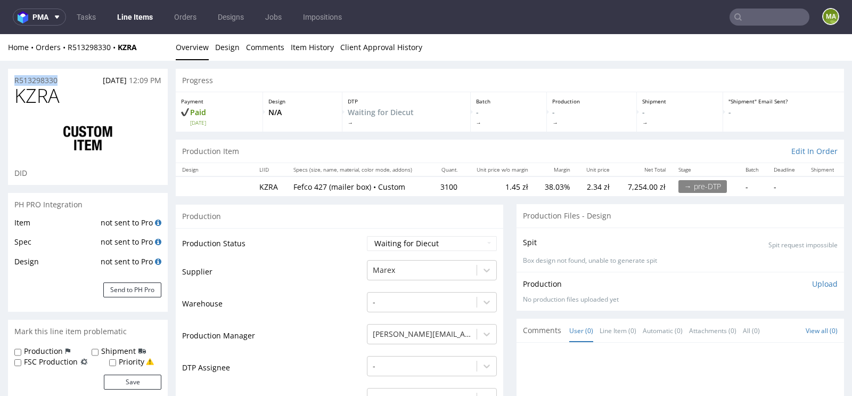
drag, startPoint x: 68, startPoint y: 79, endPoint x: 0, endPoint y: 79, distance: 68.2
copy p "R513298330"
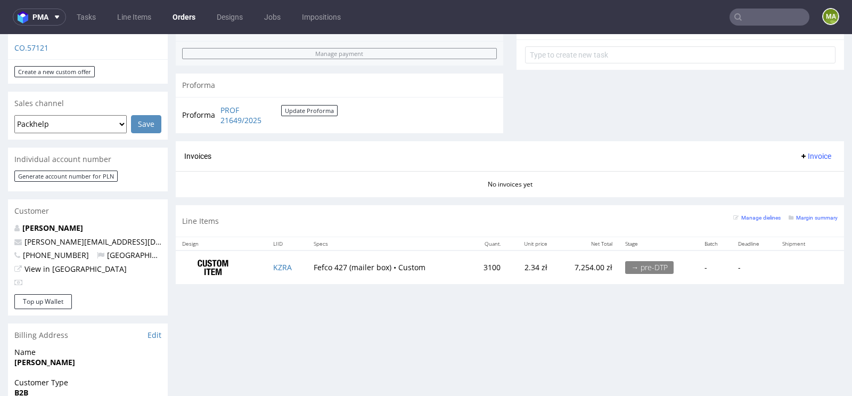
scroll to position [552, 0]
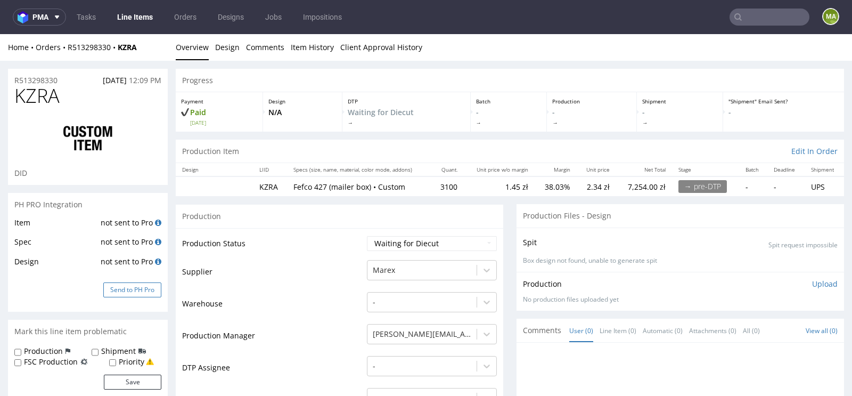
click at [127, 285] on button "Send to PH Pro" at bounding box center [132, 289] width 58 height 15
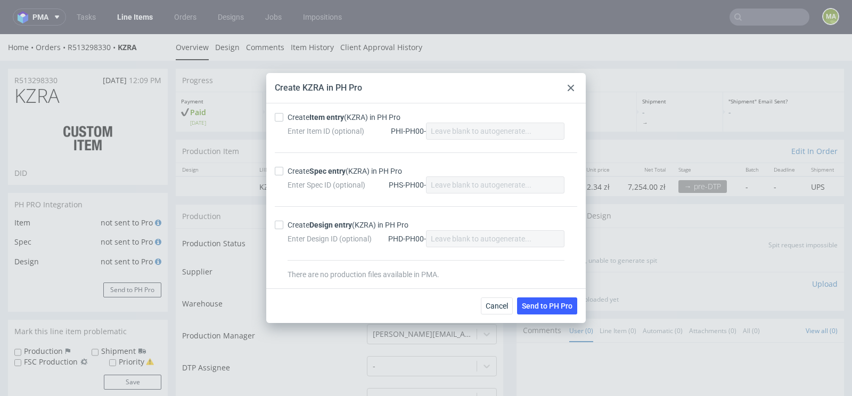
click at [324, 117] on strong "Item entry" at bounding box center [326, 117] width 35 height 9
click at [283, 117] on input "Create Item entry (KZRA) in PH Pro" at bounding box center [279, 117] width 9 height 9
checkbox input "true"
click at [308, 165] on div "Create Spec entry (KZRA) in PH Pro Enter Spec ID (optional) PHS-PH00-" at bounding box center [426, 179] width 303 height 54
click at [304, 168] on div "Create Spec entry (KZRA) in PH Pro" at bounding box center [345, 171] width 115 height 11
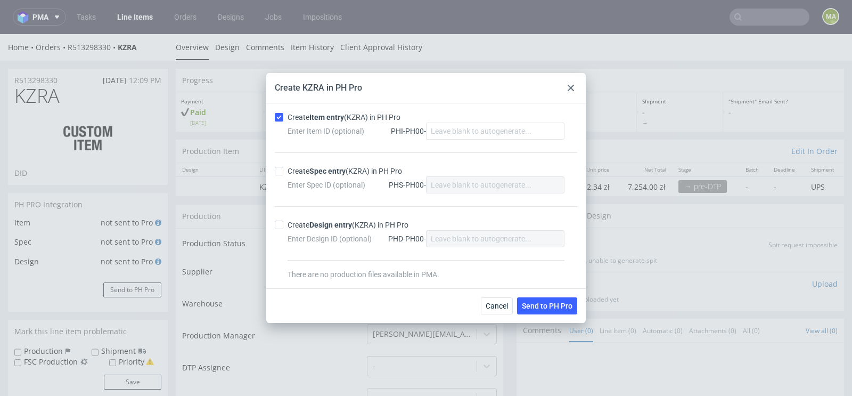
click at [283, 168] on input "Create Spec entry (KZRA) in PH Pro" at bounding box center [279, 171] width 9 height 9
checkbox input "true"
click at [565, 308] on span "Send to PH Pro" at bounding box center [547, 305] width 51 height 7
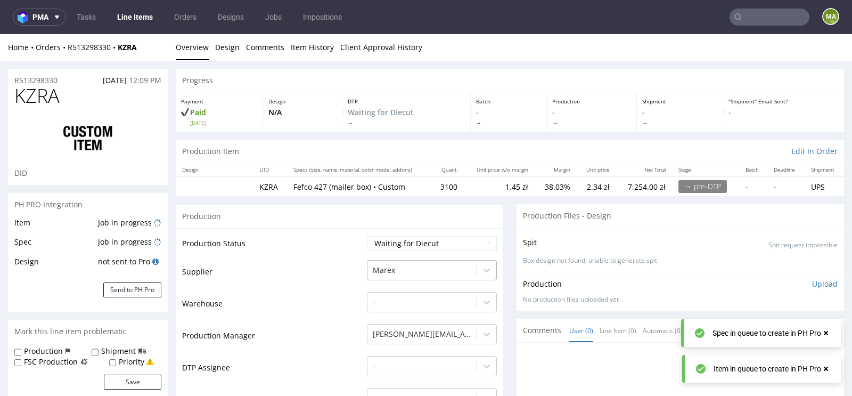
click at [408, 268] on div "Marex" at bounding box center [432, 267] width 130 height 15
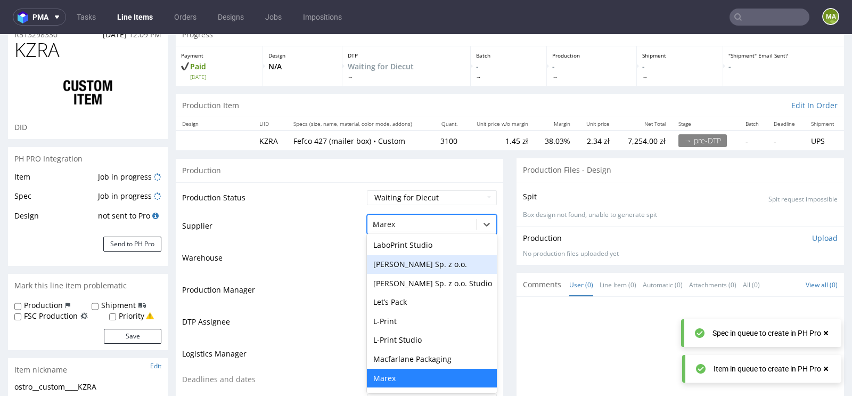
scroll to position [1100, 0]
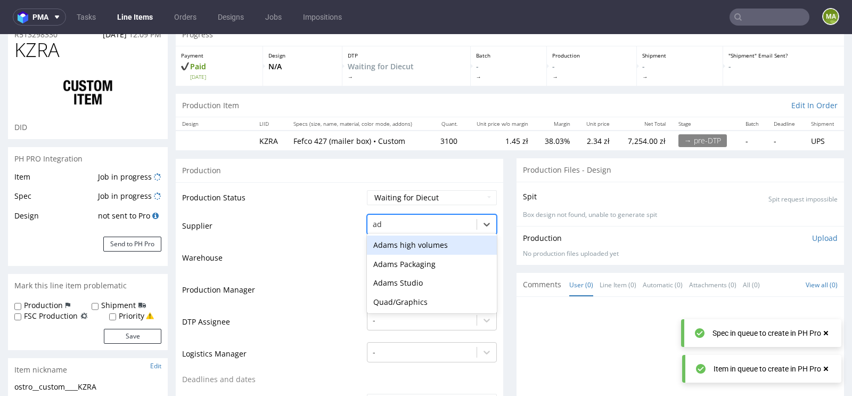
type input "ada"
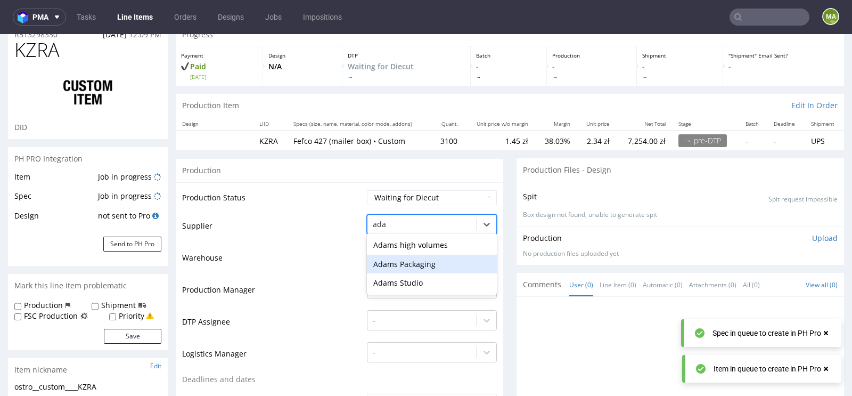
click at [389, 262] on div "Adams Packaging" at bounding box center [432, 264] width 130 height 19
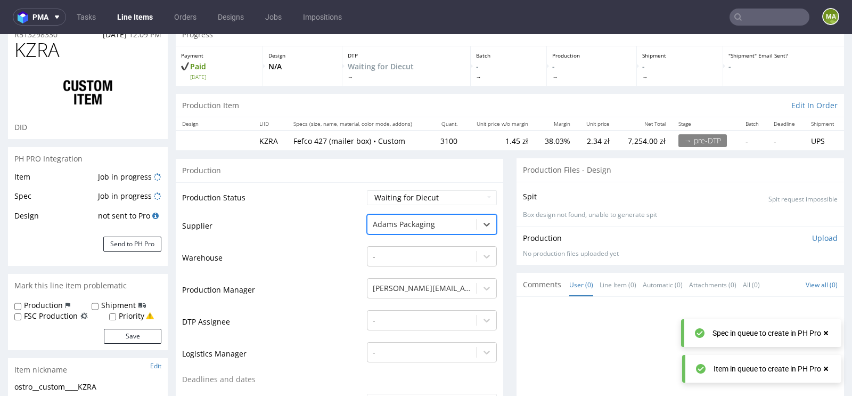
click at [316, 291] on td "Production Manager" at bounding box center [273, 293] width 182 height 32
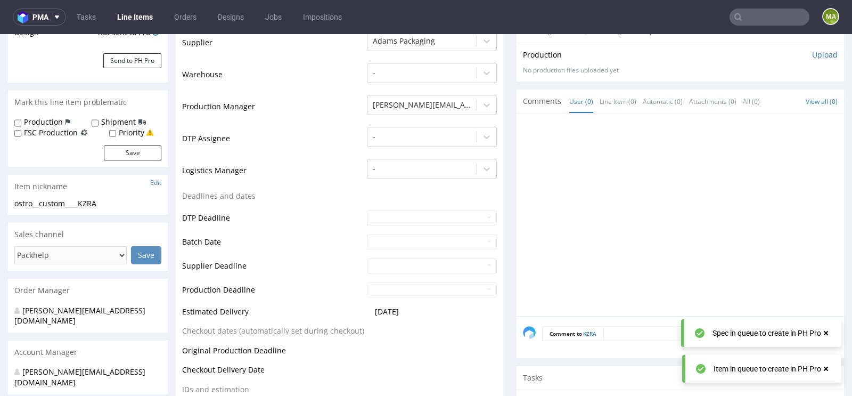
scroll to position [356, 0]
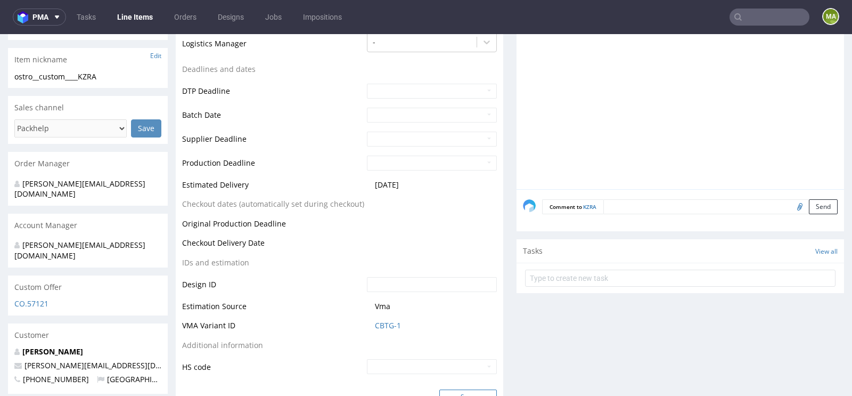
click at [448, 389] on button "Save" at bounding box center [468, 396] width 58 height 15
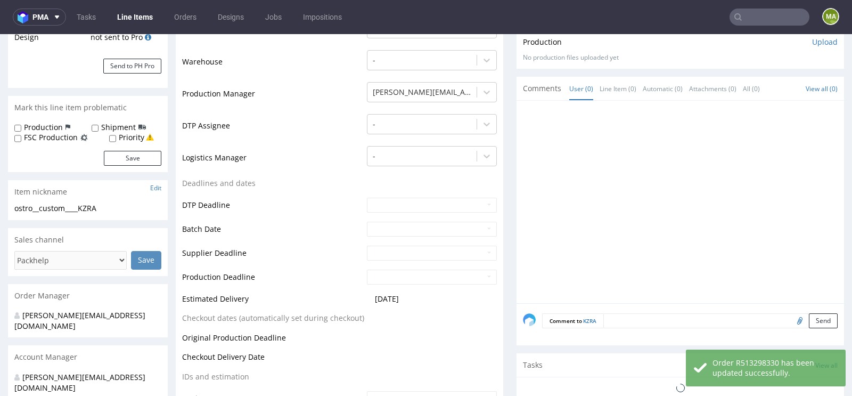
scroll to position [0, 0]
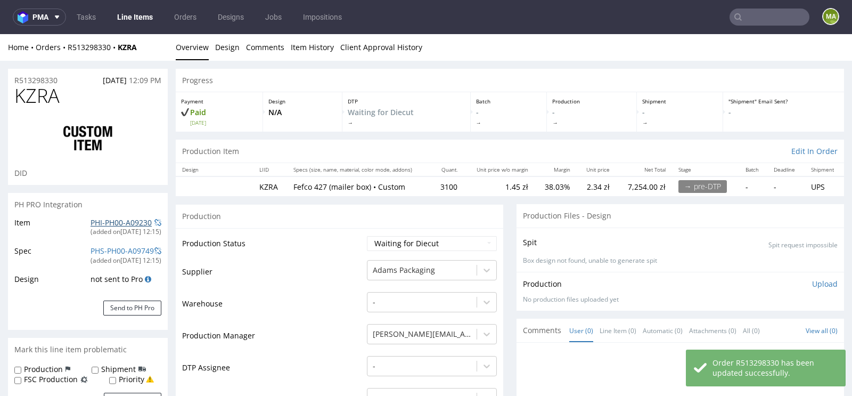
click at [98, 225] on link "PHI-PH00-A09230" at bounding box center [121, 222] width 61 height 10
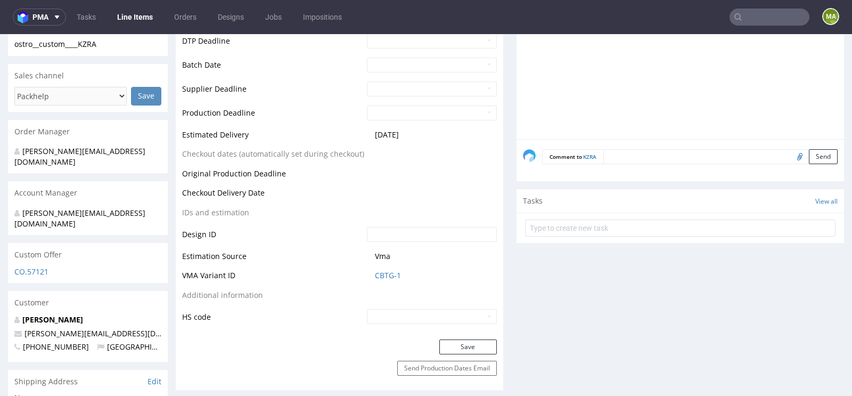
scroll to position [413, 0]
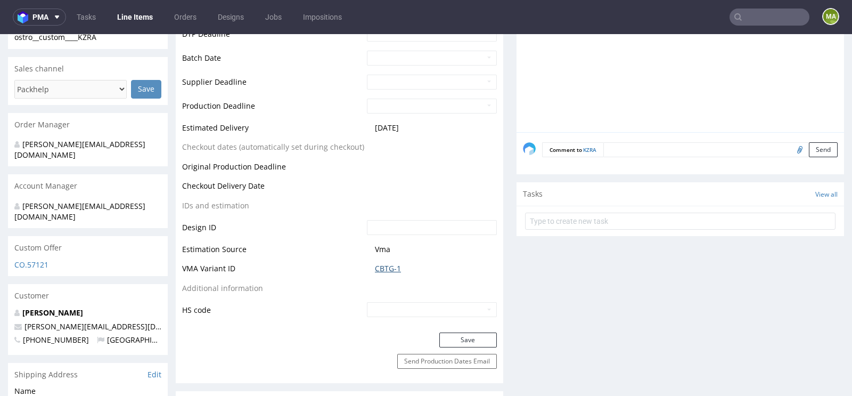
click at [381, 265] on link "CBTG-1" at bounding box center [388, 268] width 26 height 11
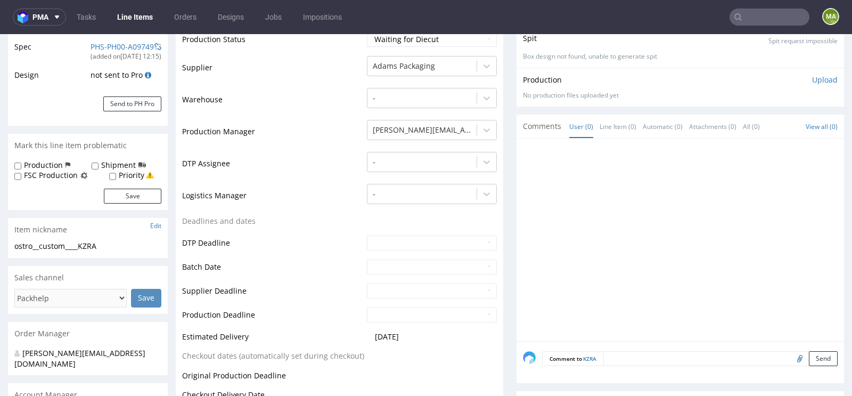
scroll to position [0, 0]
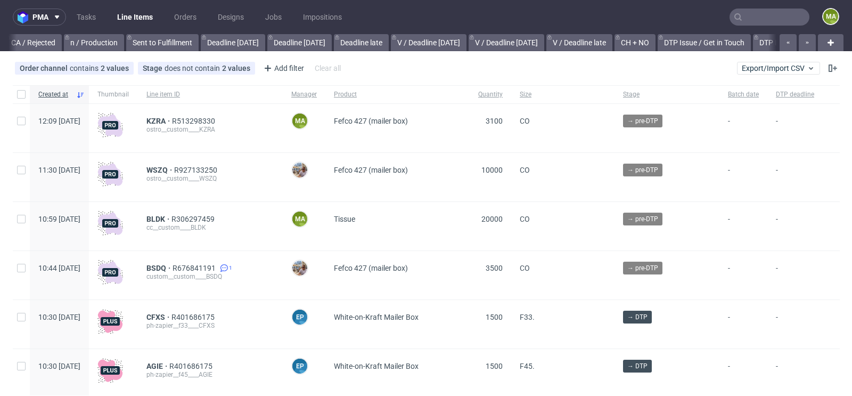
scroll to position [0, 1204]
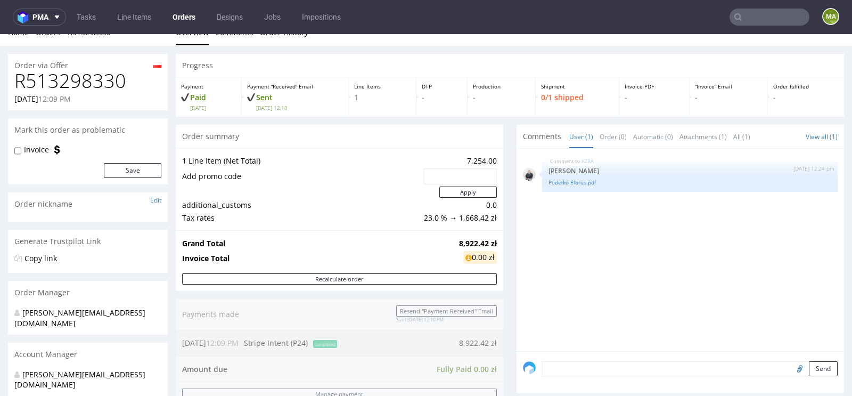
scroll to position [18, 0]
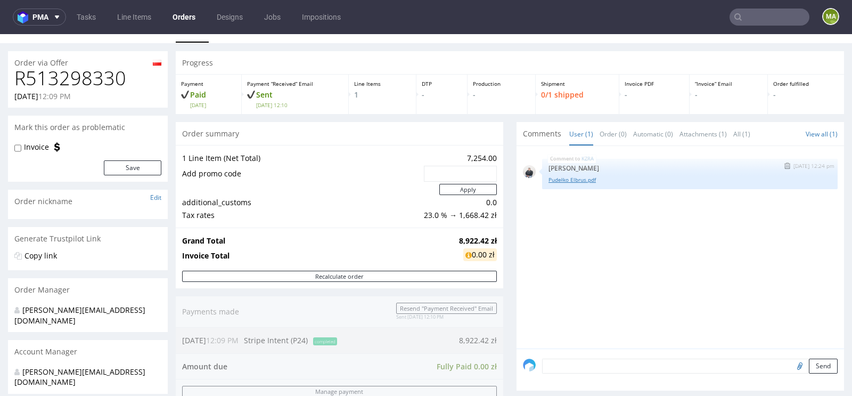
click at [555, 176] on link "Pudełko Elbrus.pdf" at bounding box center [690, 180] width 283 height 8
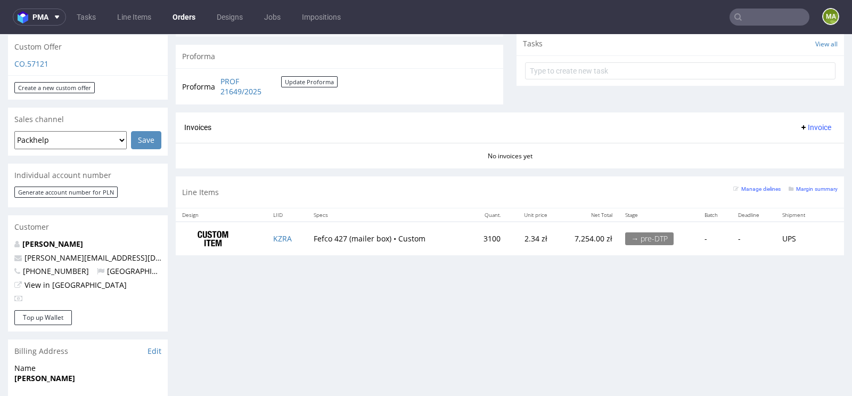
scroll to position [389, 0]
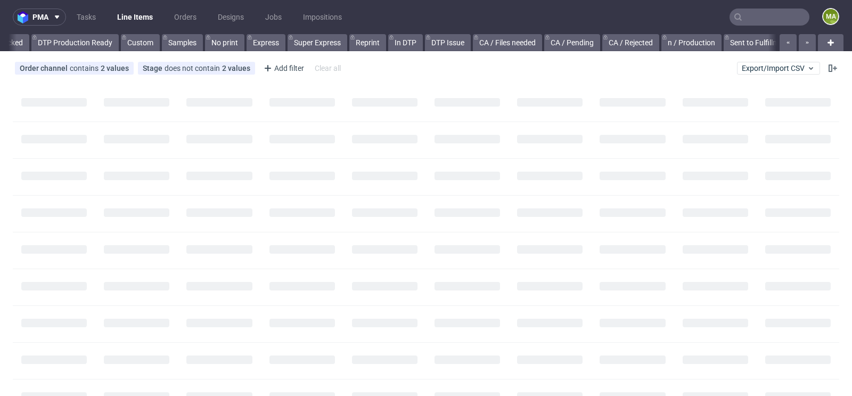
click at [744, 25] on input "text" at bounding box center [770, 17] width 80 height 17
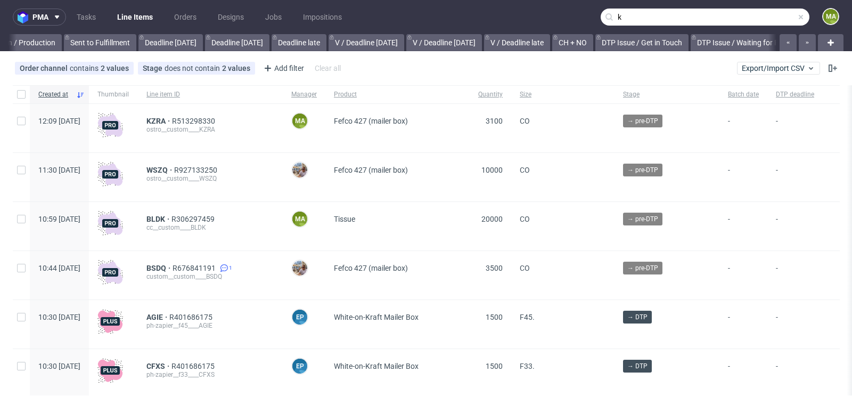
scroll to position [0, 1204]
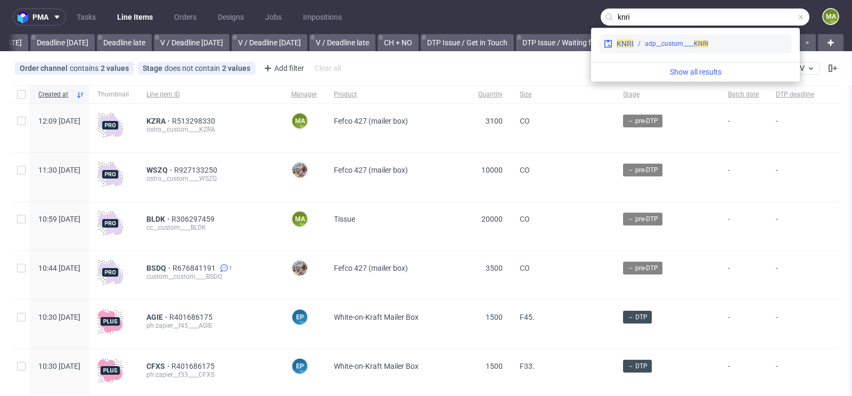
type input "knri"
click at [691, 50] on div "KNRI adp__custom____ KNRI" at bounding box center [696, 43] width 192 height 19
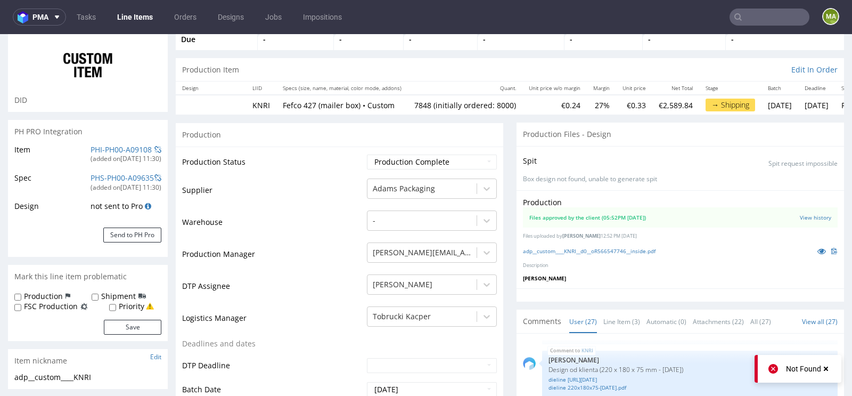
scroll to position [100, 0]
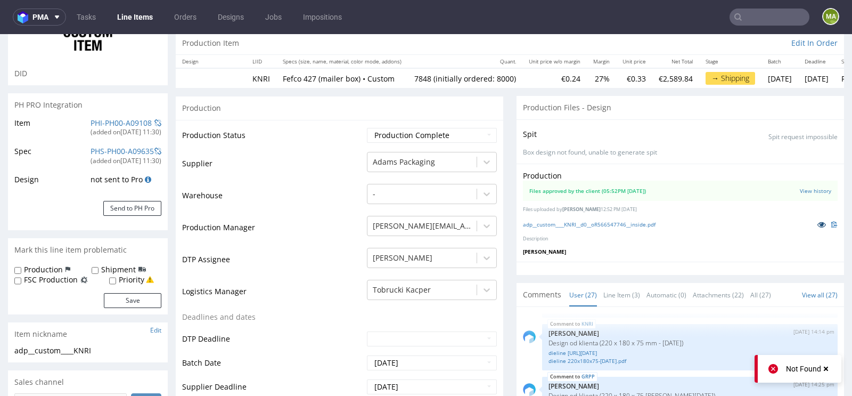
click at [812, 220] on link at bounding box center [821, 224] width 19 height 12
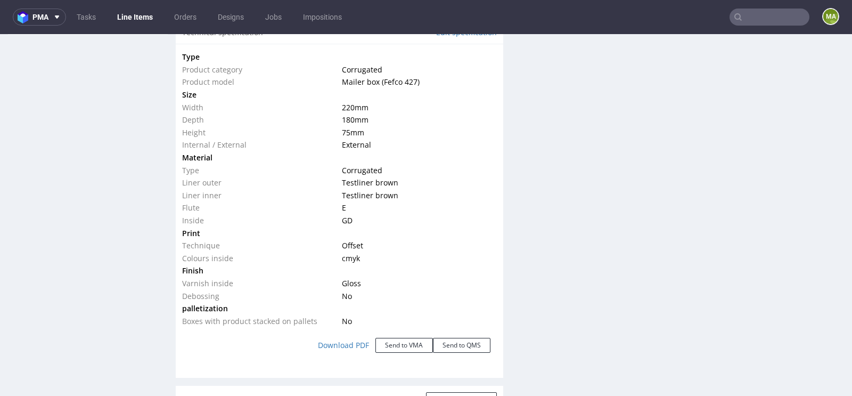
scroll to position [936, 0]
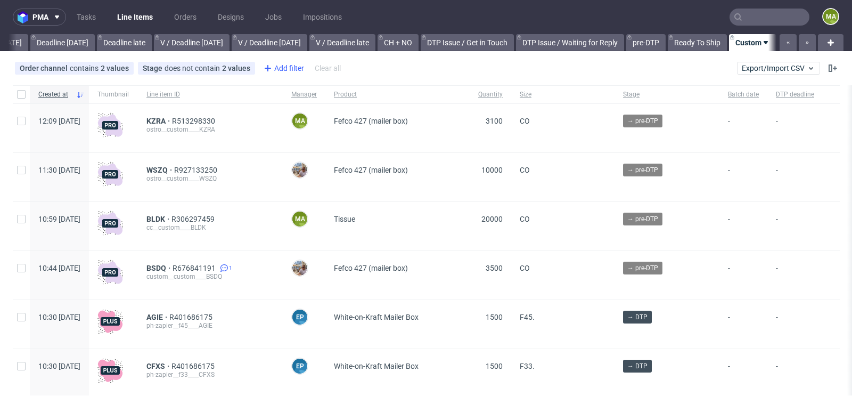
click at [289, 70] on div "Add filter" at bounding box center [282, 68] width 47 height 17
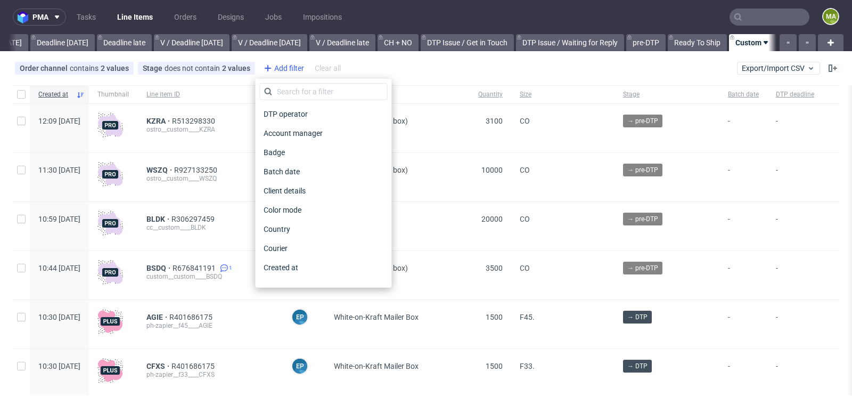
scroll to position [0, 1204]
click at [294, 85] on input "text" at bounding box center [323, 91] width 128 height 17
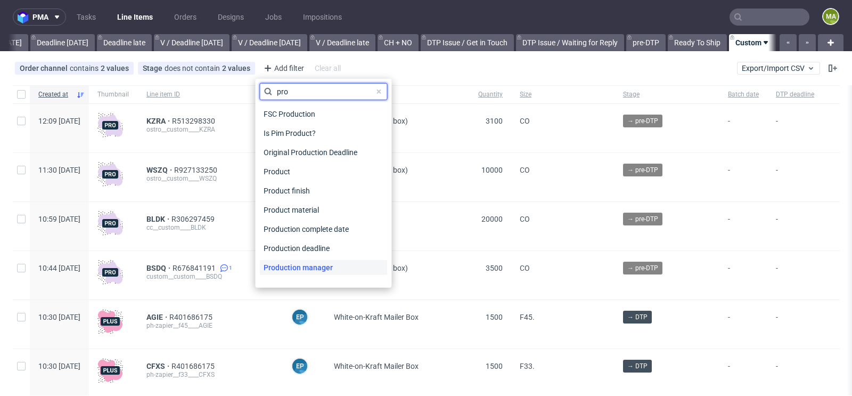
type input "pro"
click at [300, 269] on span "Production manager" at bounding box center [298, 267] width 78 height 15
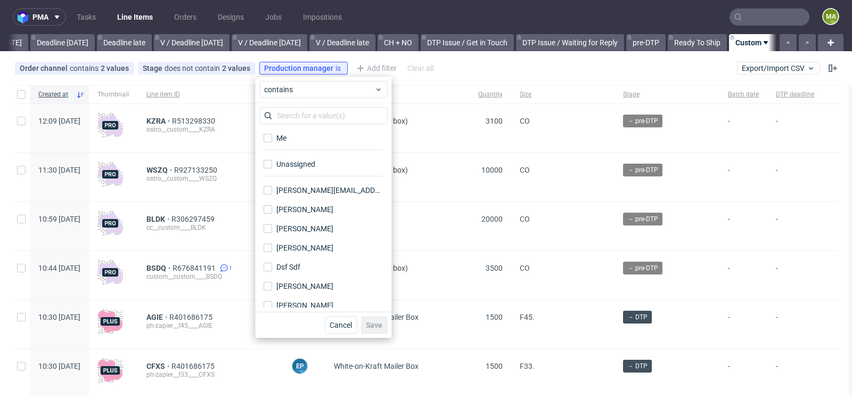
click at [295, 148] on div "Me" at bounding box center [323, 141] width 128 height 26
click at [295, 143] on label "Me" at bounding box center [323, 137] width 128 height 15
click at [272, 142] on input "Me" at bounding box center [268, 138] width 9 height 9
checkbox input "true"
click at [380, 322] on span "Save" at bounding box center [374, 324] width 17 height 7
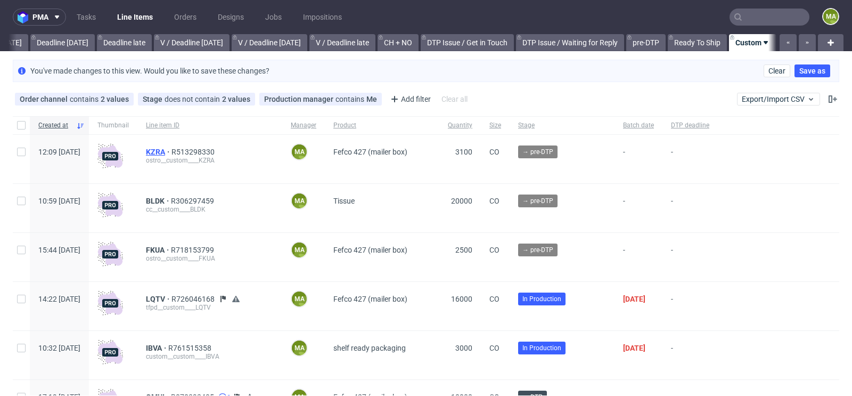
click at [171, 150] on span "KZRA" at bounding box center [159, 152] width 26 height 9
click at [171, 199] on span "BLDK" at bounding box center [158, 201] width 25 height 9
click at [171, 247] on span "FKUA" at bounding box center [158, 250] width 25 height 9
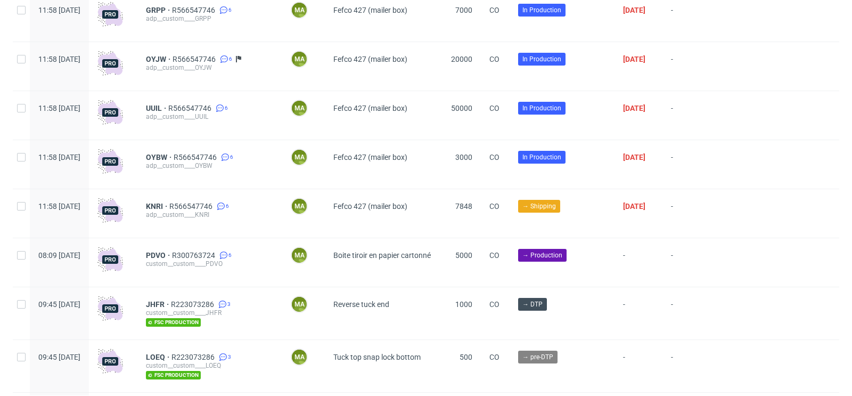
scroll to position [2928, 0]
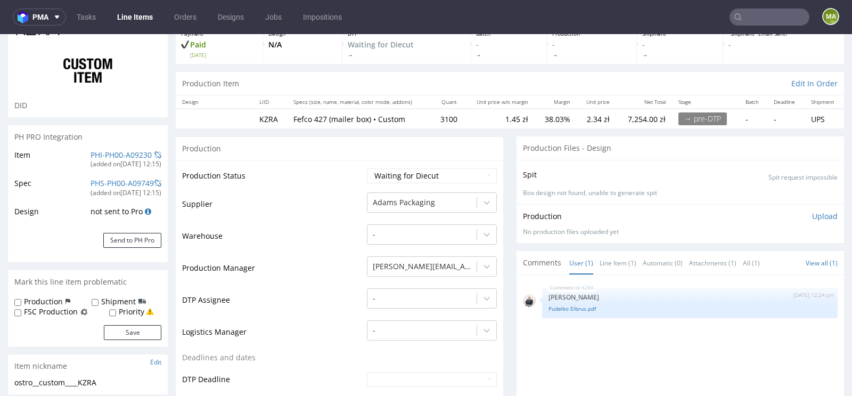
scroll to position [70, 0]
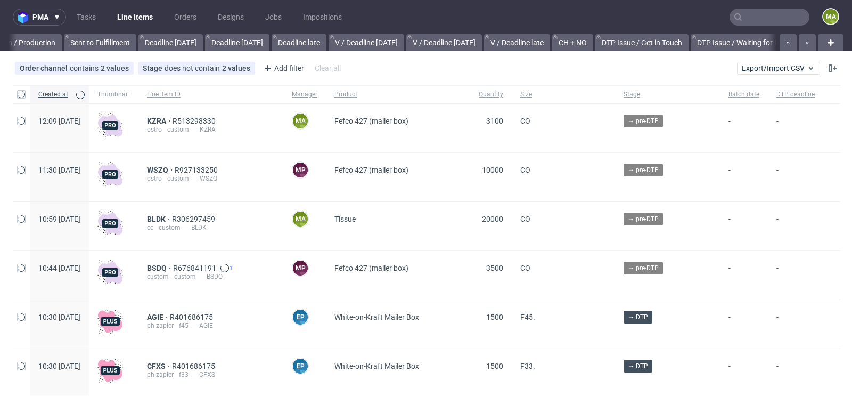
scroll to position [0, 1204]
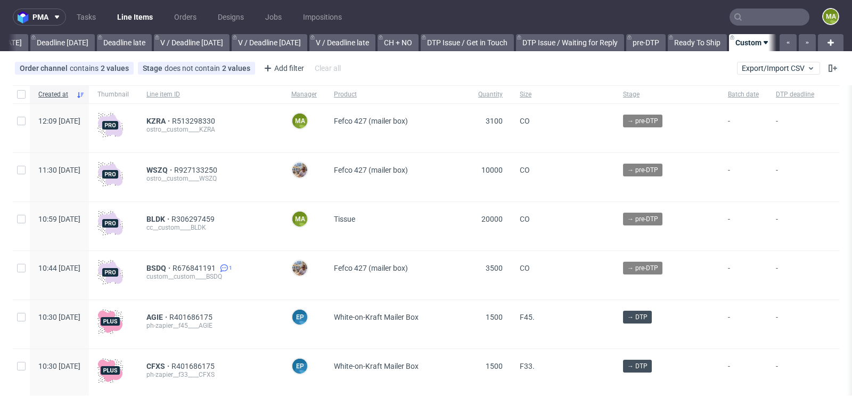
click at [748, 18] on input "text" at bounding box center [770, 17] width 80 height 17
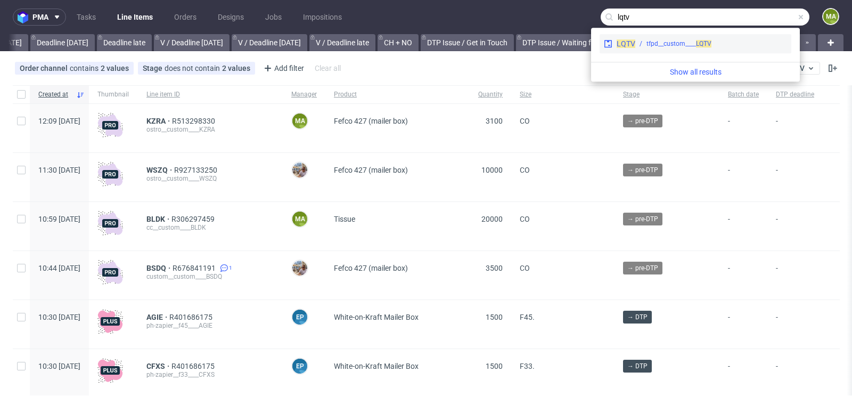
type input "lqtv"
click at [677, 49] on div "LQTV tfpd__custom____ LQTV" at bounding box center [696, 43] width 192 height 19
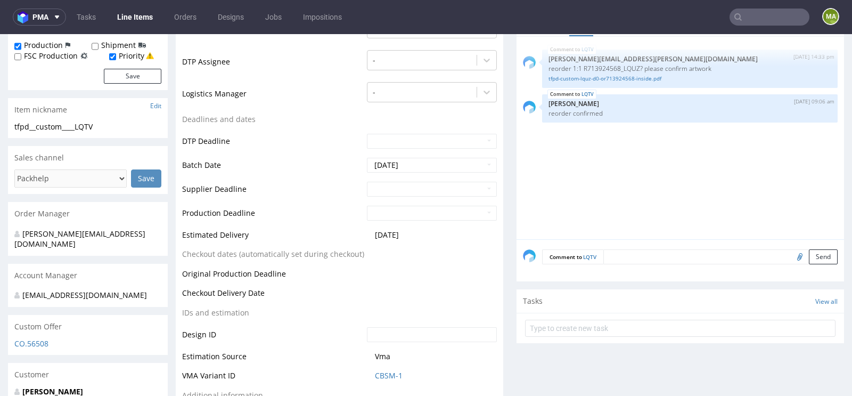
scroll to position [322, 0]
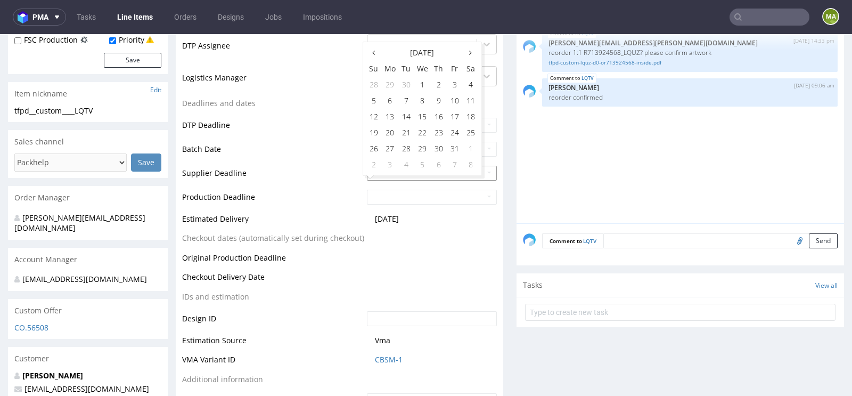
click at [402, 177] on input "text" at bounding box center [432, 173] width 130 height 15
click at [421, 133] on td "22" at bounding box center [422, 133] width 17 height 16
type input "[DATE]"
click at [387, 204] on input "text" at bounding box center [432, 197] width 130 height 15
click at [452, 159] on td "24" at bounding box center [455, 157] width 16 height 16
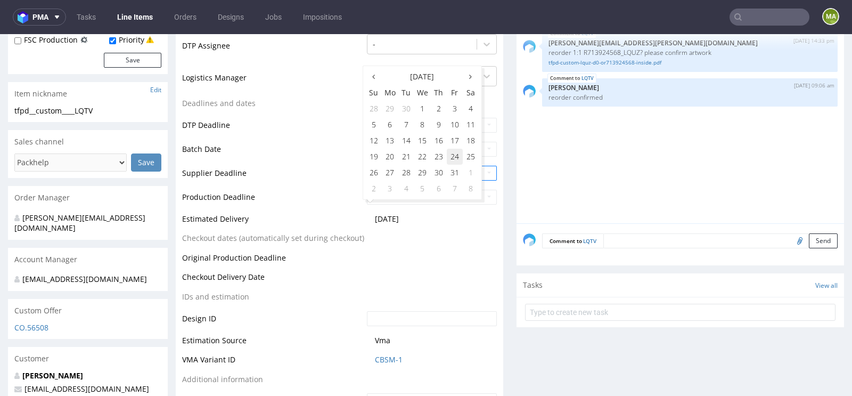
type input "[DATE]"
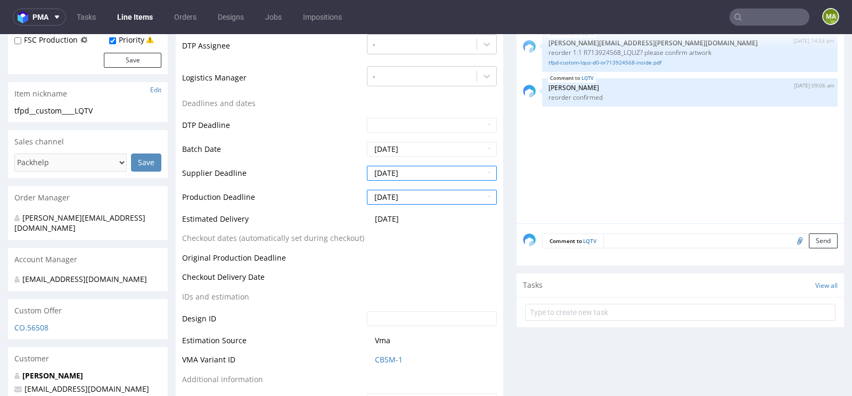
click at [306, 248] on td "Checkout dates (automatically set during checkout)" at bounding box center [273, 242] width 182 height 20
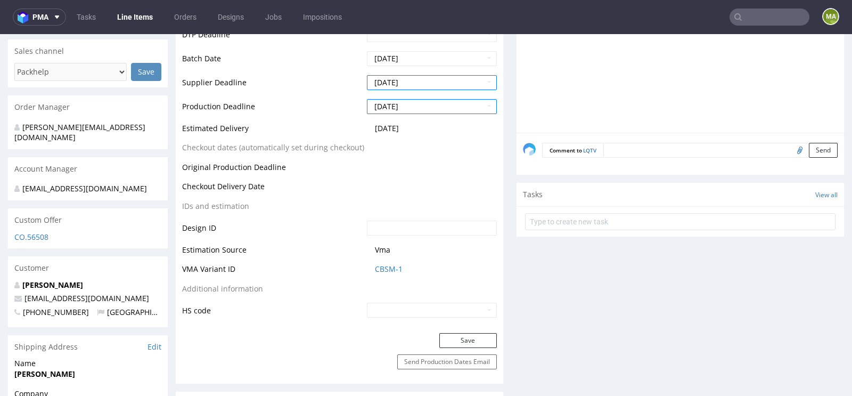
scroll to position [506, 0]
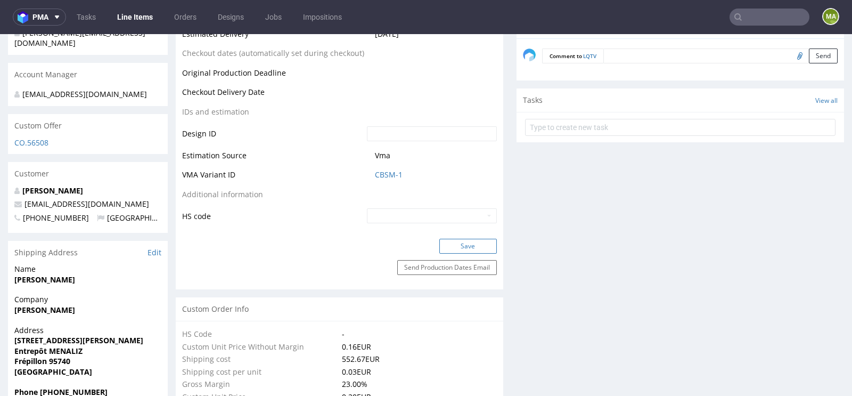
click at [457, 248] on button "Save" at bounding box center [468, 246] width 58 height 15
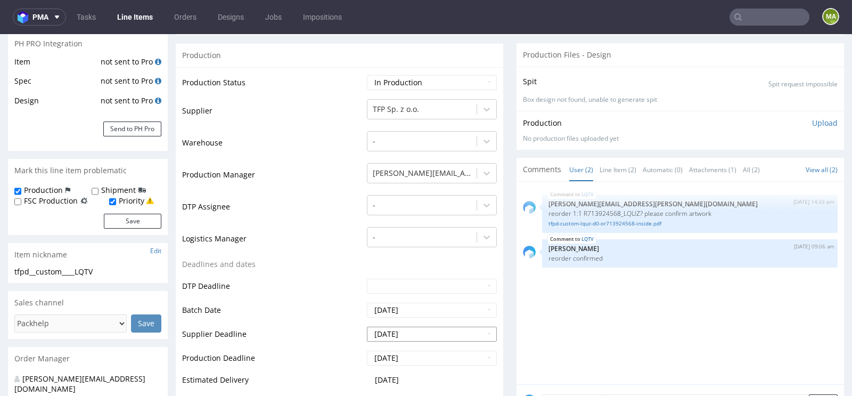
scroll to position [0, 0]
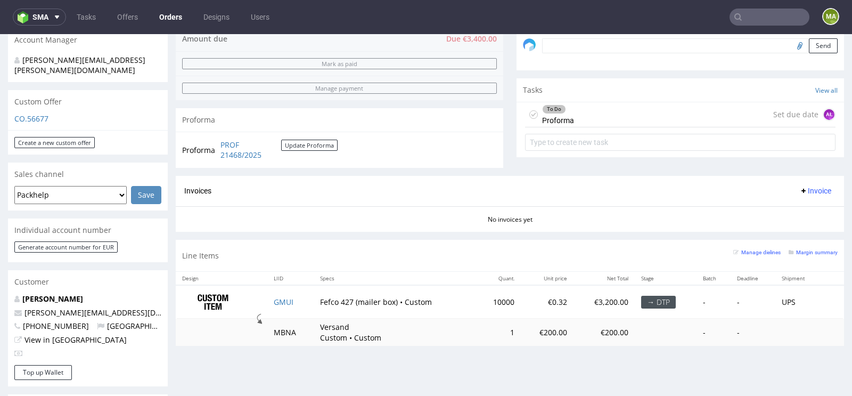
scroll to position [354, 0]
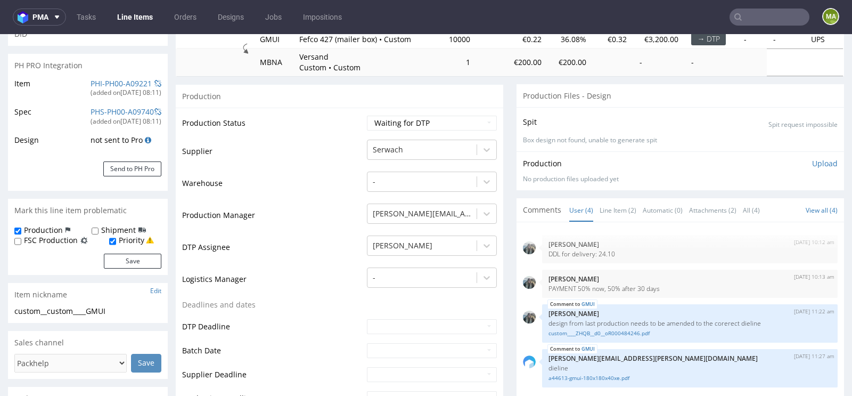
scroll to position [130, 0]
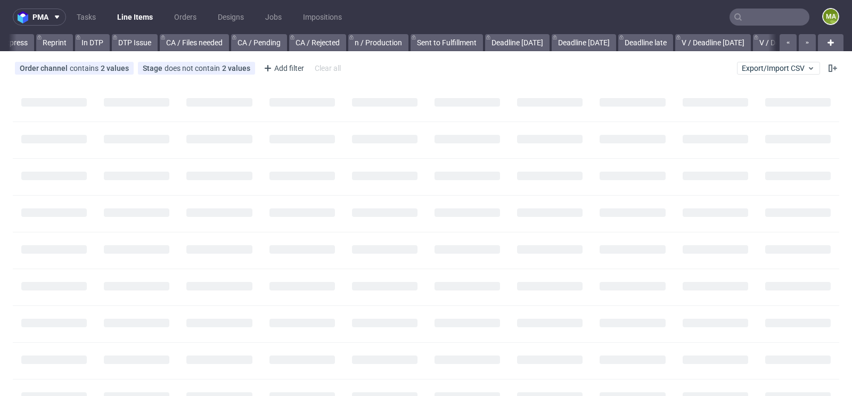
click at [751, 16] on input "text" at bounding box center [770, 17] width 80 height 17
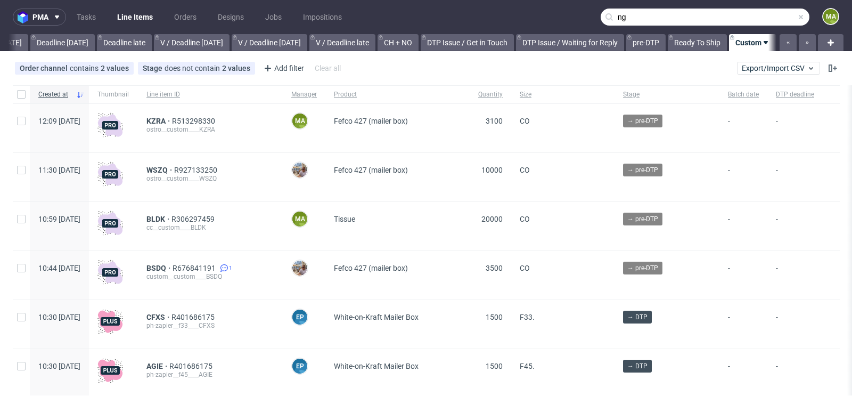
scroll to position [0, 1204]
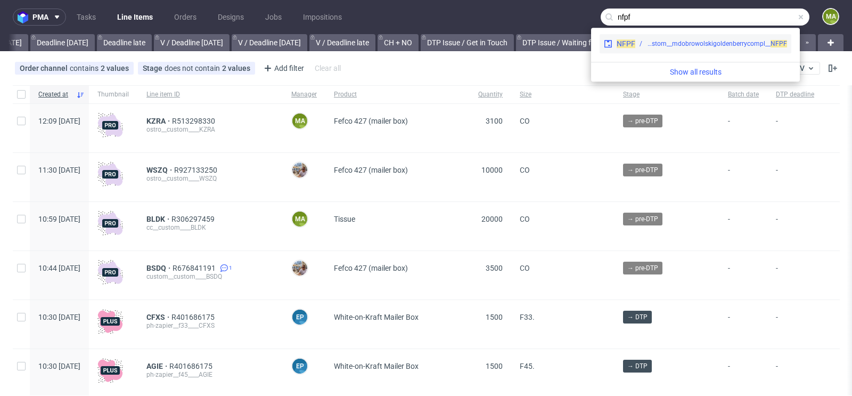
type input "nfpf"
click at [629, 44] on span "NFPF" at bounding box center [626, 43] width 19 height 9
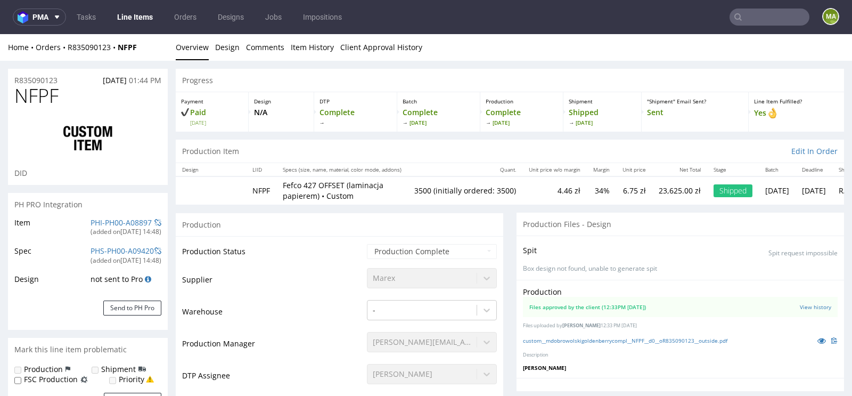
scroll to position [42, 0]
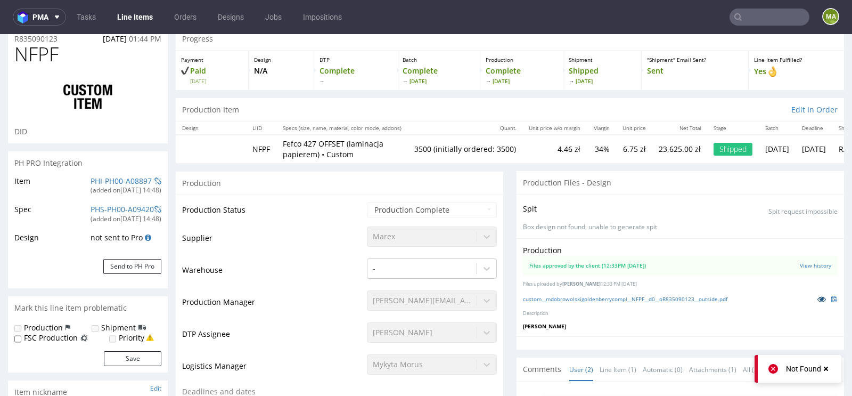
click at [818, 298] on icon at bounding box center [822, 298] width 9 height 7
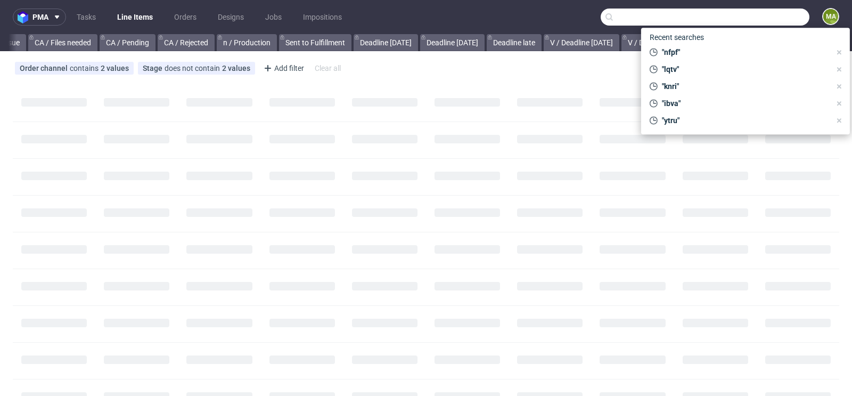
click at [752, 19] on input "text" at bounding box center [705, 17] width 209 height 17
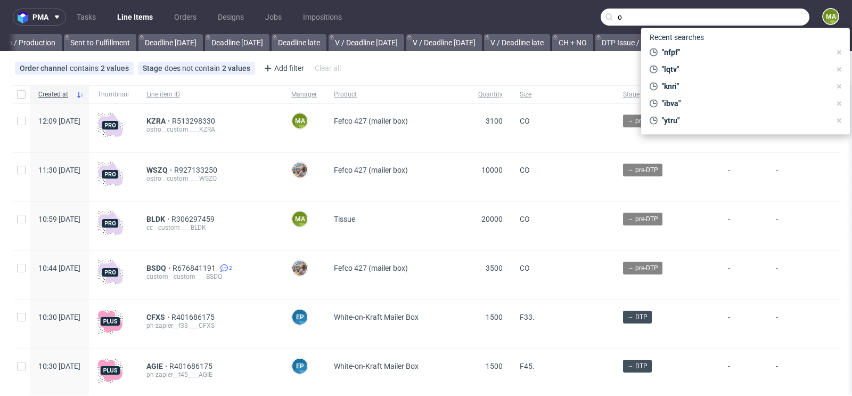
scroll to position [0, 1204]
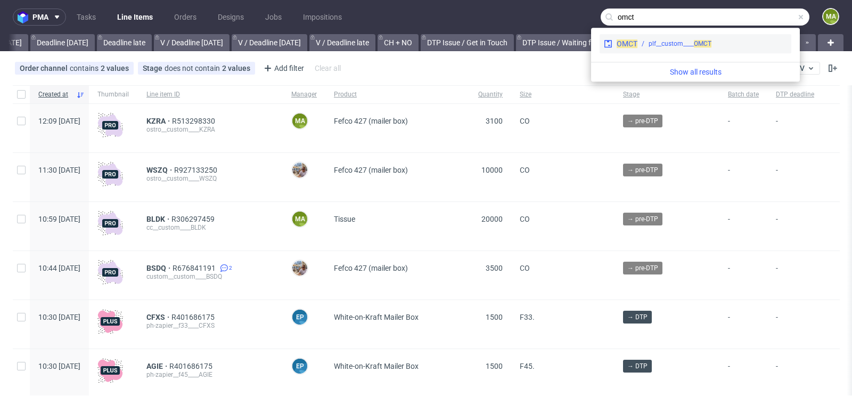
type input "omct"
click at [692, 44] on div "plf__custom____ OMCT" at bounding box center [680, 44] width 63 height 10
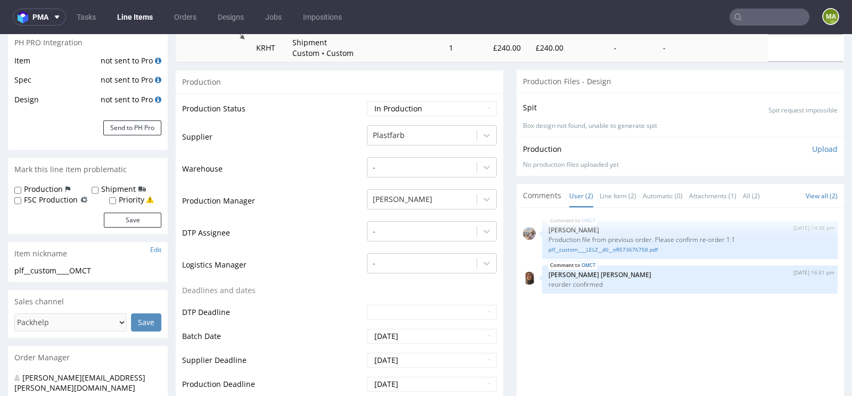
scroll to position [156, 0]
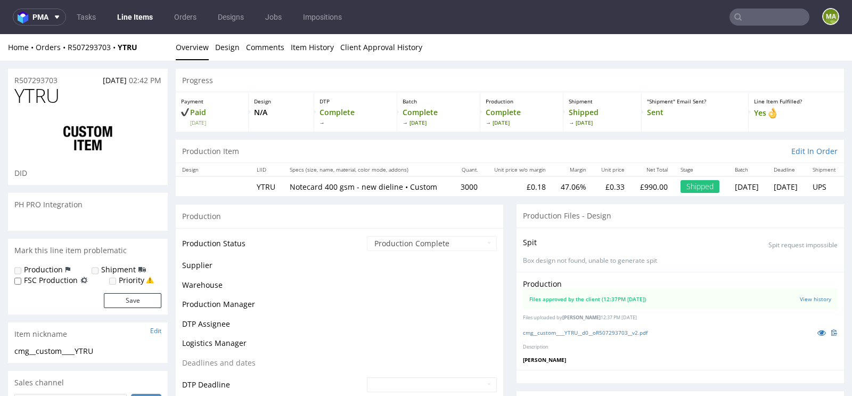
scroll to position [64, 0]
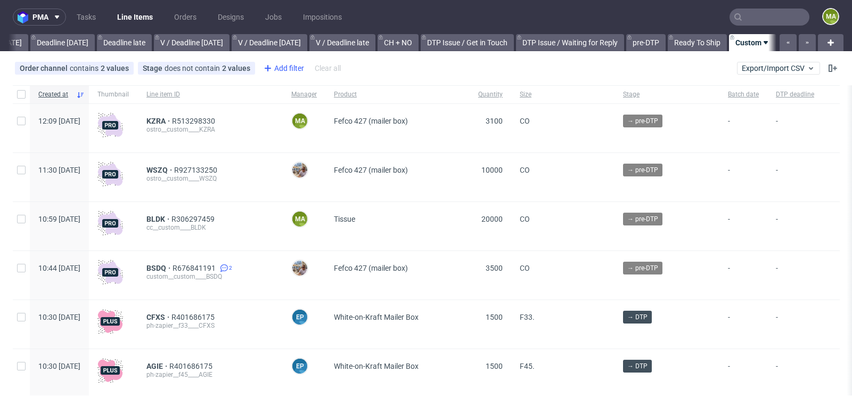
scroll to position [0, 1204]
click at [287, 66] on div "Add filter" at bounding box center [282, 68] width 47 height 17
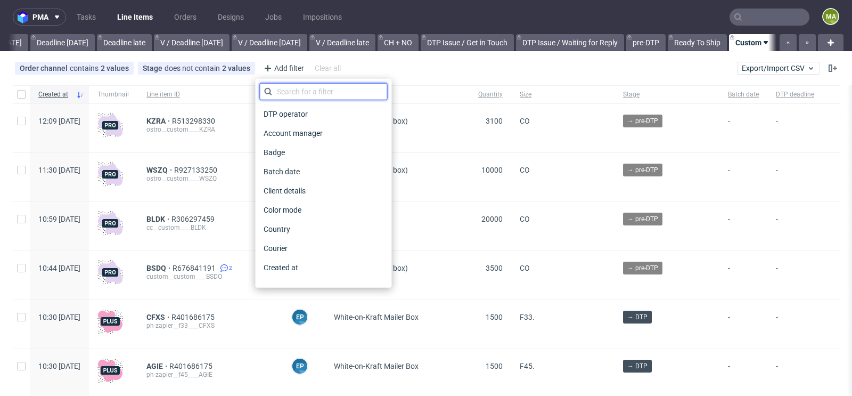
click at [287, 88] on input "text" at bounding box center [323, 91] width 128 height 17
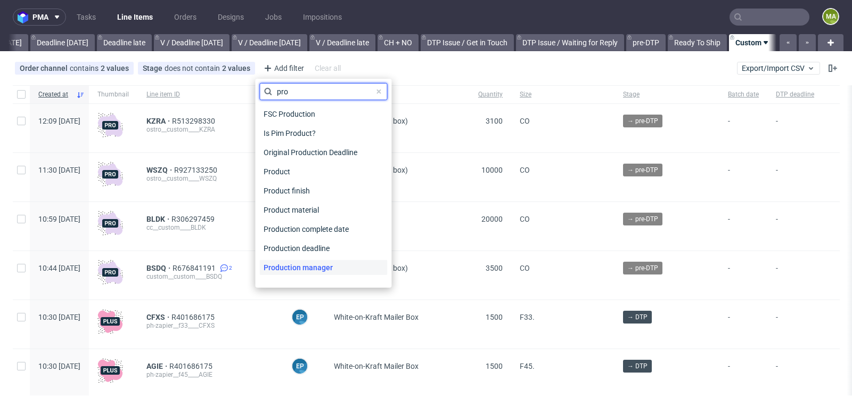
type input "pro"
click at [290, 260] on span "Production manager" at bounding box center [298, 267] width 78 height 15
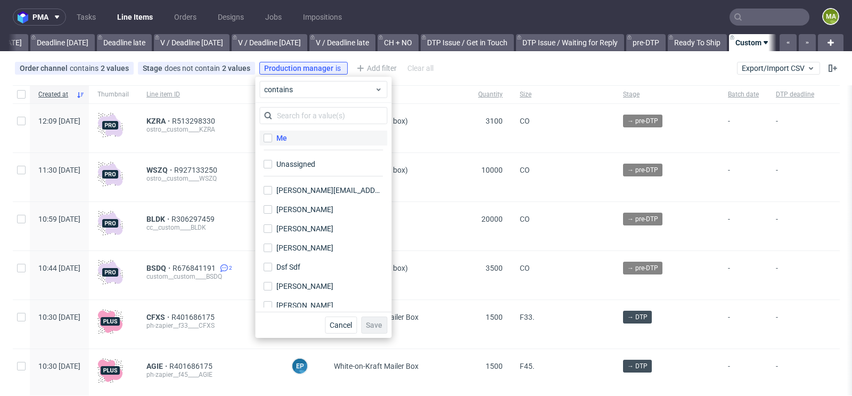
click at [290, 136] on label "Me" at bounding box center [323, 137] width 128 height 15
click at [272, 136] on input "Me" at bounding box center [268, 138] width 9 height 9
checkbox input "true"
click at [378, 322] on span "Save" at bounding box center [374, 324] width 17 height 7
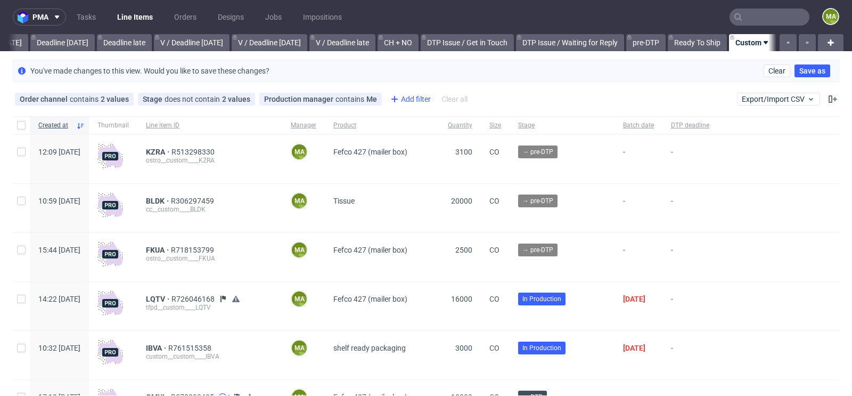
click at [404, 100] on div "Add filter" at bounding box center [409, 99] width 47 height 17
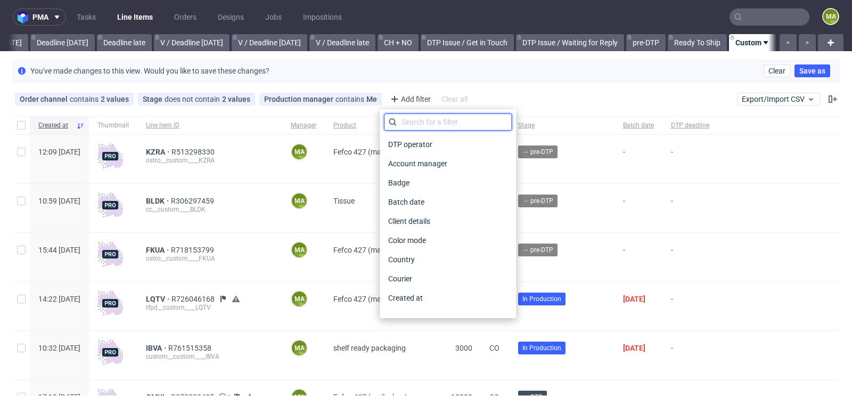
click at [415, 122] on input "text" at bounding box center [448, 121] width 128 height 17
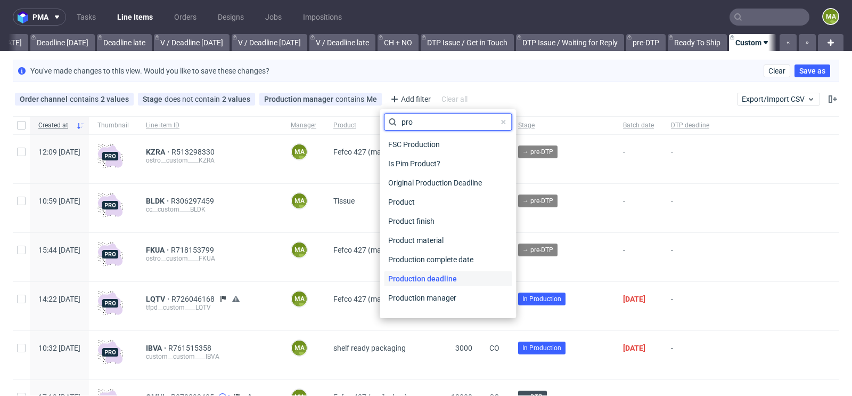
type input "pro"
click at [422, 279] on span "Production deadline" at bounding box center [422, 278] width 77 height 15
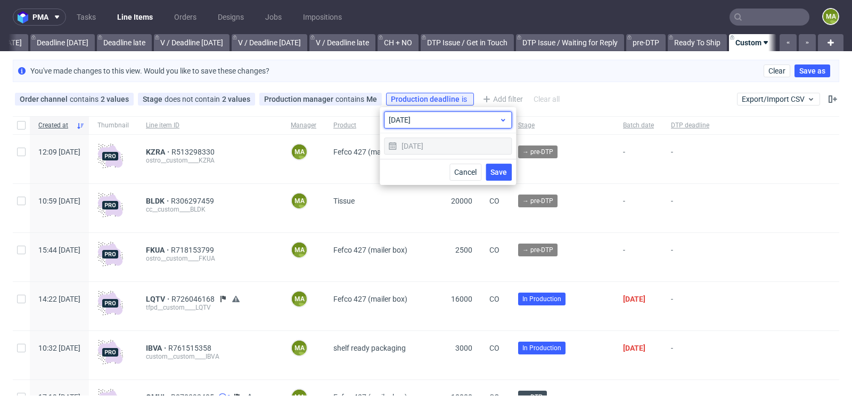
click at [464, 125] on span "today" at bounding box center [444, 120] width 110 height 11
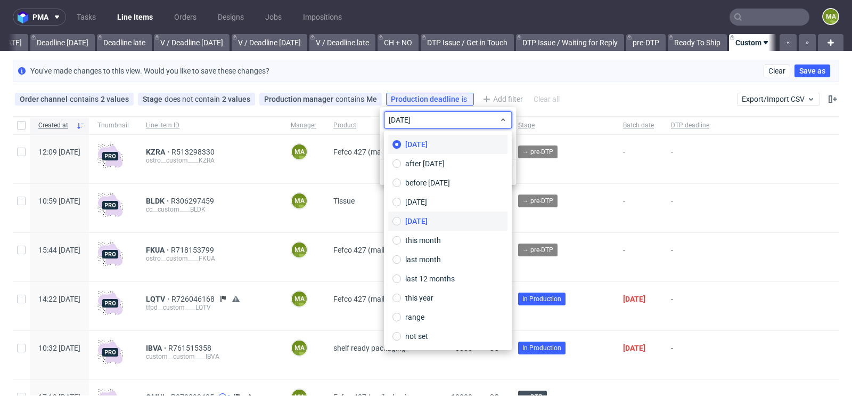
click at [428, 219] on span "tomorrow" at bounding box center [416, 221] width 22 height 11
type input "09/10/2025"
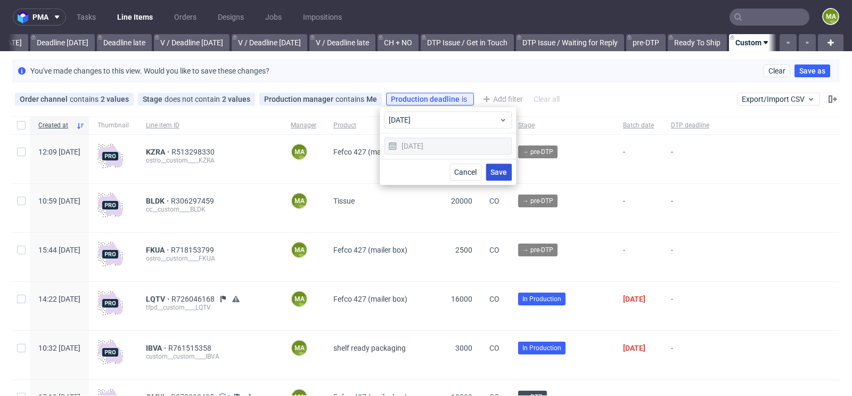
click at [498, 170] on span "Save" at bounding box center [499, 171] width 17 height 7
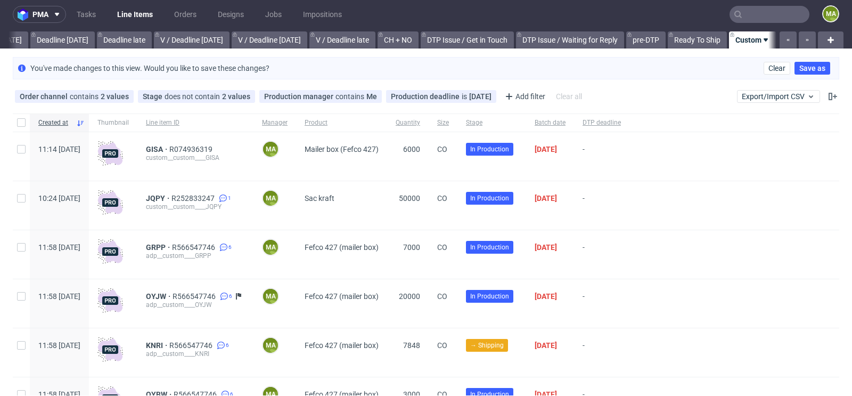
scroll to position [0, 0]
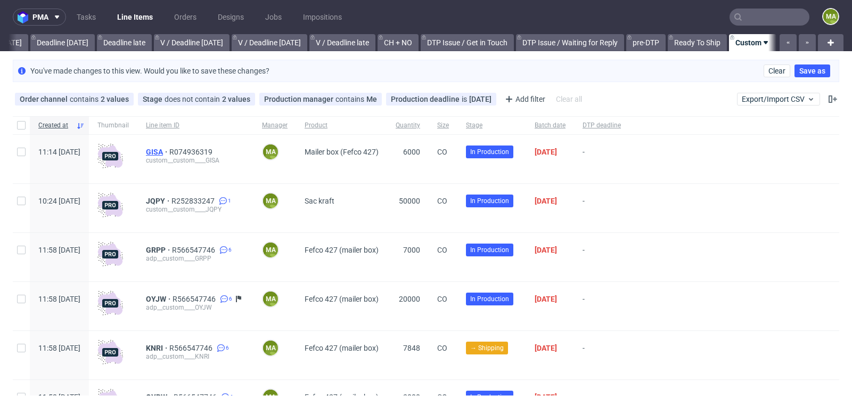
click at [169, 152] on span "GISA" at bounding box center [157, 152] width 23 height 9
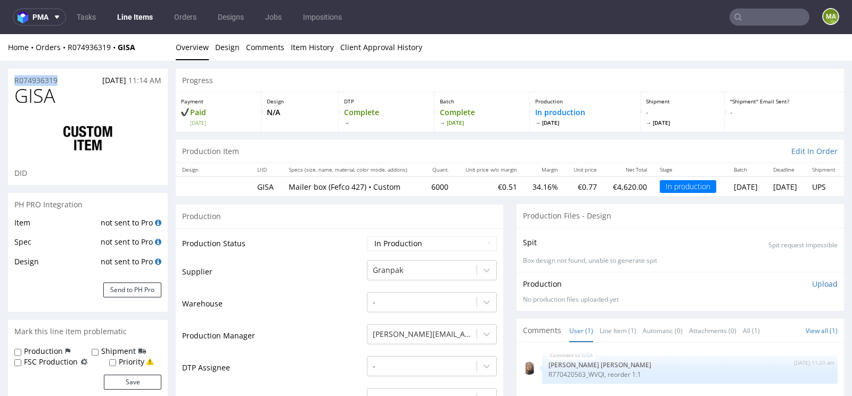
drag, startPoint x: 62, startPoint y: 76, endPoint x: 0, endPoint y: 76, distance: 62.3
copy p "R074936319"
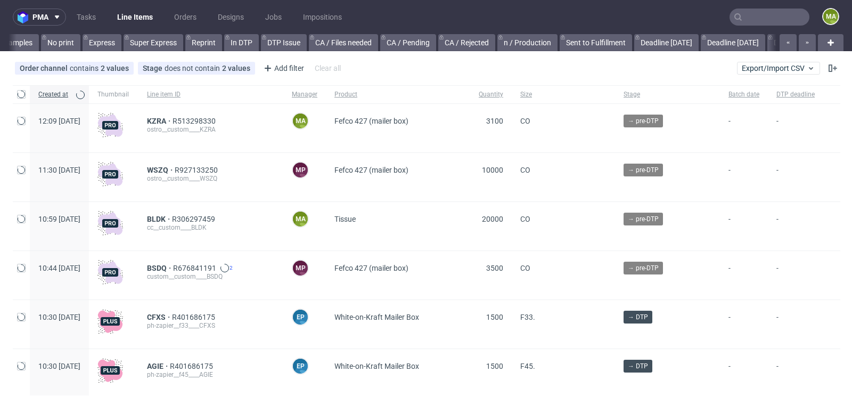
click at [740, 12] on input "text" at bounding box center [770, 17] width 80 height 17
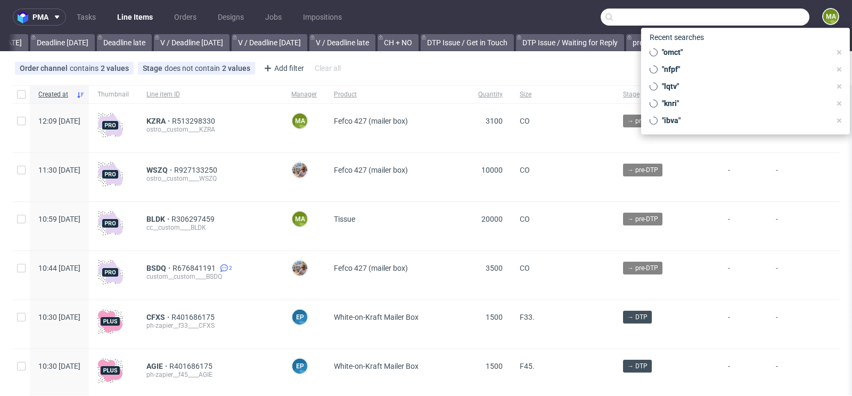
scroll to position [0, 1204]
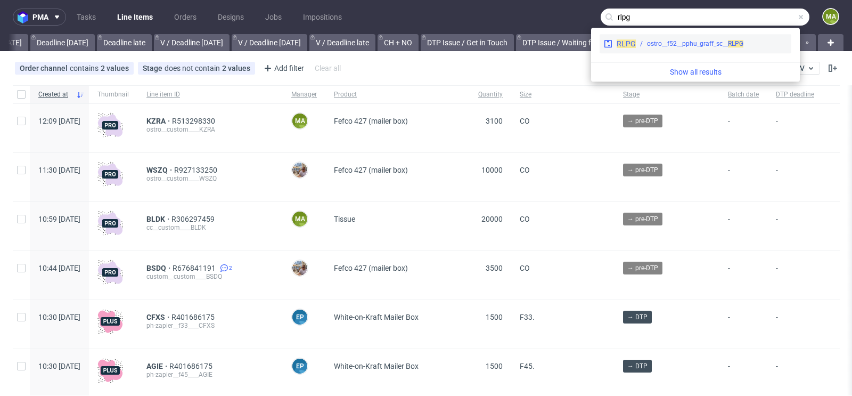
type input "rlpg"
click at [671, 39] on div "ostro__f52__pphu_graff_sc__ RLPG" at bounding box center [695, 44] width 96 height 10
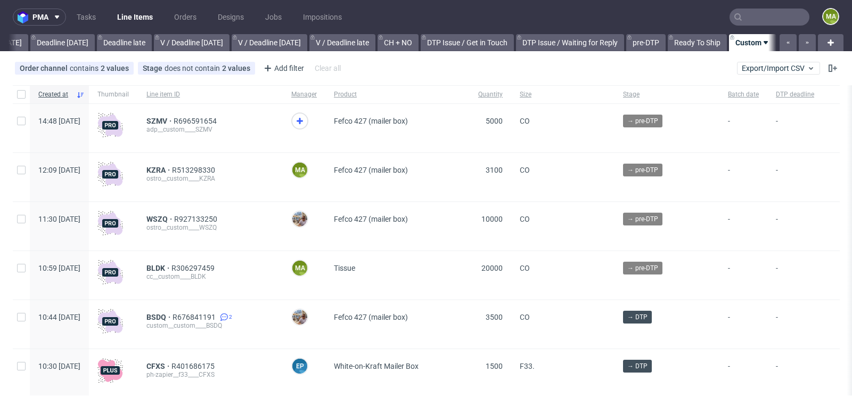
scroll to position [0, 1204]
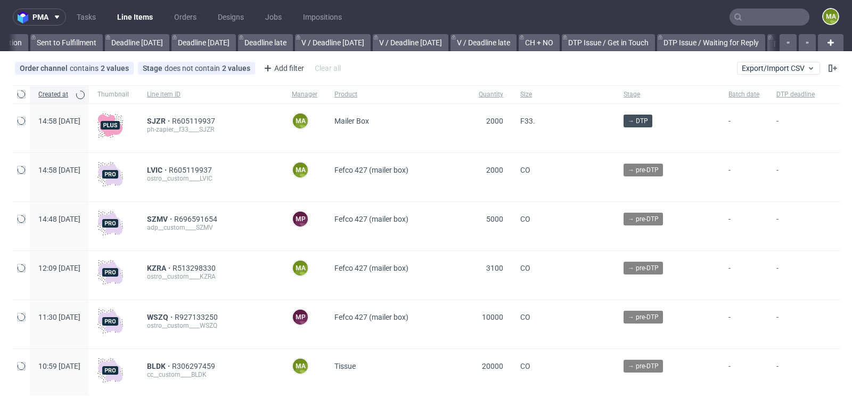
scroll to position [0, 1204]
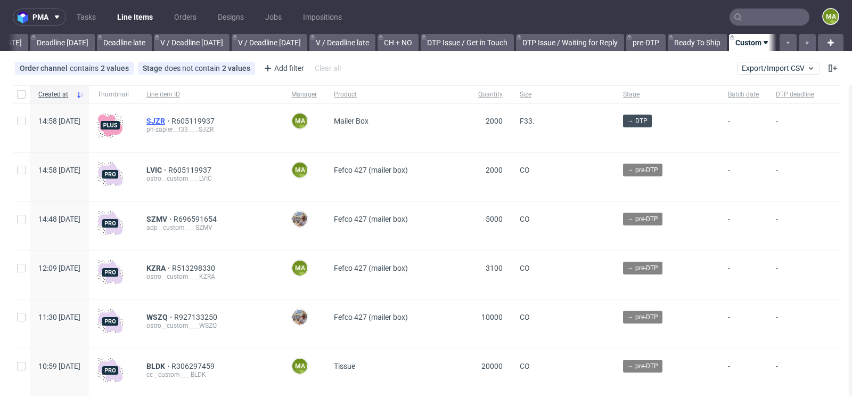
click at [171, 119] on span "SJZR" at bounding box center [158, 121] width 25 height 9
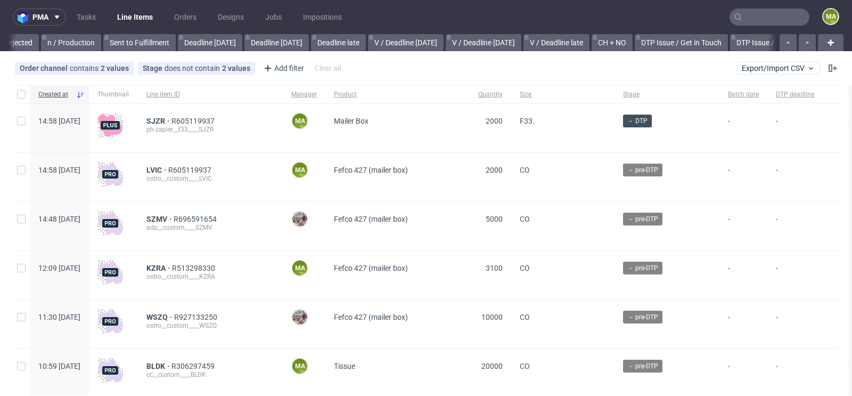
scroll to position [0, 1204]
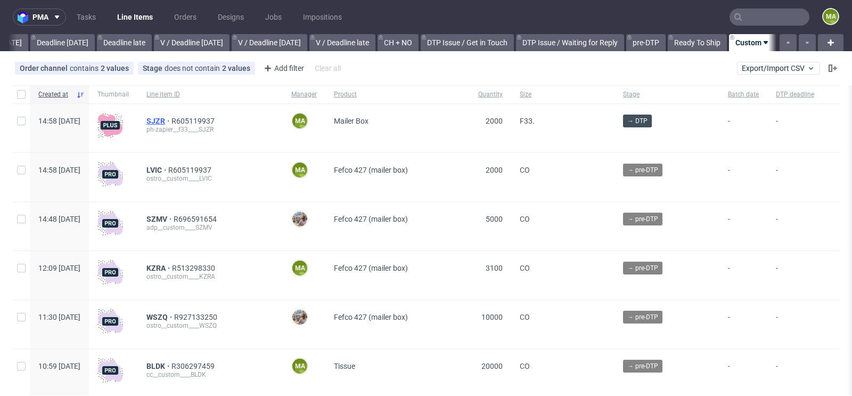
click at [171, 119] on span "SJZR" at bounding box center [158, 121] width 25 height 9
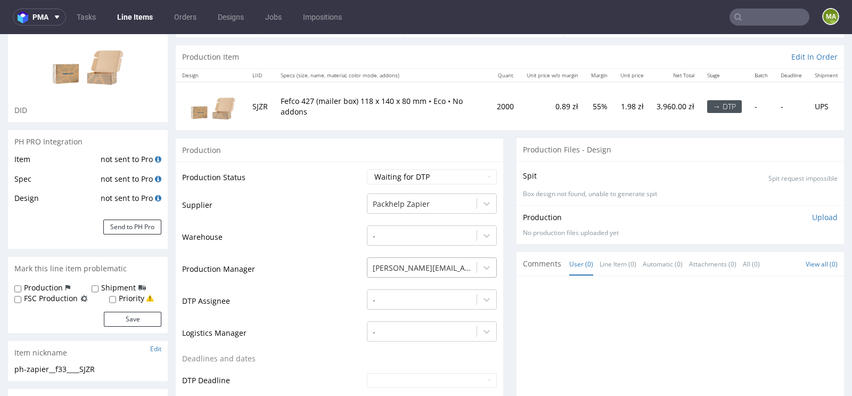
click at [397, 260] on div "[PERSON_NAME][EMAIL_ADDRESS][PERSON_NAME][DOMAIN_NAME]" at bounding box center [432, 264] width 130 height 15
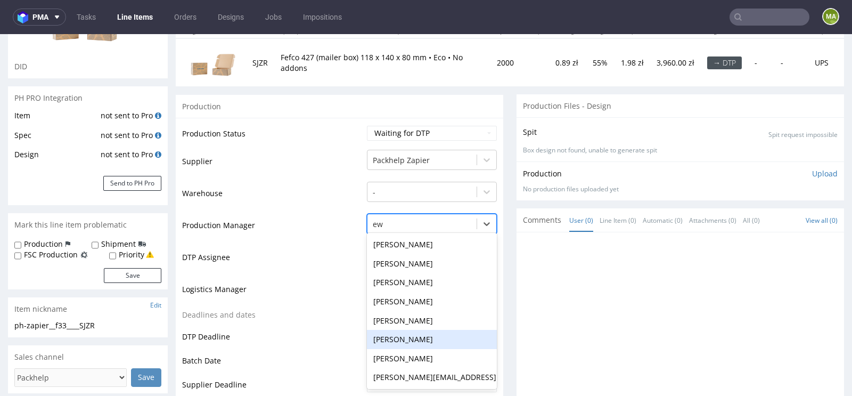
type input "ewa"
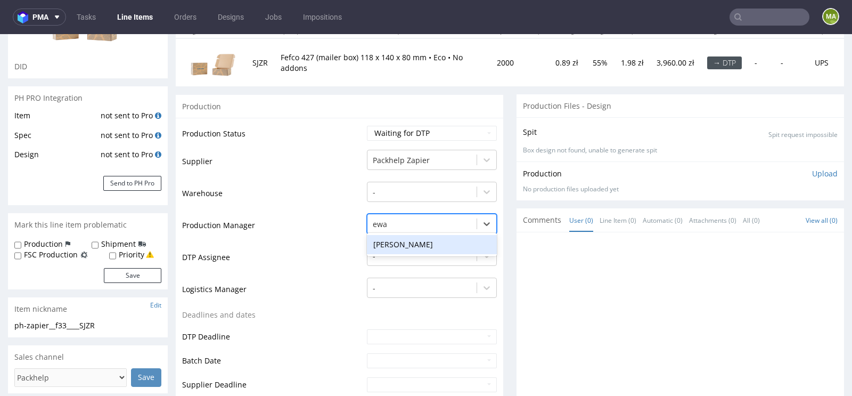
click at [397, 241] on div "[PERSON_NAME]" at bounding box center [432, 244] width 130 height 19
click at [301, 280] on td "Logistics Manager" at bounding box center [273, 292] width 182 height 32
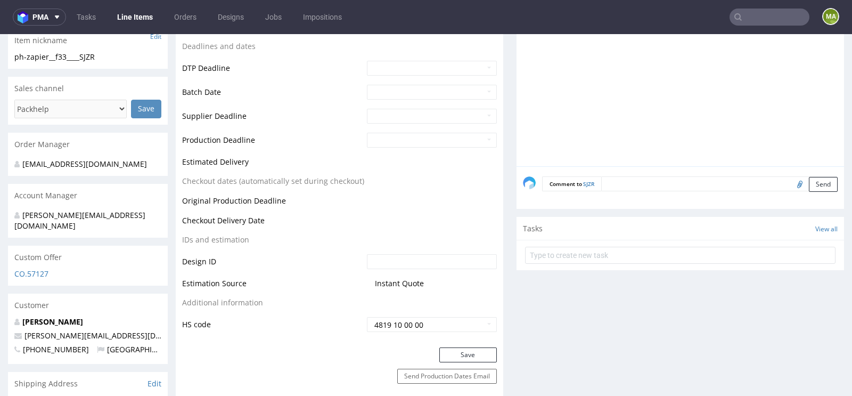
scroll to position [411, 0]
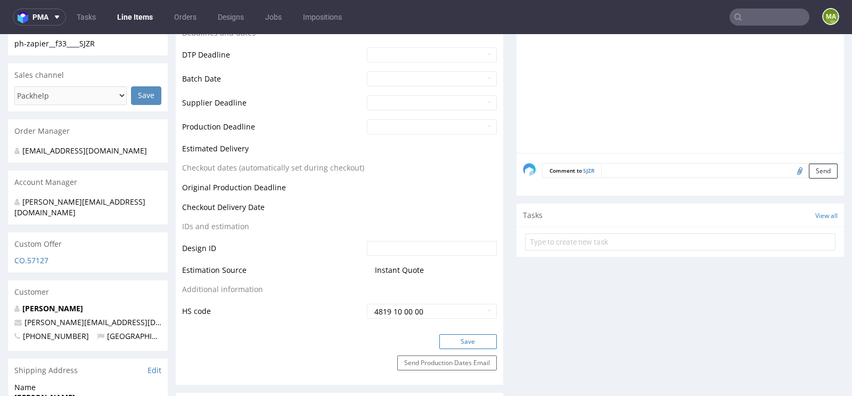
click at [449, 336] on button "Save" at bounding box center [468, 341] width 58 height 15
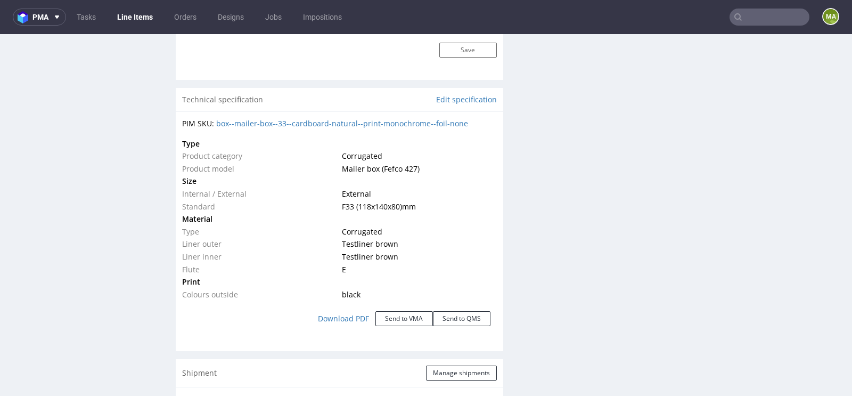
scroll to position [959, 0]
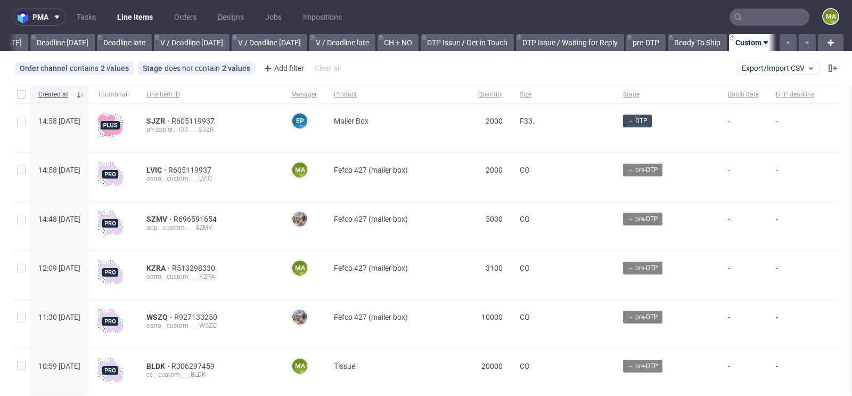
scroll to position [0, 1204]
click at [168, 171] on span "LVIC" at bounding box center [157, 170] width 22 height 9
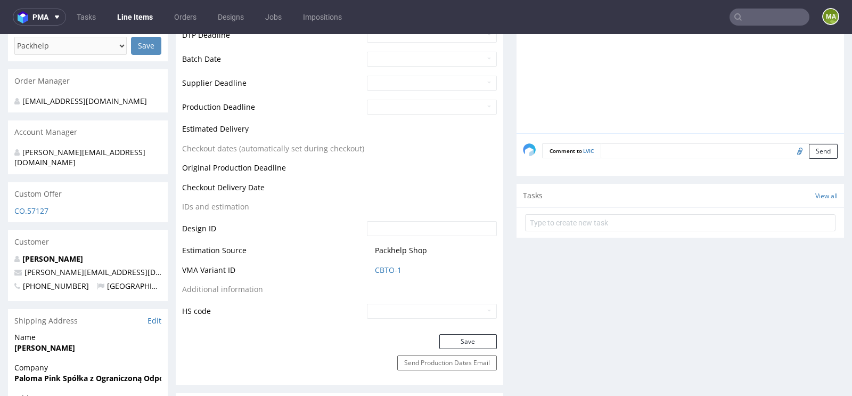
scroll to position [560, 0]
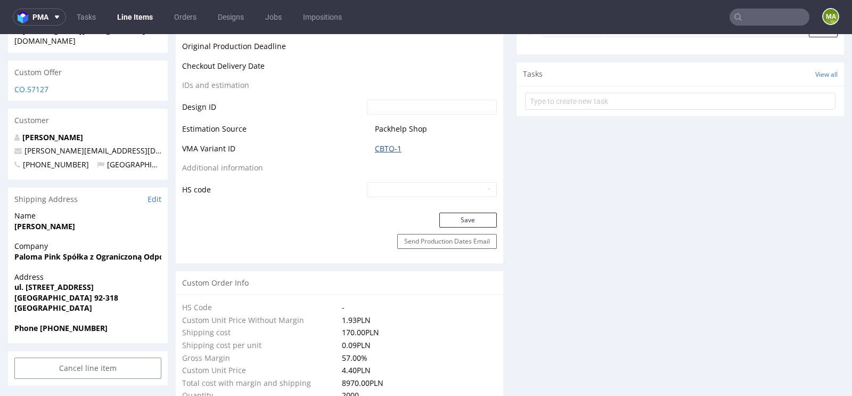
click at [379, 143] on link "CBTO-1" at bounding box center [388, 148] width 27 height 11
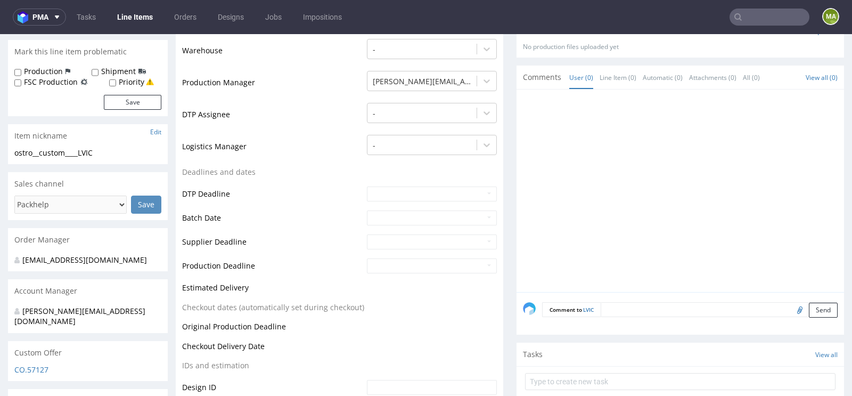
scroll to position [0, 0]
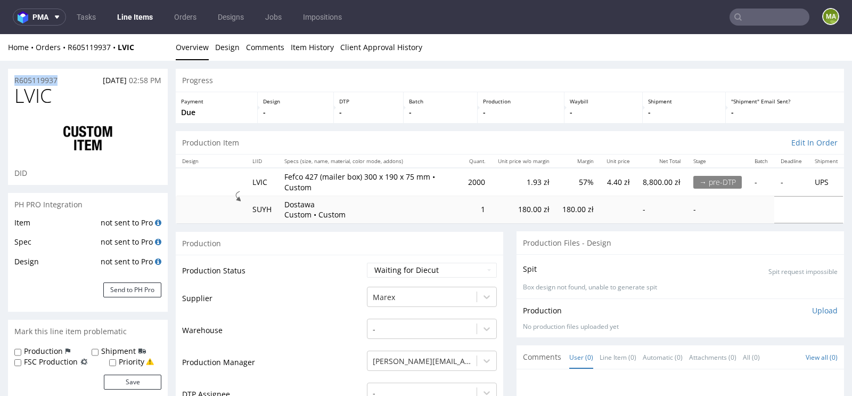
drag, startPoint x: 63, startPoint y: 78, endPoint x: 0, endPoint y: 78, distance: 62.8
copy p "R605119937"
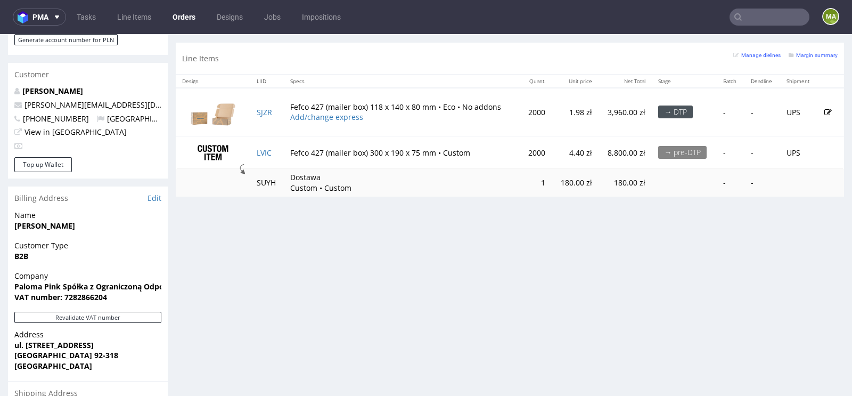
scroll to position [523, 0]
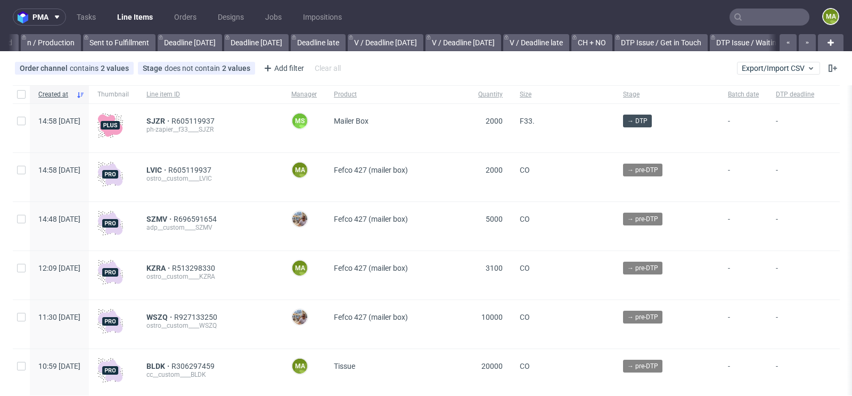
scroll to position [0, 1204]
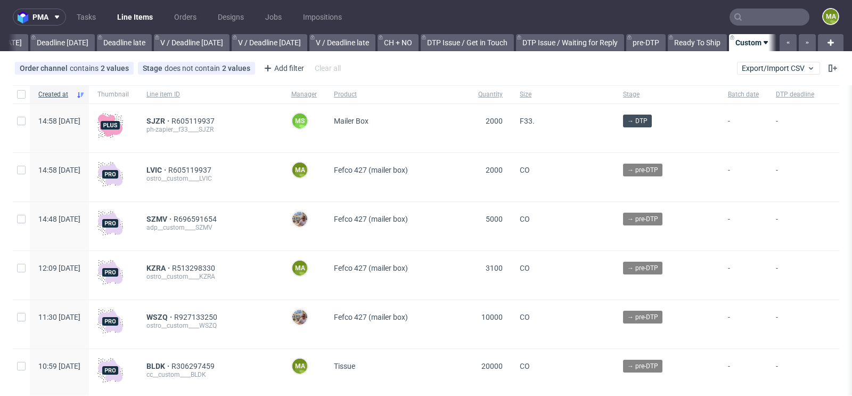
scroll to position [0, 1204]
click at [168, 170] on span "LVIC" at bounding box center [157, 170] width 22 height 9
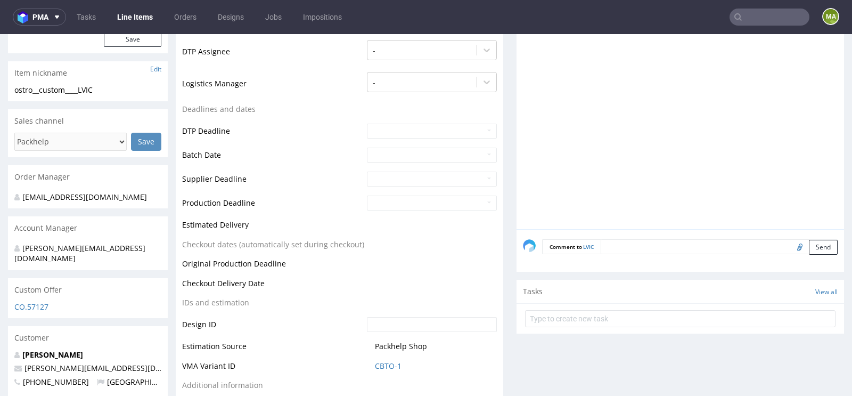
scroll to position [45, 0]
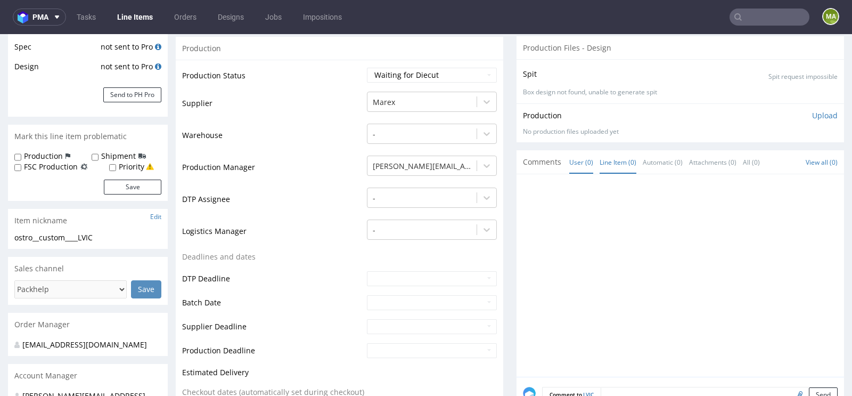
click at [627, 165] on link "Line Item (0)" at bounding box center [618, 162] width 37 height 23
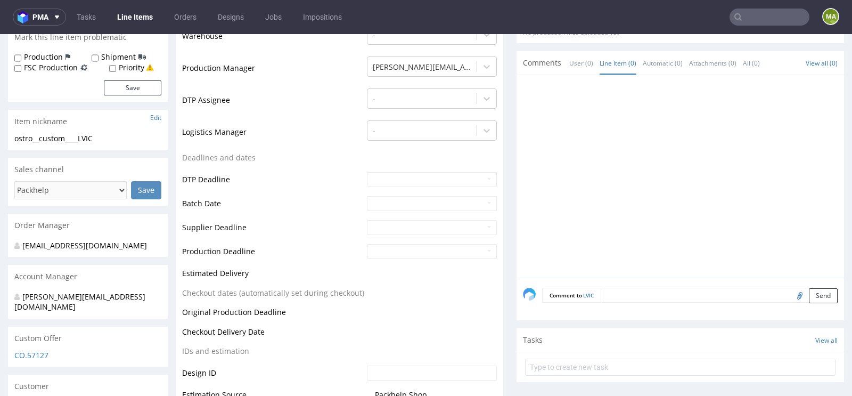
click at [625, 293] on textarea at bounding box center [719, 295] width 237 height 15
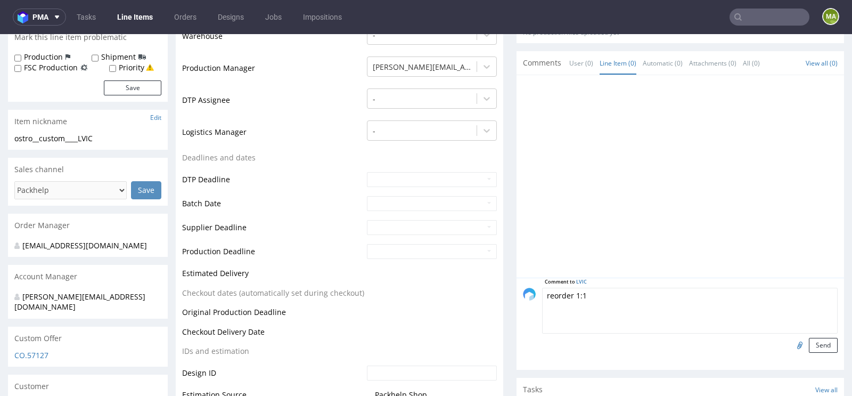
paste textarea "R301967108_AMDA"
type textarea "reorder 1:1 R301967108_AMDA? please confirm artwork"
click at [791, 344] on input "file" at bounding box center [798, 345] width 15 height 14
type input "C:\fakepath\custom-amda-d0-or301967108-outside-v2.pdf"
click at [812, 339] on button "Send" at bounding box center [823, 345] width 29 height 15
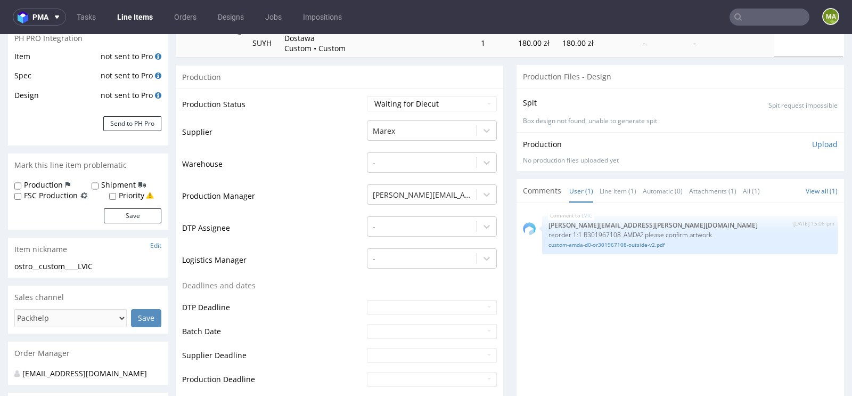
scroll to position [157, 0]
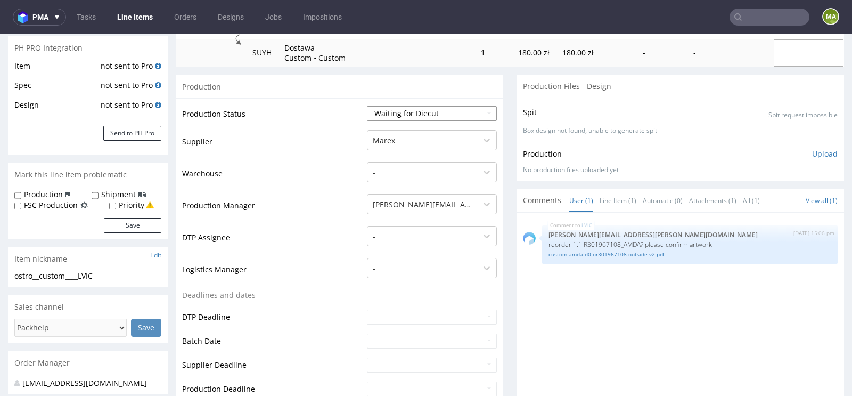
click at [407, 112] on select "Waiting for Artwork Waiting for Diecut Waiting for Mockup Waiting for DTP Waiti…" at bounding box center [432, 113] width 130 height 15
select select "pre_dtp_waiting_for_artwork"
click at [367, 106] on select "Waiting for Artwork Waiting for Diecut Waiting for Mockup Waiting for DTP Waiti…" at bounding box center [432, 113] width 130 height 15
click at [256, 203] on td "Production Manager" at bounding box center [273, 209] width 182 height 32
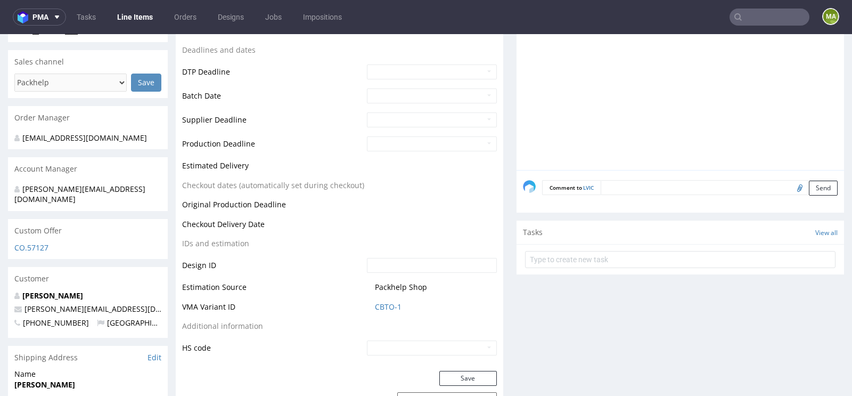
scroll to position [582, 0]
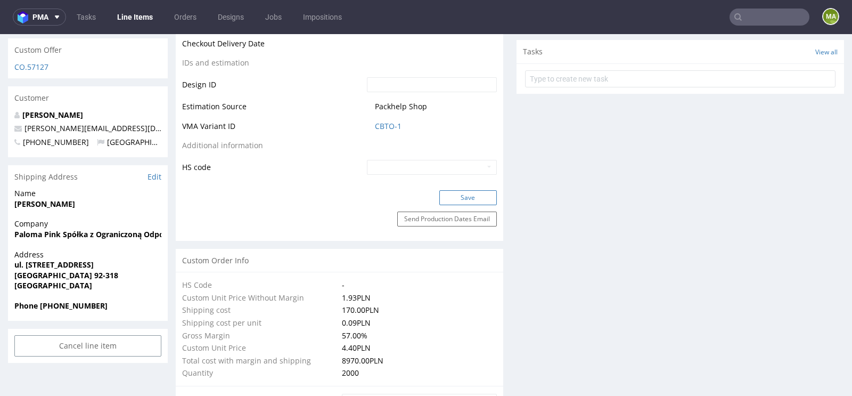
click at [468, 202] on button "Save" at bounding box center [468, 197] width 58 height 15
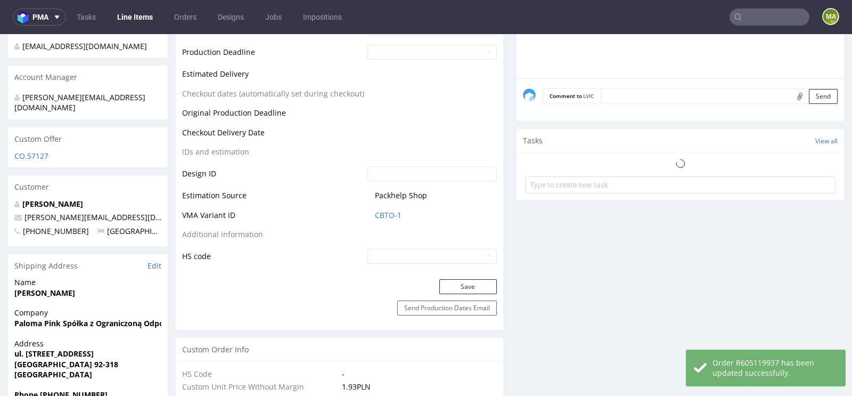
scroll to position [575, 0]
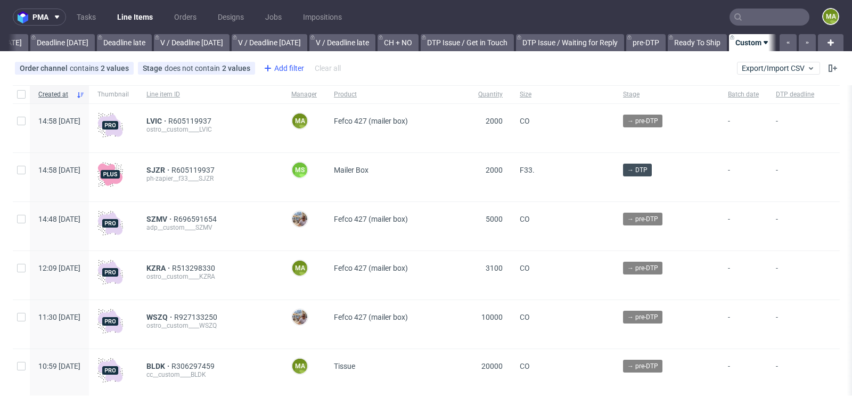
click at [284, 63] on div "Add filter" at bounding box center [282, 68] width 47 height 17
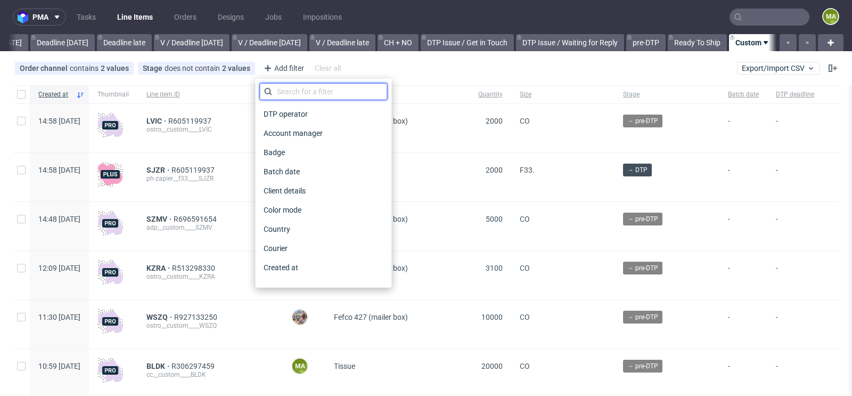
click at [294, 87] on input "text" at bounding box center [323, 91] width 128 height 17
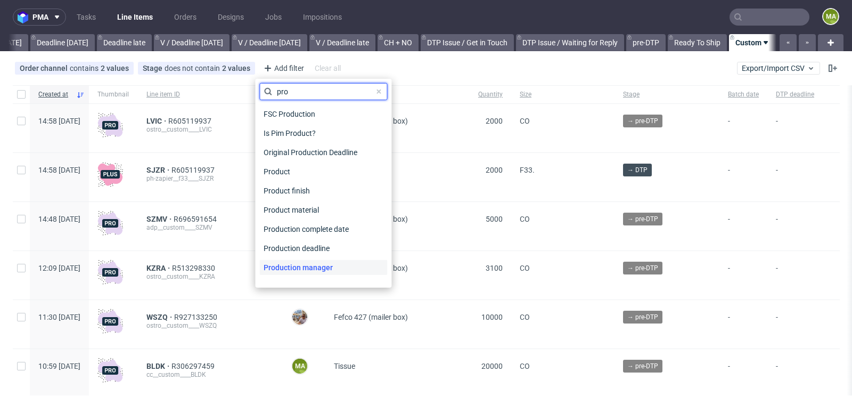
type input "pro"
click at [306, 267] on span "Production manager" at bounding box center [298, 267] width 78 height 15
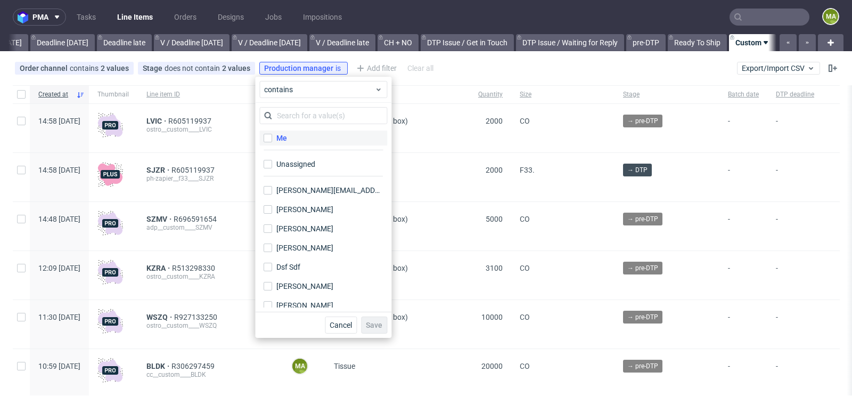
click at [293, 138] on label "Me" at bounding box center [323, 137] width 128 height 15
click at [272, 138] on input "Me" at bounding box center [268, 138] width 9 height 9
checkbox input "true"
click at [382, 326] on span "Save" at bounding box center [374, 324] width 17 height 7
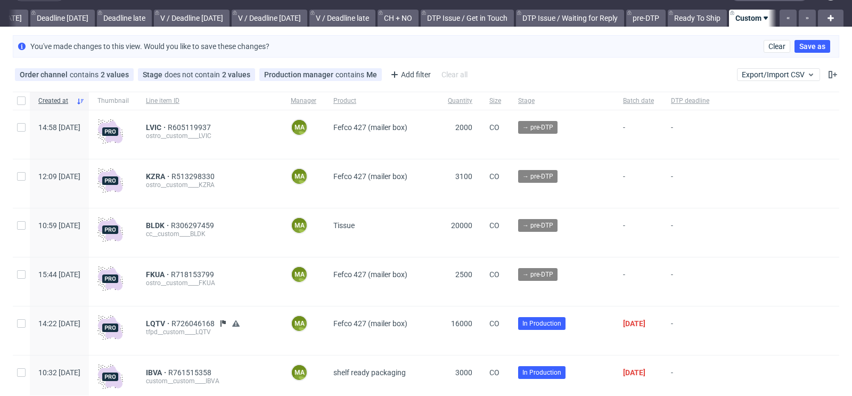
scroll to position [23, 0]
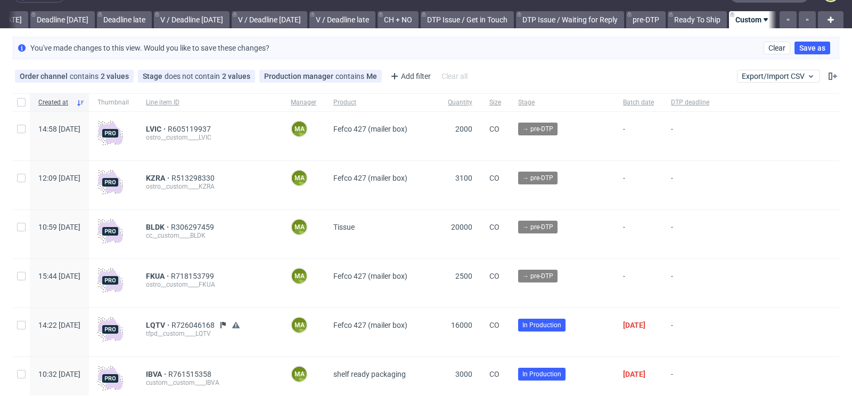
click at [191, 121] on div "LVIC R605119937 ostro__custom____LVIC" at bounding box center [209, 136] width 145 height 48
click at [168, 126] on span "LVIC" at bounding box center [157, 129] width 22 height 9
click at [168, 128] on span "LVIC" at bounding box center [157, 129] width 22 height 9
click at [171, 177] on span "KZRA" at bounding box center [159, 178] width 26 height 9
click at [171, 225] on span "BLDK" at bounding box center [158, 227] width 25 height 9
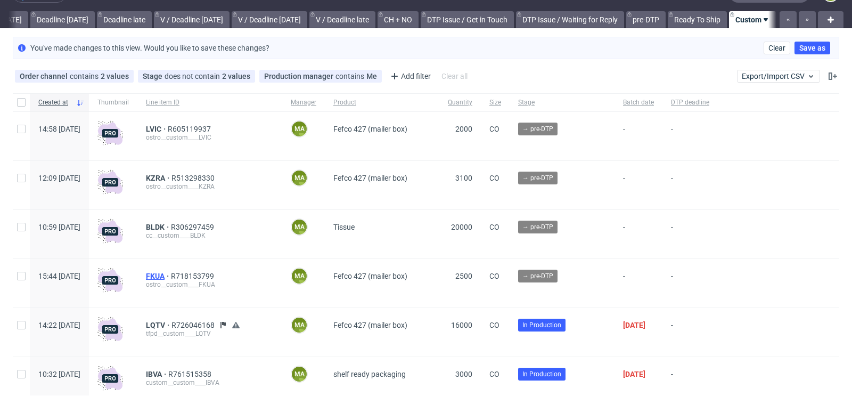
click at [171, 275] on span "FKUA" at bounding box center [158, 276] width 25 height 9
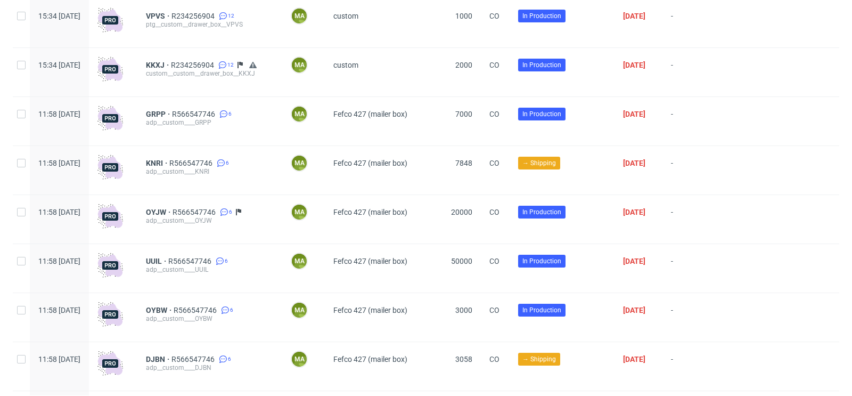
scroll to position [2977, 0]
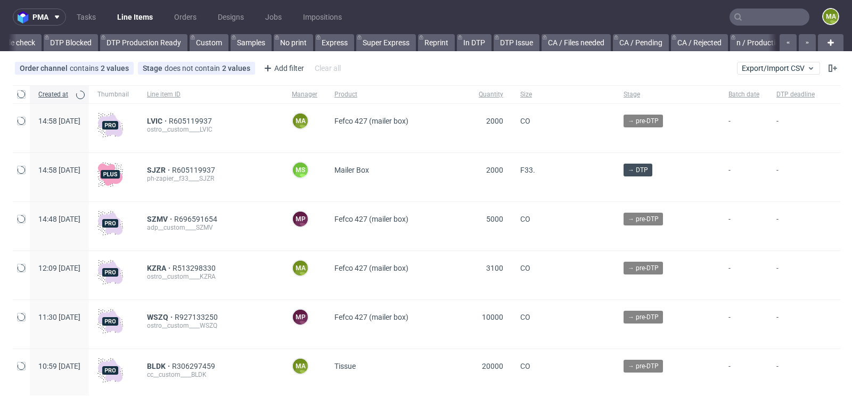
click at [762, 12] on input "text" at bounding box center [770, 17] width 80 height 17
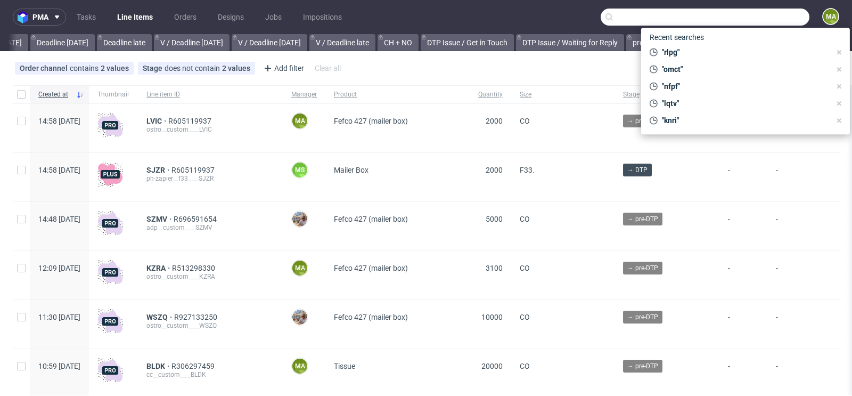
scroll to position [0, 1204]
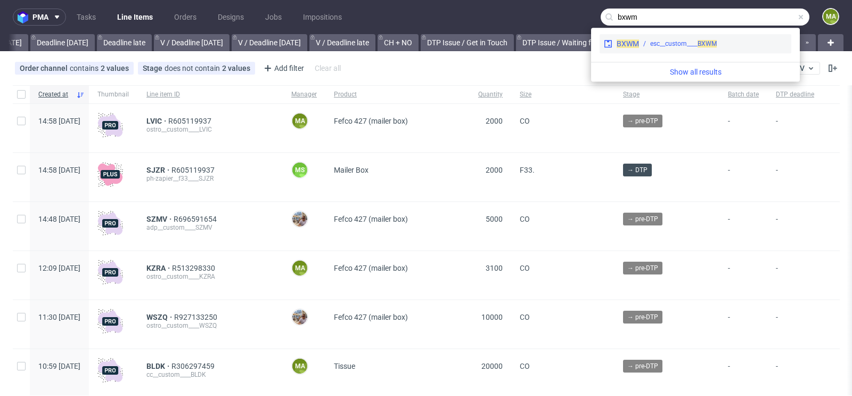
type input "bxwm"
click at [667, 39] on div "esc__custom____ BXWM" at bounding box center [683, 44] width 67 height 10
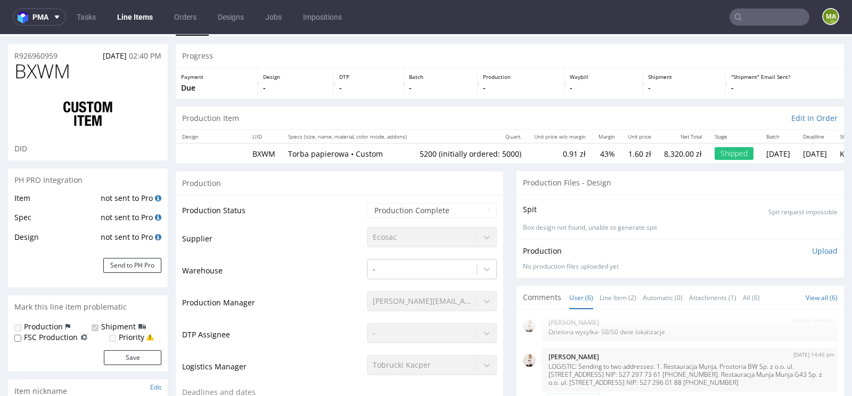
scroll to position [33, 0]
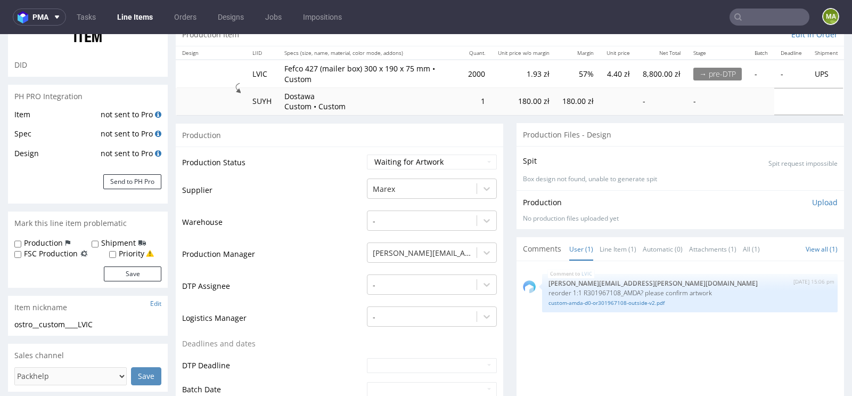
scroll to position [118, 0]
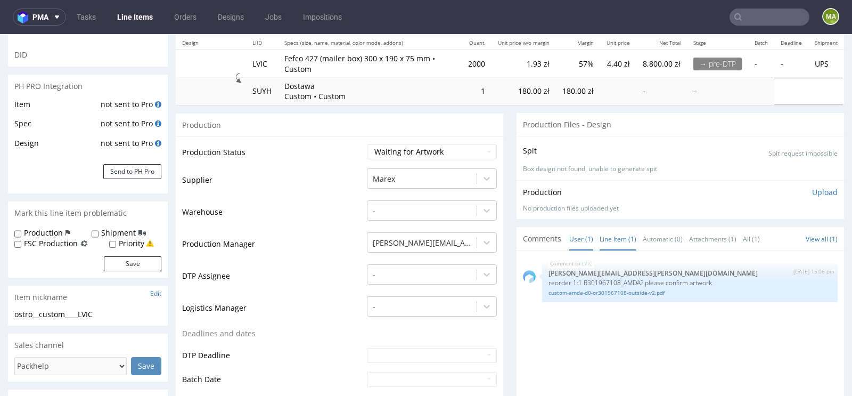
click at [626, 233] on link "Line Item (1)" at bounding box center [618, 238] width 37 height 23
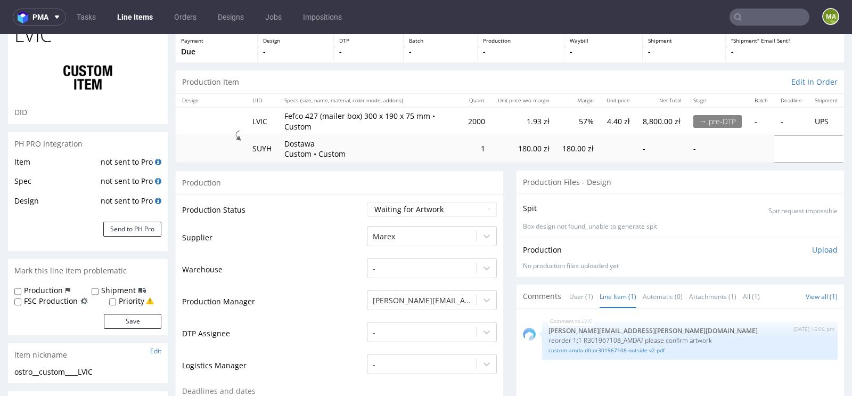
scroll to position [0, 0]
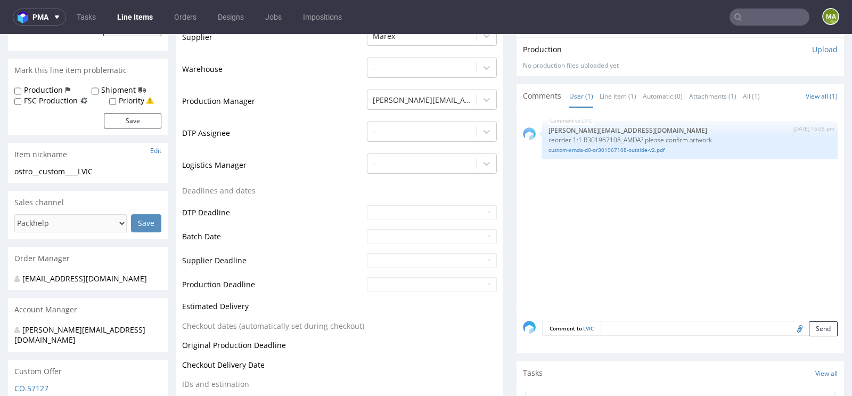
scroll to position [265, 0]
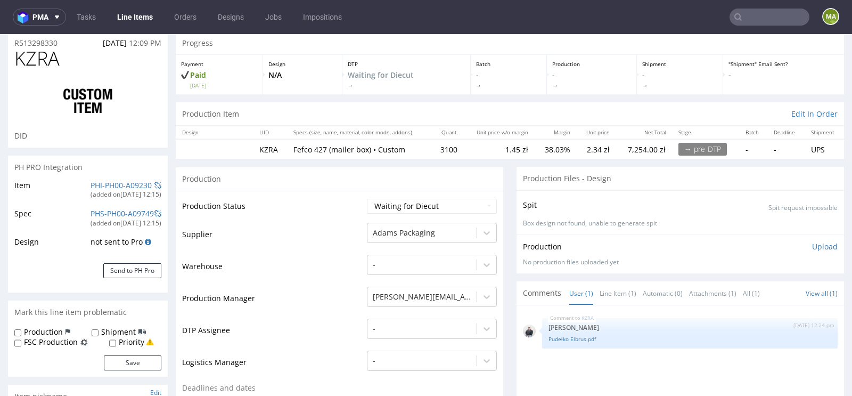
scroll to position [50, 0]
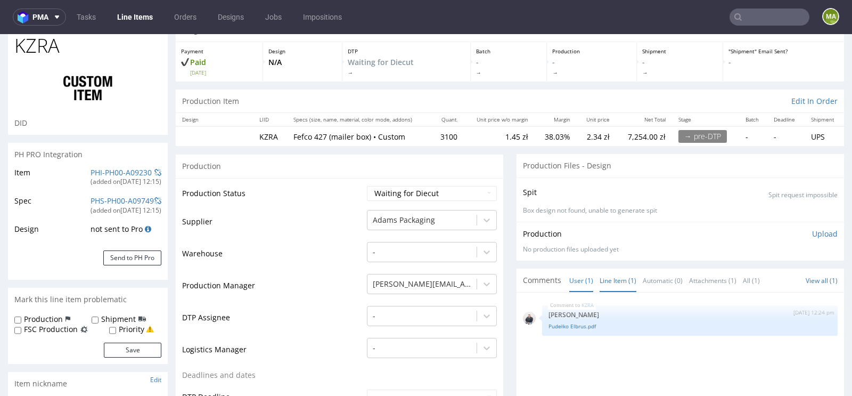
click at [615, 284] on link "Line Item (1)" at bounding box center [618, 280] width 37 height 23
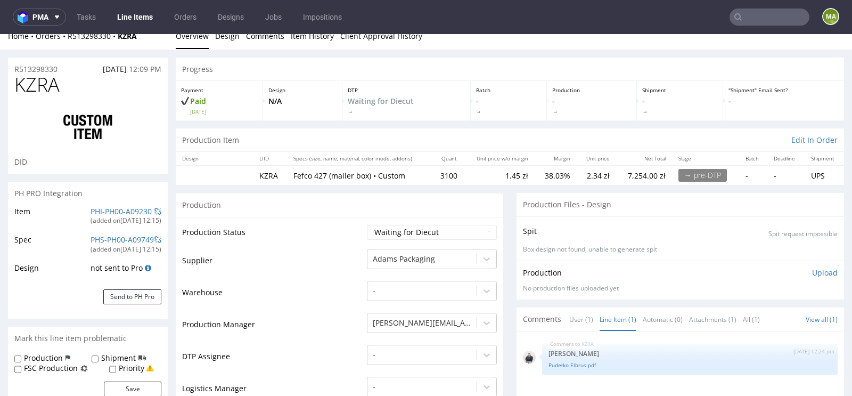
scroll to position [0, 0]
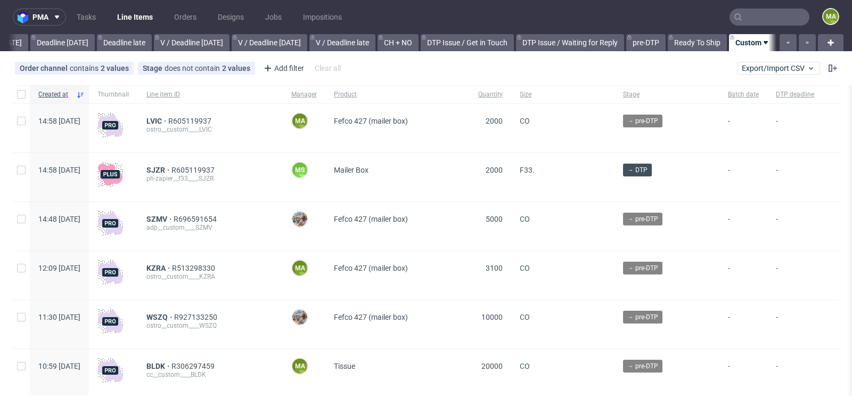
click at [749, 20] on input "text" at bounding box center [770, 17] width 80 height 17
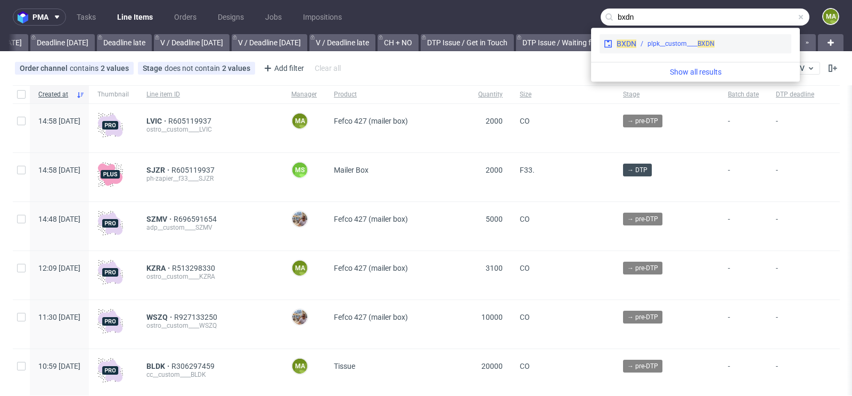
type input "bxdn"
click at [692, 44] on div "plpk__custom____ BXDN" at bounding box center [681, 44] width 67 height 10
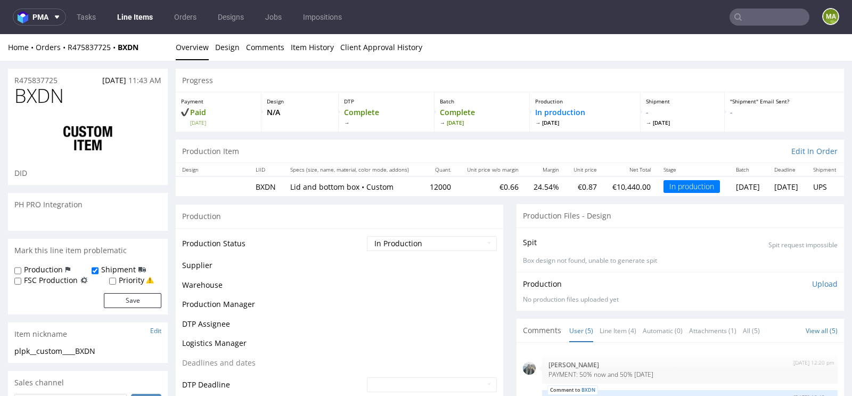
scroll to position [2, 0]
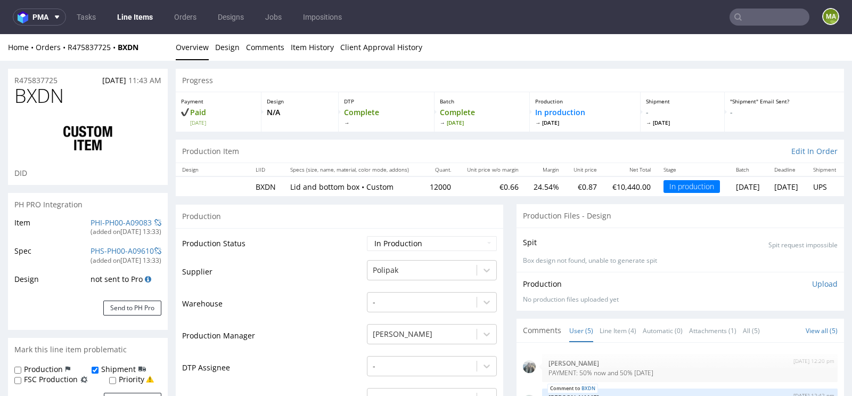
select select "in_progress"
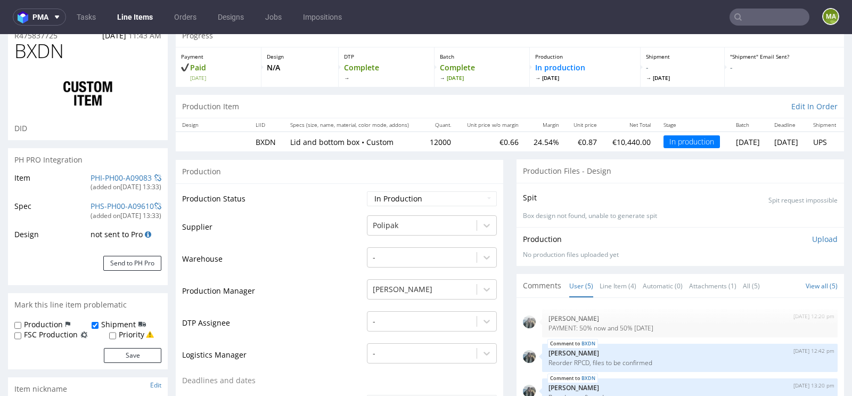
scroll to position [0, 0]
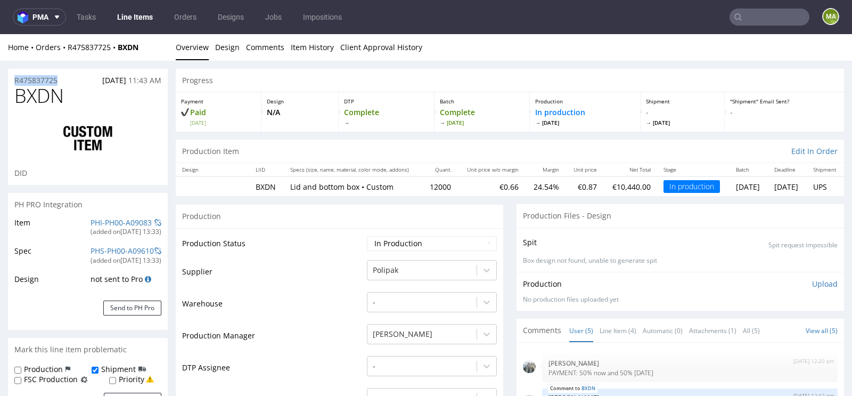
drag, startPoint x: 63, startPoint y: 80, endPoint x: 0, endPoint y: 80, distance: 63.4
copy p "R475837725"
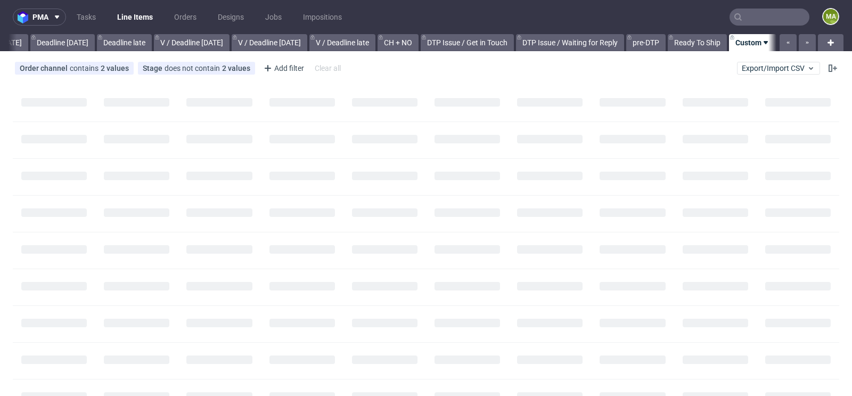
scroll to position [0, 1204]
